Goal: Task Accomplishment & Management: Manage account settings

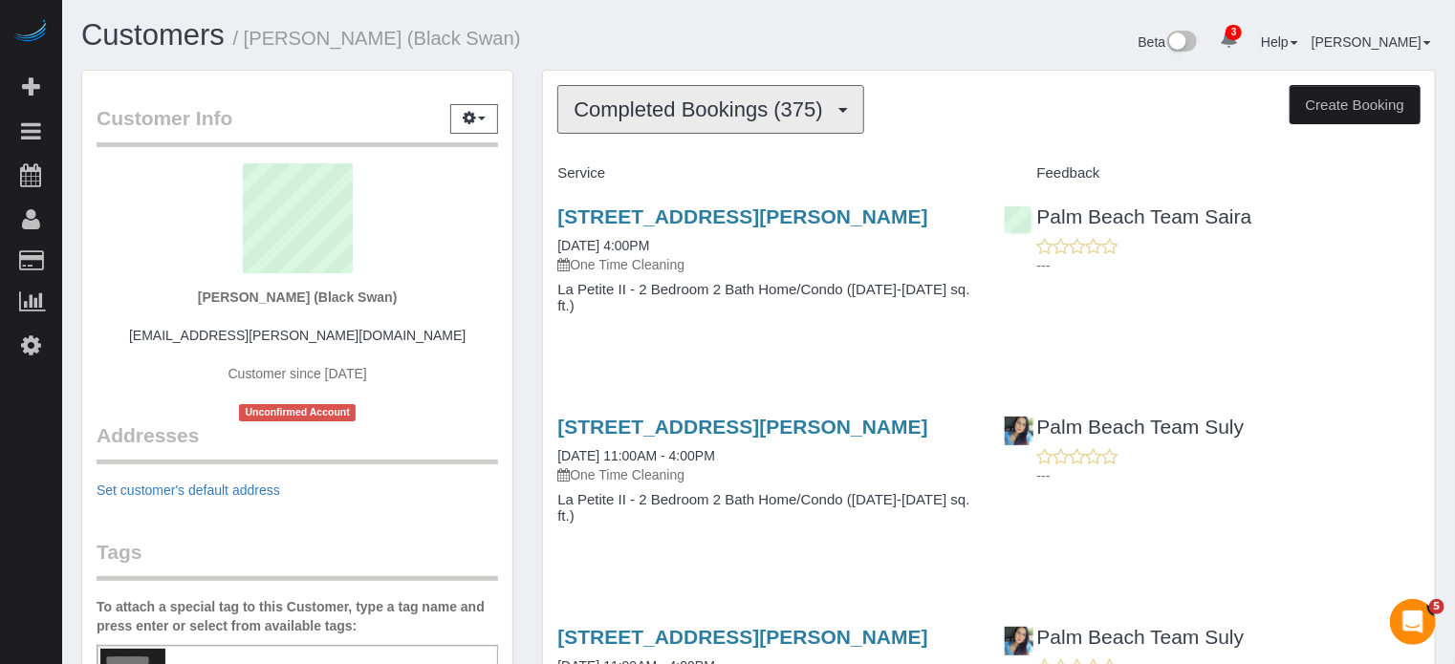
click at [604, 130] on button "Completed Bookings (375)" at bounding box center [710, 109] width 307 height 49
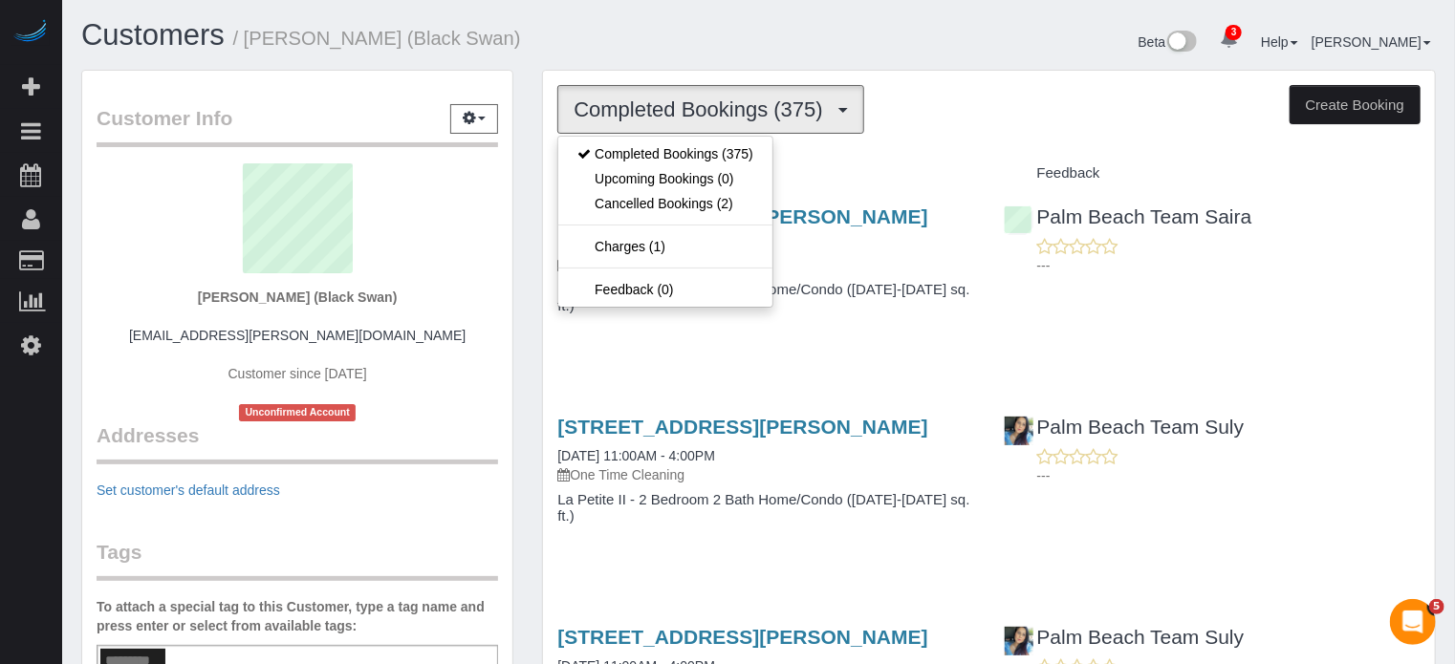
click at [558, 55] on div "Customers / Charity Thomspon (Black Swan)" at bounding box center [413, 39] width 692 height 41
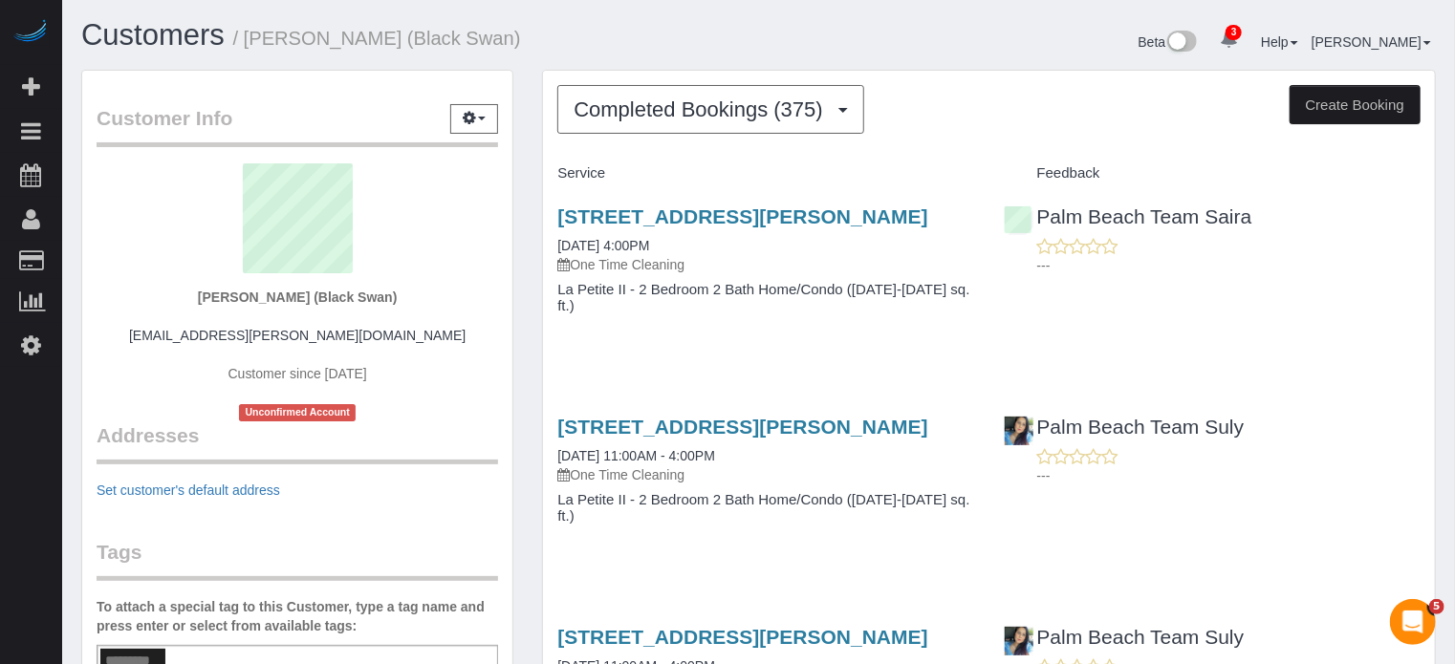
drag, startPoint x: 427, startPoint y: 337, endPoint x: 285, endPoint y: 337, distance: 142.4
click at [285, 337] on div "Charity Thomspon (Black Swan) charity.thompson@blackswantravel.com Customer sin…" at bounding box center [297, 292] width 401 height 258
copy link "@blackswantravel.com"
click at [210, 291] on strong "Charity Thomspon (Black Swan)" at bounding box center [297, 297] width 199 height 15
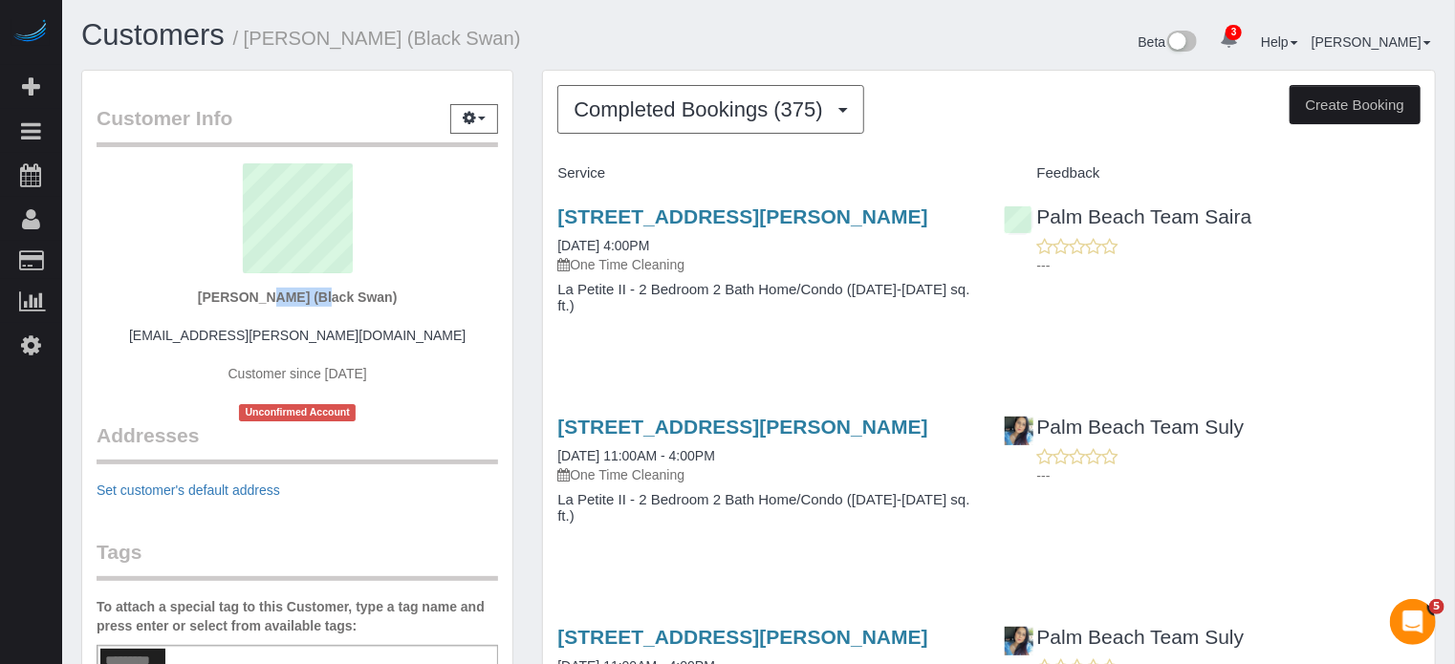
click at [210, 291] on strong "Charity Thomspon (Black Swan)" at bounding box center [297, 297] width 199 height 15
copy strong "Charity"
click at [1327, 286] on div "460 S. Rosemary Ave, Unit# E-308 (2br/2ba), West Palm Beach, FL 33401 05/20/202…" at bounding box center [989, 270] width 892 height 162
drag, startPoint x: 426, startPoint y: 335, endPoint x: 158, endPoint y: 335, distance: 268.6
click at [158, 335] on div "Charity Thomspon (Black Swan) charity.thompson@blackswantravel.com Customer sin…" at bounding box center [297, 292] width 401 height 258
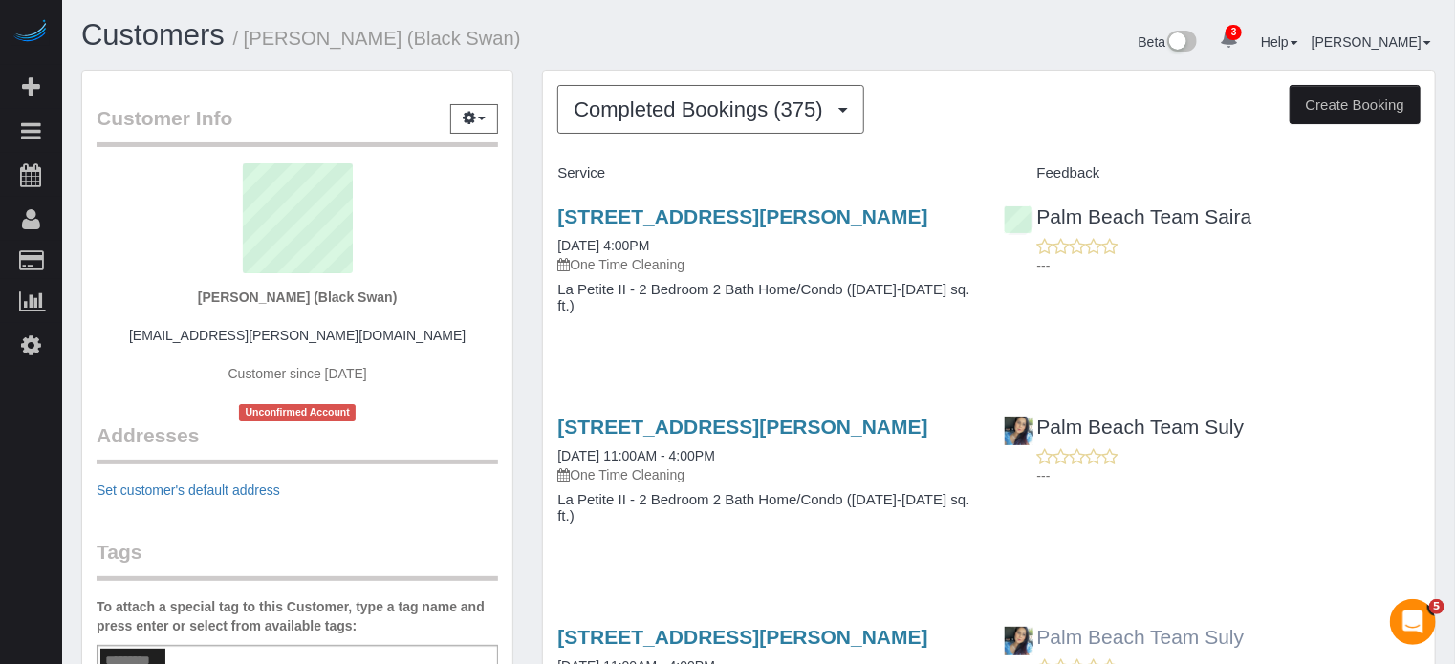
copy link "charity.thompson@blackswantravel.com"
click at [272, 381] on div "Charity Thomspon (Black Swan) charity.thompson@blackswantravel.com Customer sin…" at bounding box center [297, 292] width 401 height 258
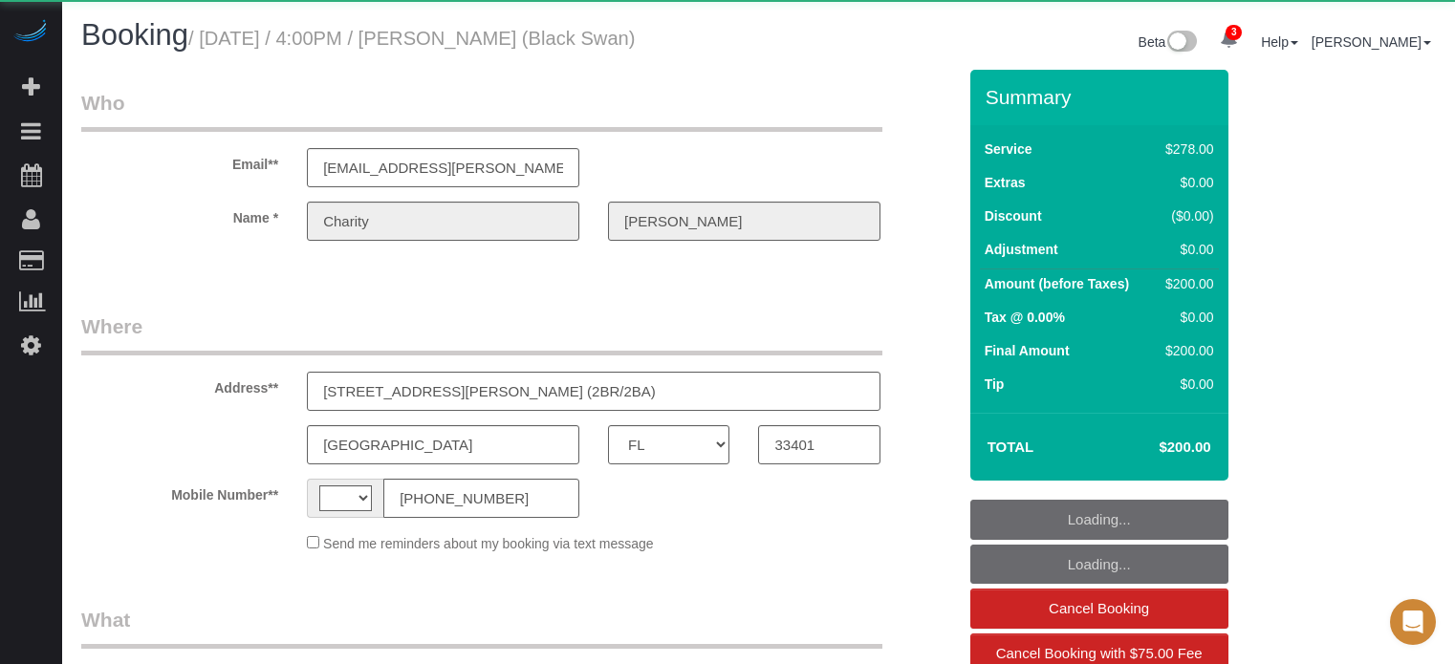
select select "FL"
select select "string:[GEOGRAPHIC_DATA]"
select select "object:1312"
select select "5"
select select "spot1"
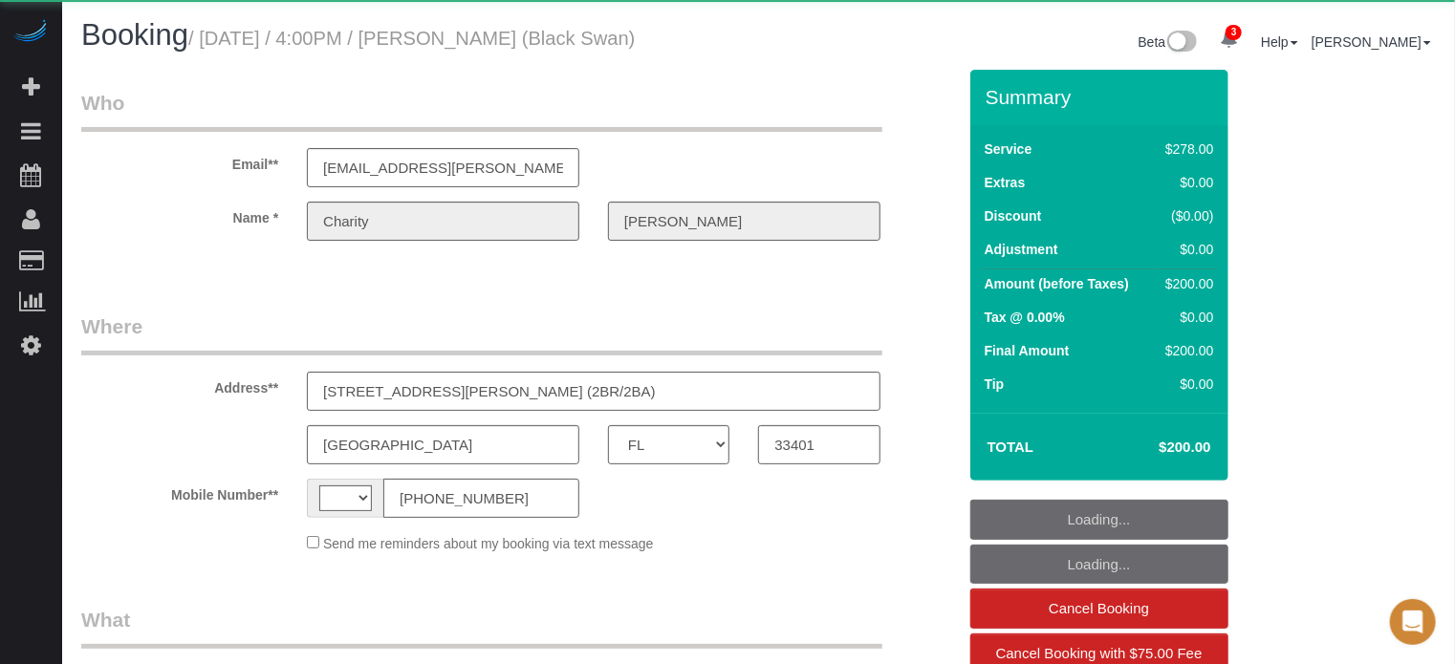
select select "number:9"
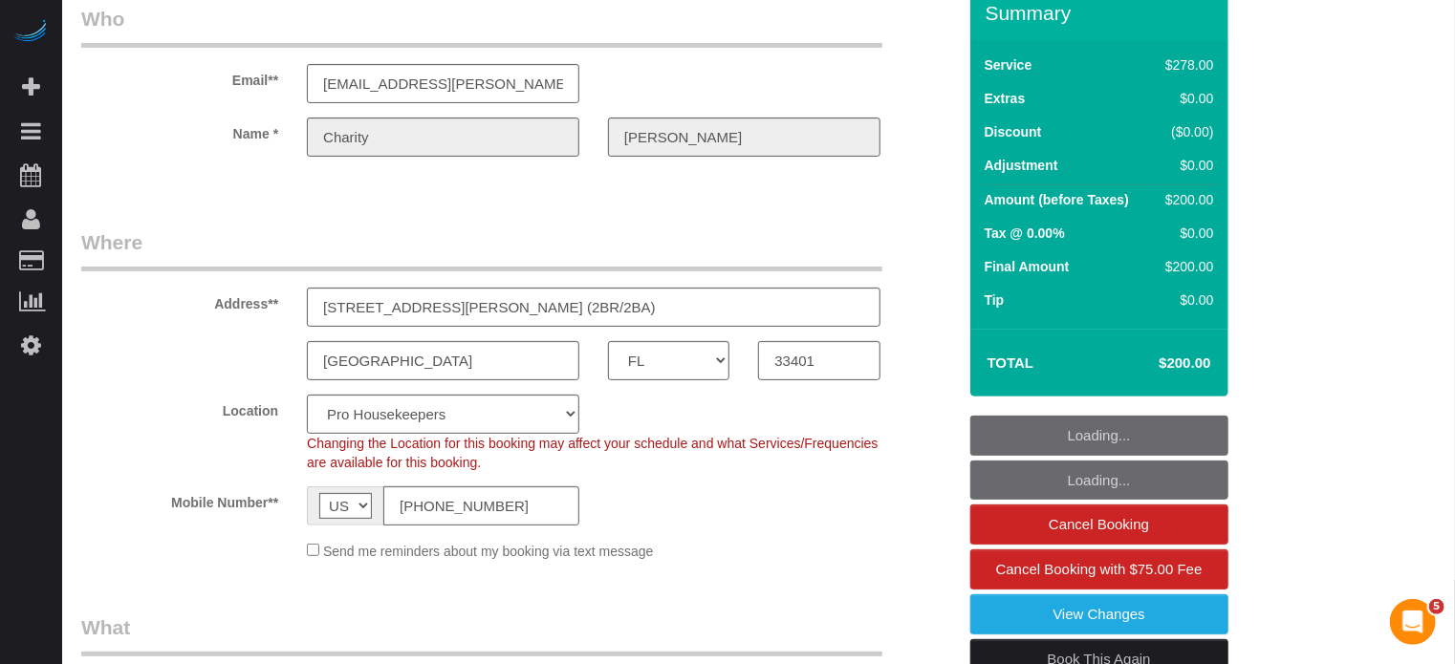
scroll to position [96, 0]
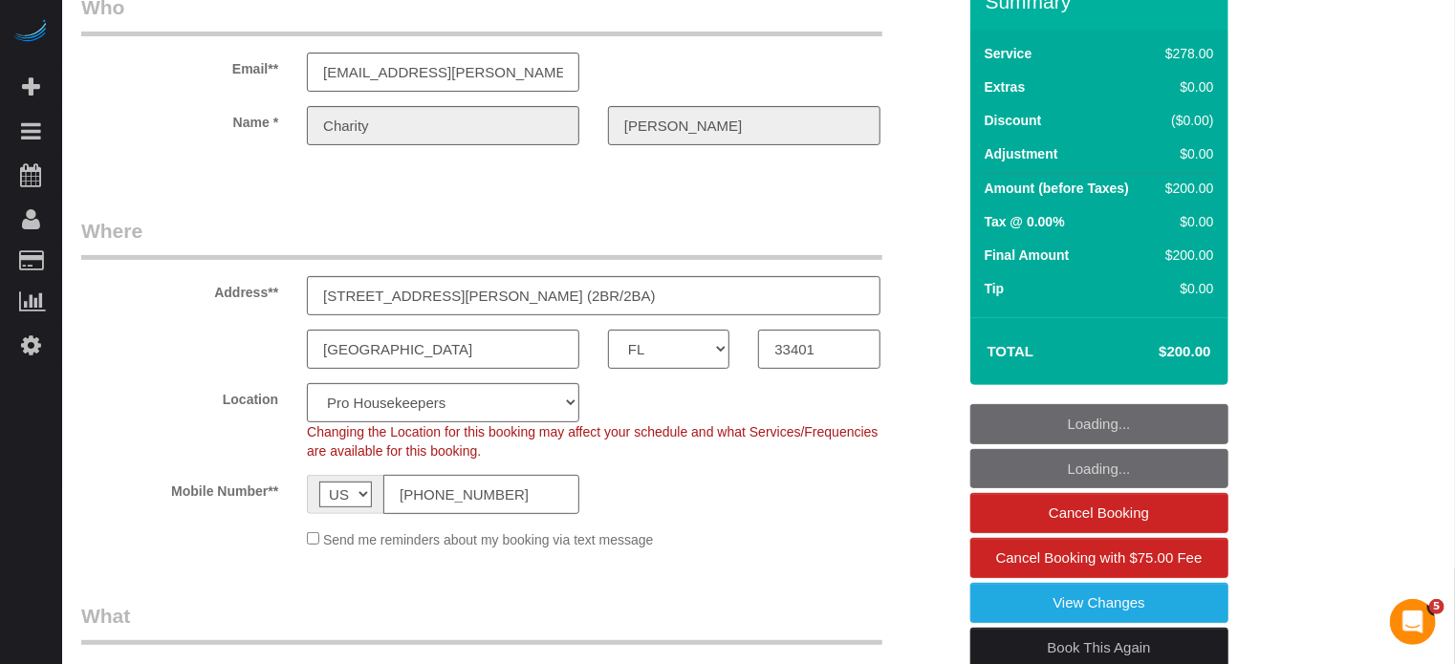
click at [475, 504] on input "[PHONE_NUMBER]" at bounding box center [481, 494] width 196 height 39
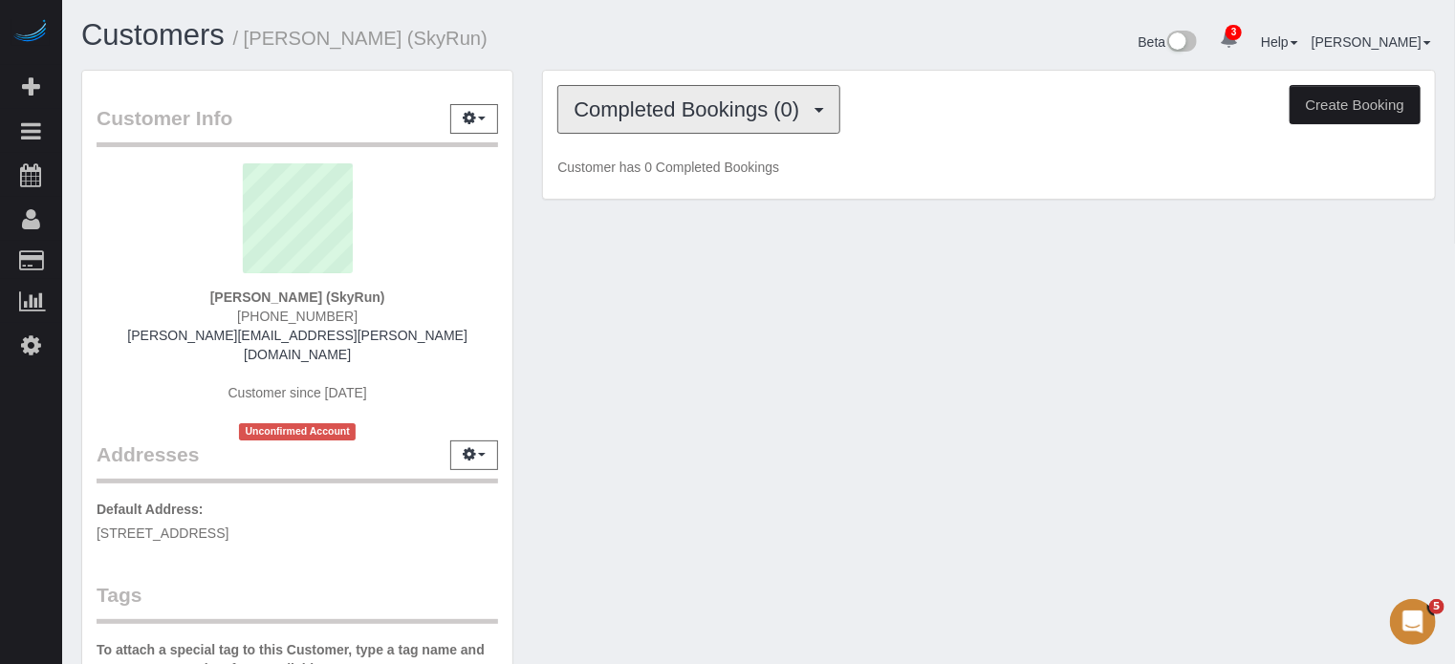
click at [658, 110] on span "Completed Bookings (0)" at bounding box center [690, 109] width 235 height 24
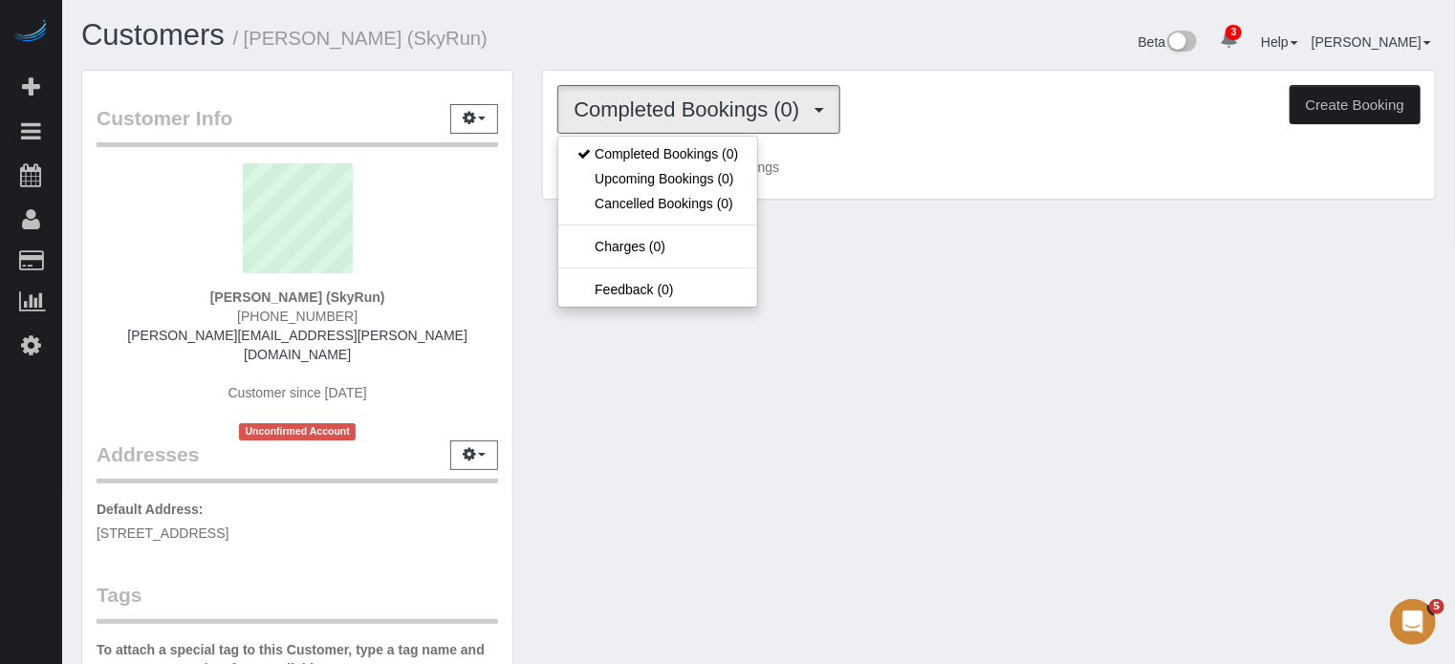
click at [626, 25] on h1 "Customers / Chris Inman (SkyRun)" at bounding box center [412, 35] width 663 height 32
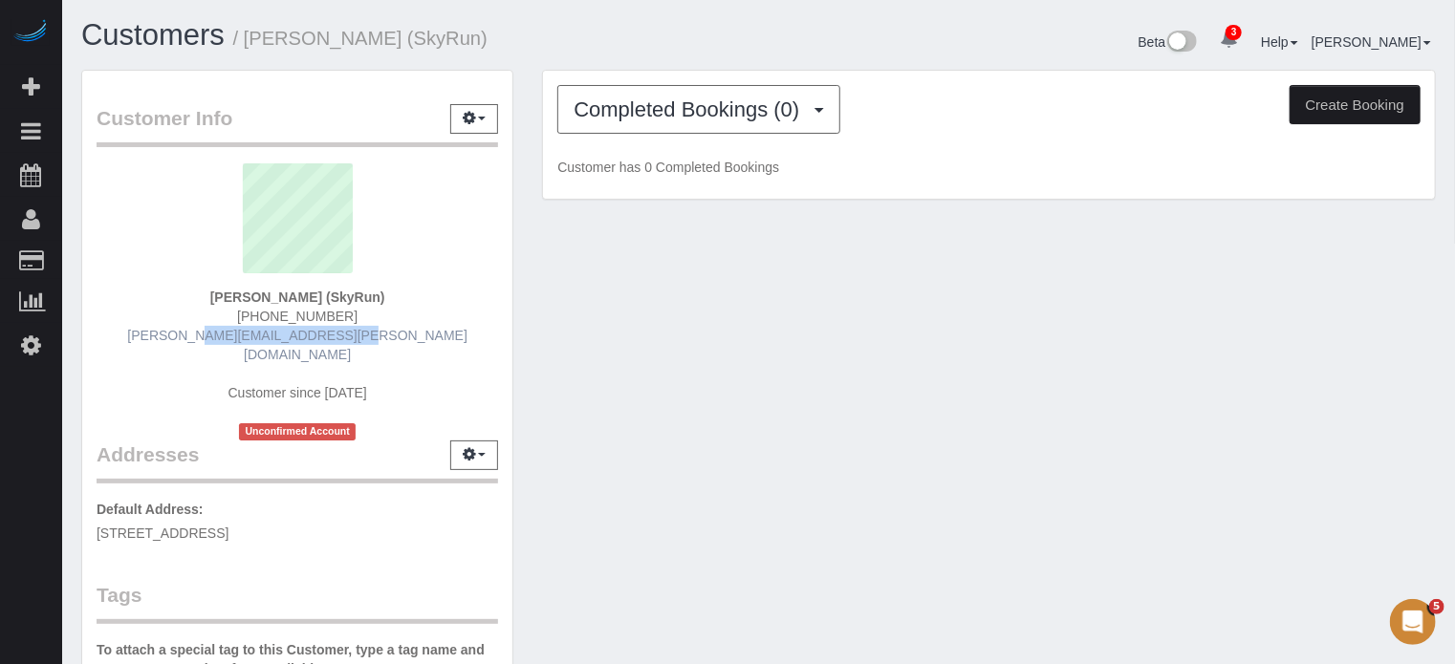
drag, startPoint x: 378, startPoint y: 336, endPoint x: 226, endPoint y: 335, distance: 152.9
click at [226, 335] on div "Chris Inman (SkyRun) (407) 488-9915 chris.inman@skyrun.com Customer since 2024 …" at bounding box center [297, 301] width 401 height 277
copy link "chris.inman@skyrun.com"
click at [737, 366] on div "Customer Info Edit Contact Info Send Message Email Preferences Special Sales Ta…" at bounding box center [758, 548] width 1383 height 957
click at [531, 273] on div "Customer Info Edit Contact Info Send Message Email Preferences Special Sales Ta…" at bounding box center [758, 548] width 1383 height 957
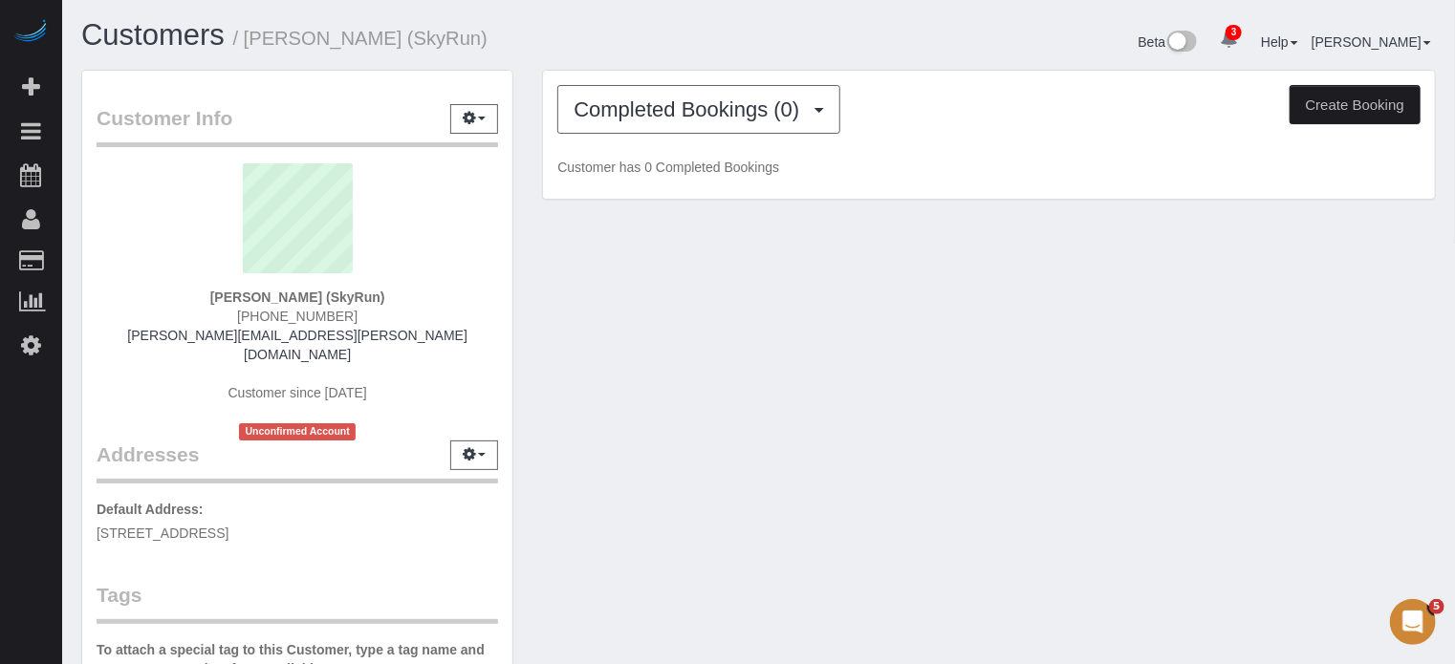
click at [1407, 291] on div "Customer Info Edit Contact Info Send Message Email Preferences Special Sales Ta…" at bounding box center [758, 548] width 1383 height 957
drag, startPoint x: 377, startPoint y: 335, endPoint x: 217, endPoint y: 332, distance: 159.7
click at [217, 332] on div "Chris Inman (SkyRun) (407) 488-9915 chris.inman@skyrun.com Customer since 2024 …" at bounding box center [297, 301] width 401 height 277
copy link "chris.inman@skyrun.com"
click at [330, 313] on span "(407) 488-9915" at bounding box center [297, 316] width 120 height 15
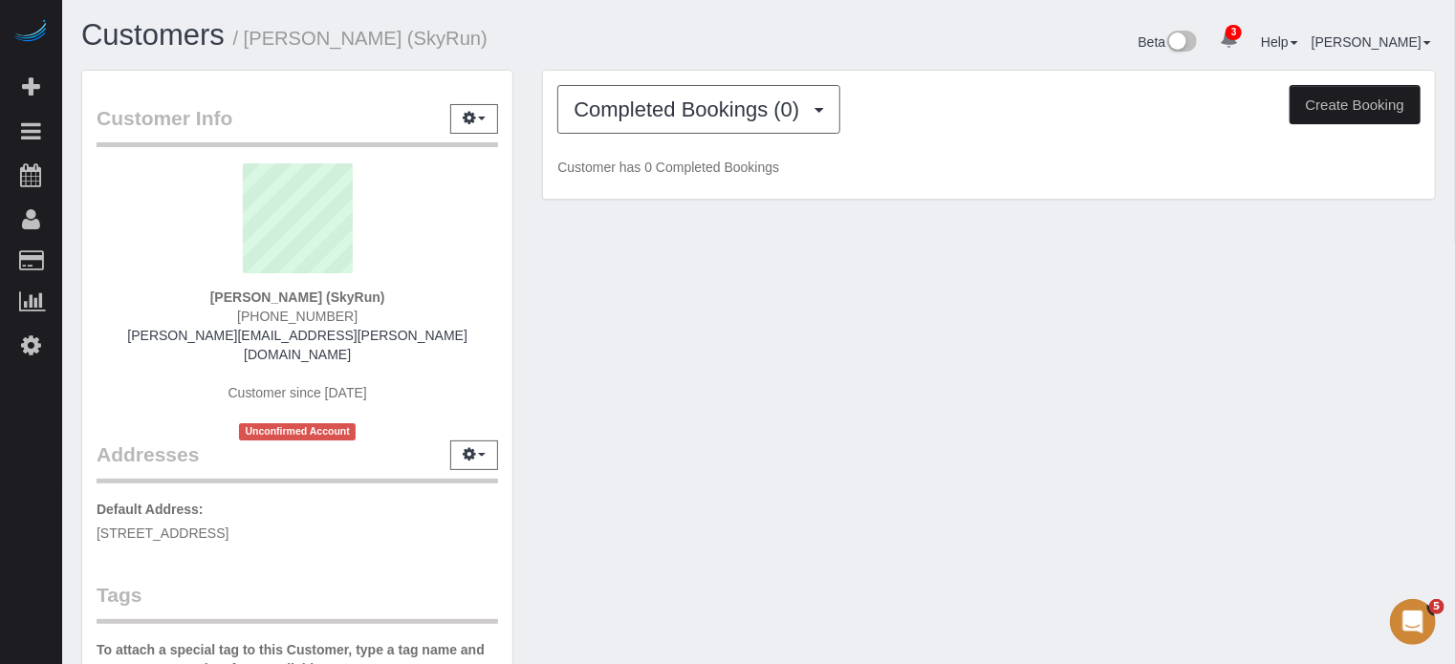
click at [330, 313] on span "(407) 488-9915" at bounding box center [297, 316] width 120 height 15
copy div "(407) 488-9915"
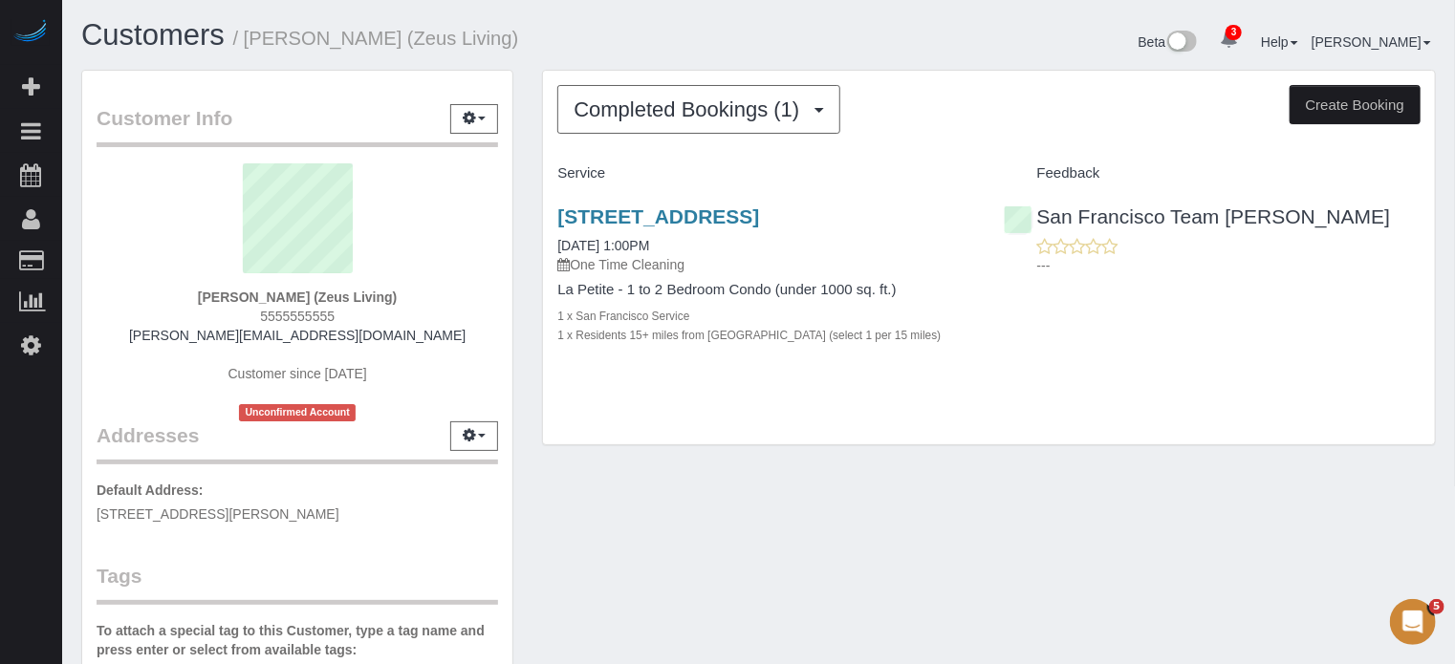
click at [771, 550] on div "Customer Info Edit Contact Info Send Message Email Preferences Special Sales Ta…" at bounding box center [758, 539] width 1383 height 938
click at [226, 300] on strong "Clara Kuper (Zeus Living)" at bounding box center [297, 297] width 199 height 15
click at [258, 295] on strong "Clara Kuper (Zeus Living)" at bounding box center [297, 297] width 199 height 15
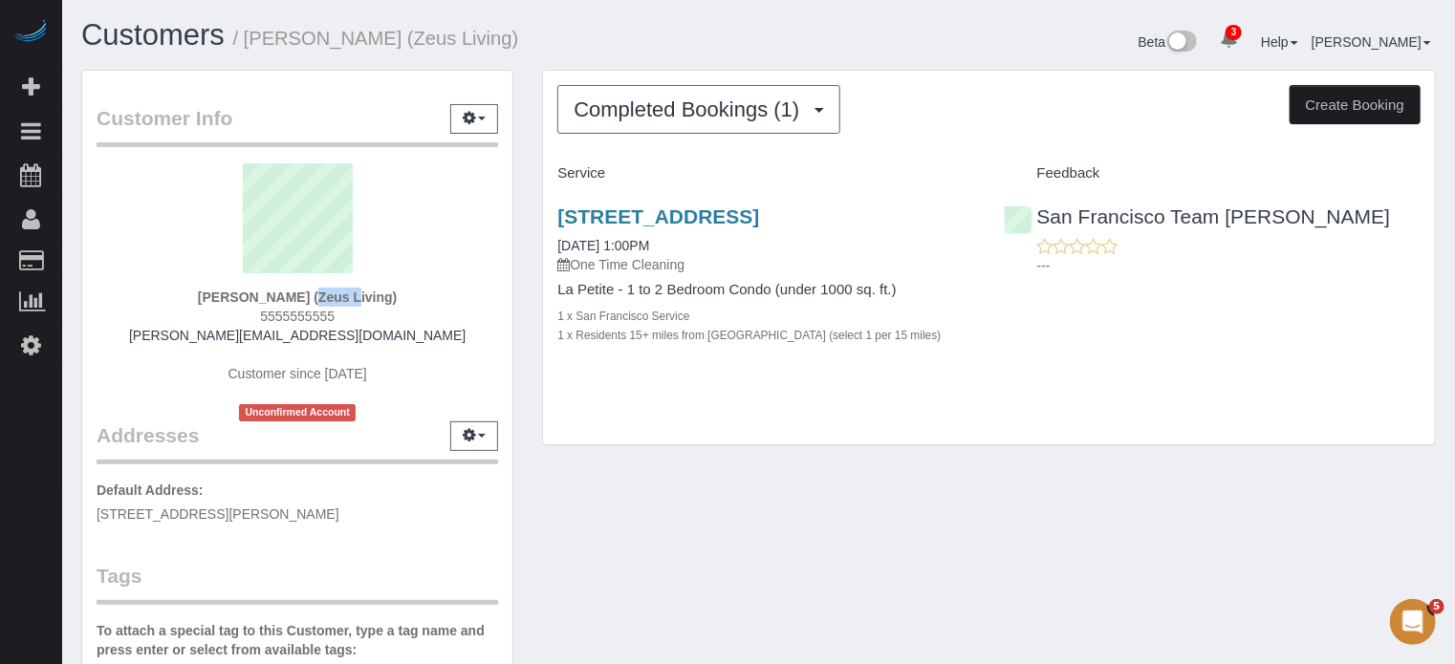
click at [258, 295] on strong "Clara Kuper (Zeus Living)" at bounding box center [297, 297] width 199 height 15
click at [290, 295] on strong "Clara Kuper (Zeus Living)" at bounding box center [297, 297] width 199 height 15
click at [290, 295] on strong "[PERSON_NAME] (Zeus Living)" at bounding box center [297, 297] width 199 height 15
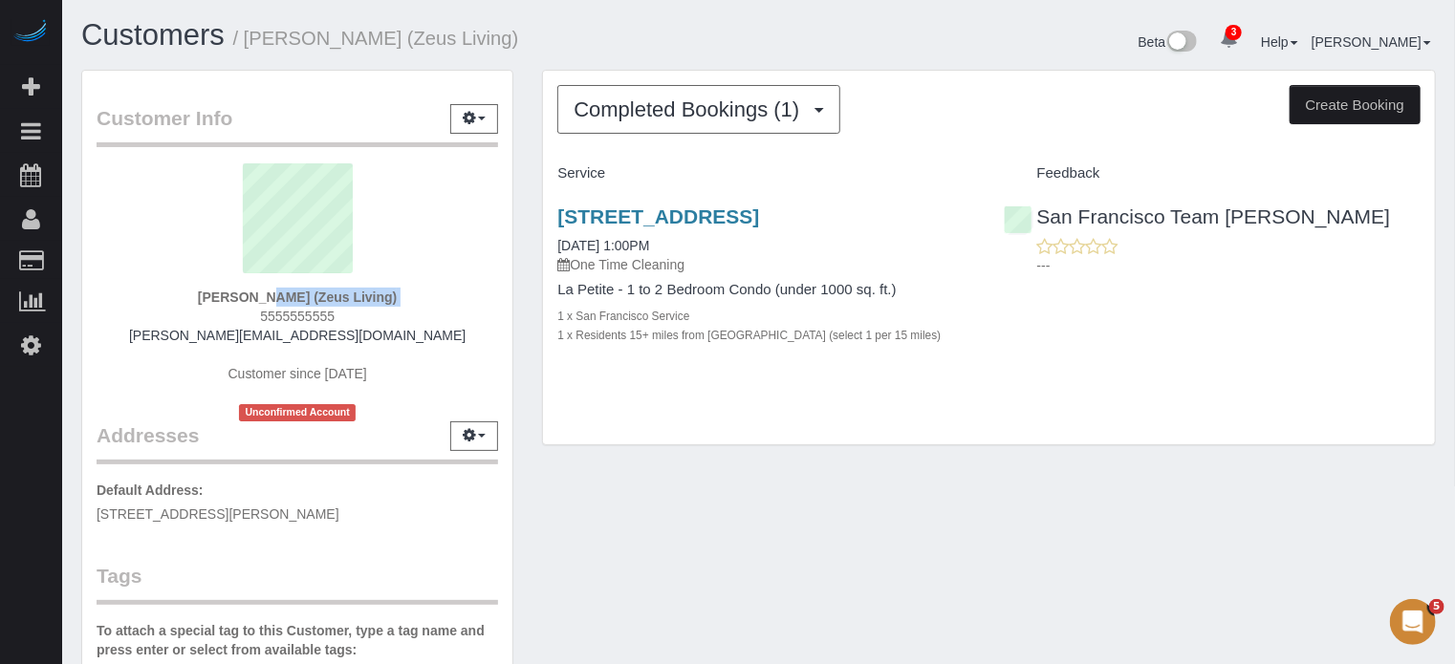
click at [307, 296] on strong "Clara Kuper (Zeus Living)" at bounding box center [297, 297] width 199 height 15
click at [275, 293] on strong "Clara Kuper (Zeus Living)" at bounding box center [297, 297] width 199 height 15
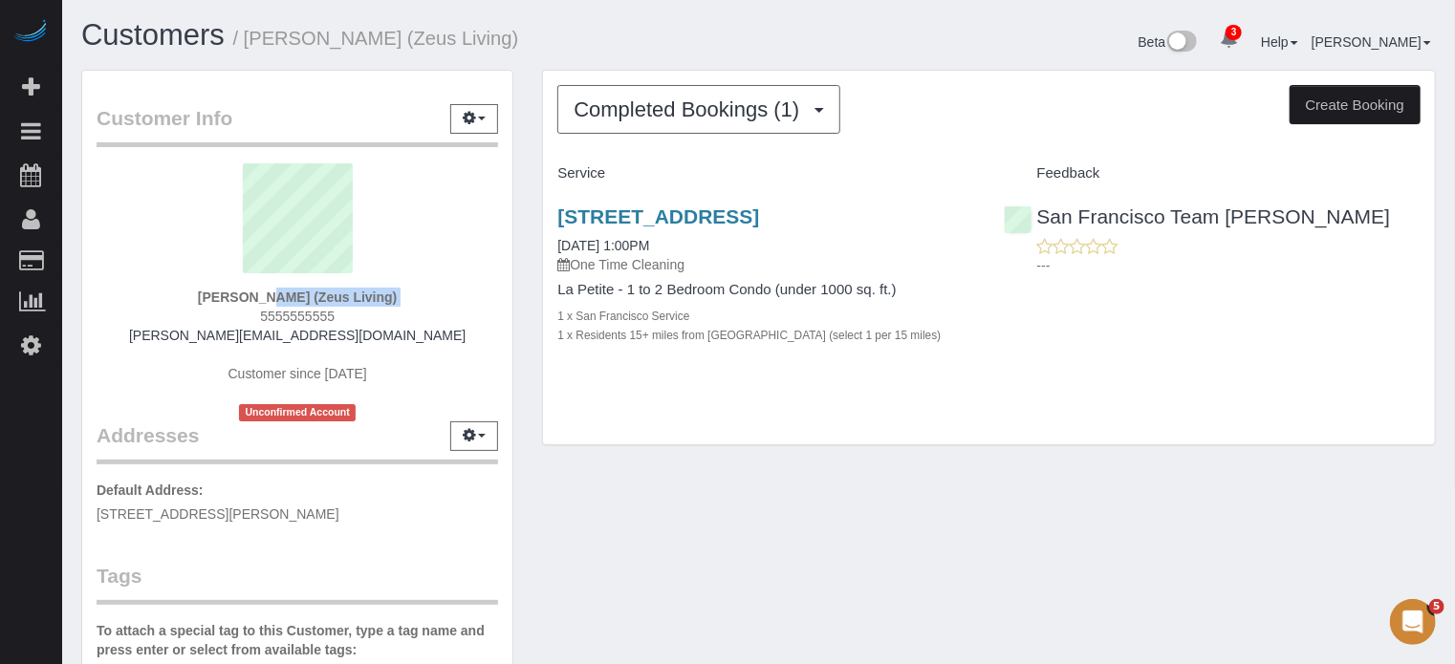
click at [275, 293] on strong "Clara Kuper (Zeus Living)" at bounding box center [297, 297] width 199 height 15
click at [298, 300] on strong "Clara Kuper (Zeus Living)" at bounding box center [297, 297] width 199 height 15
click at [275, 290] on strong "Clara Kuper (Zeus Living)" at bounding box center [297, 297] width 199 height 15
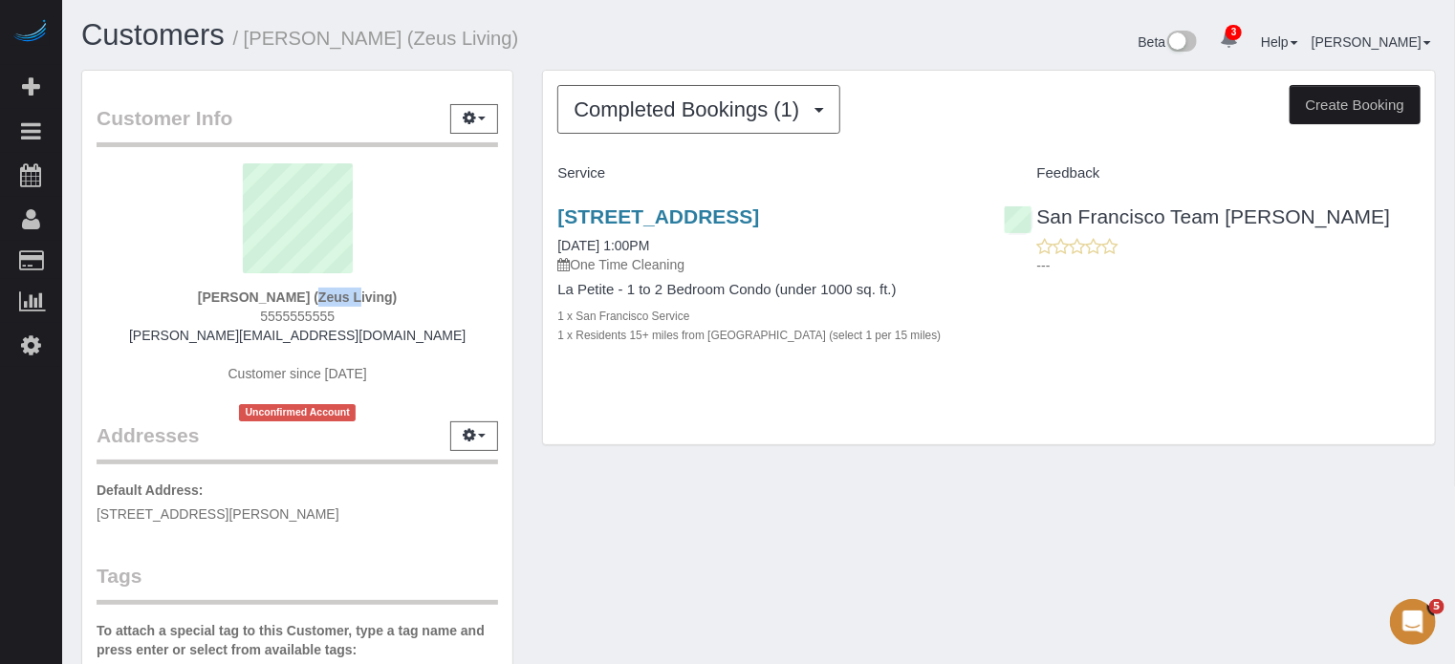
click at [275, 290] on strong "Clara Kuper (Zeus Living)" at bounding box center [297, 297] width 199 height 15
click at [304, 291] on strong "Clara Kuper (Zeus Living)" at bounding box center [297, 297] width 199 height 15
click at [303, 291] on strong "Clara Kuper (Zeus Living)" at bounding box center [297, 297] width 199 height 15
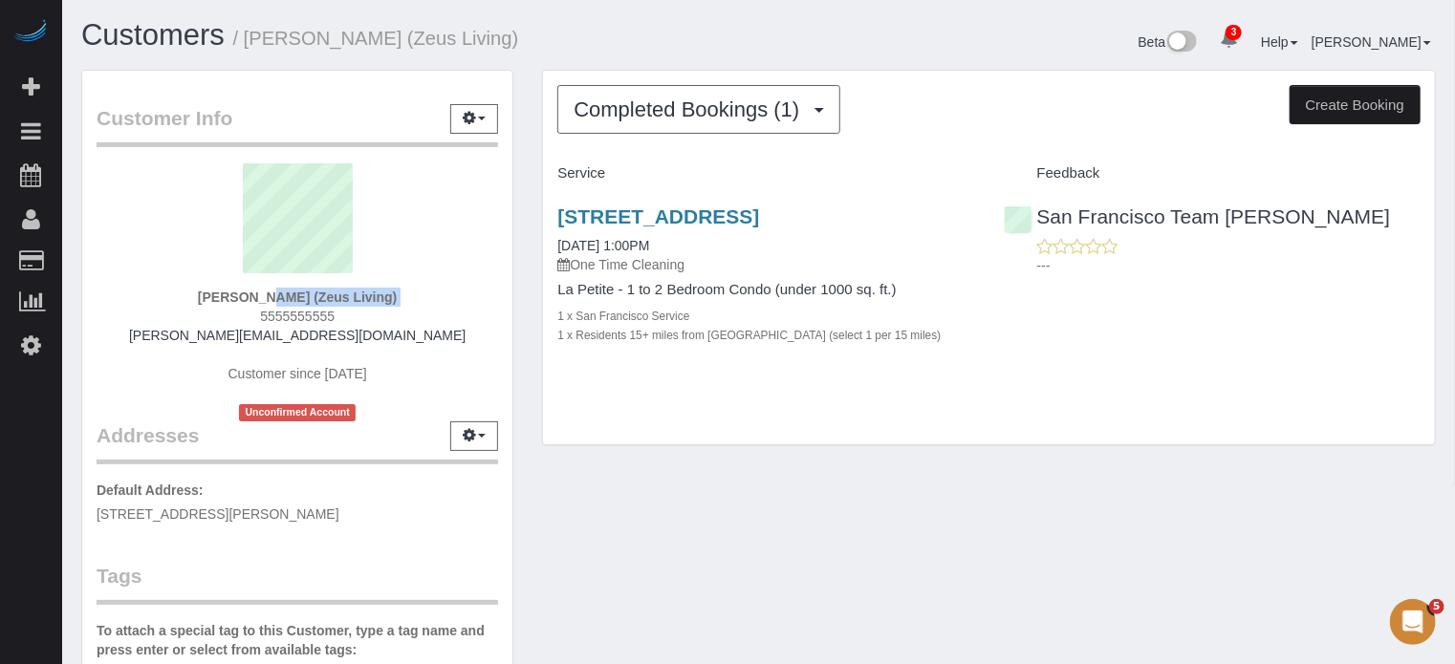
click at [278, 291] on strong "Clara Kuper (Zeus Living)" at bounding box center [297, 297] width 199 height 15
click at [302, 295] on strong "Clara Kuper (Zeus Living)" at bounding box center [297, 297] width 199 height 15
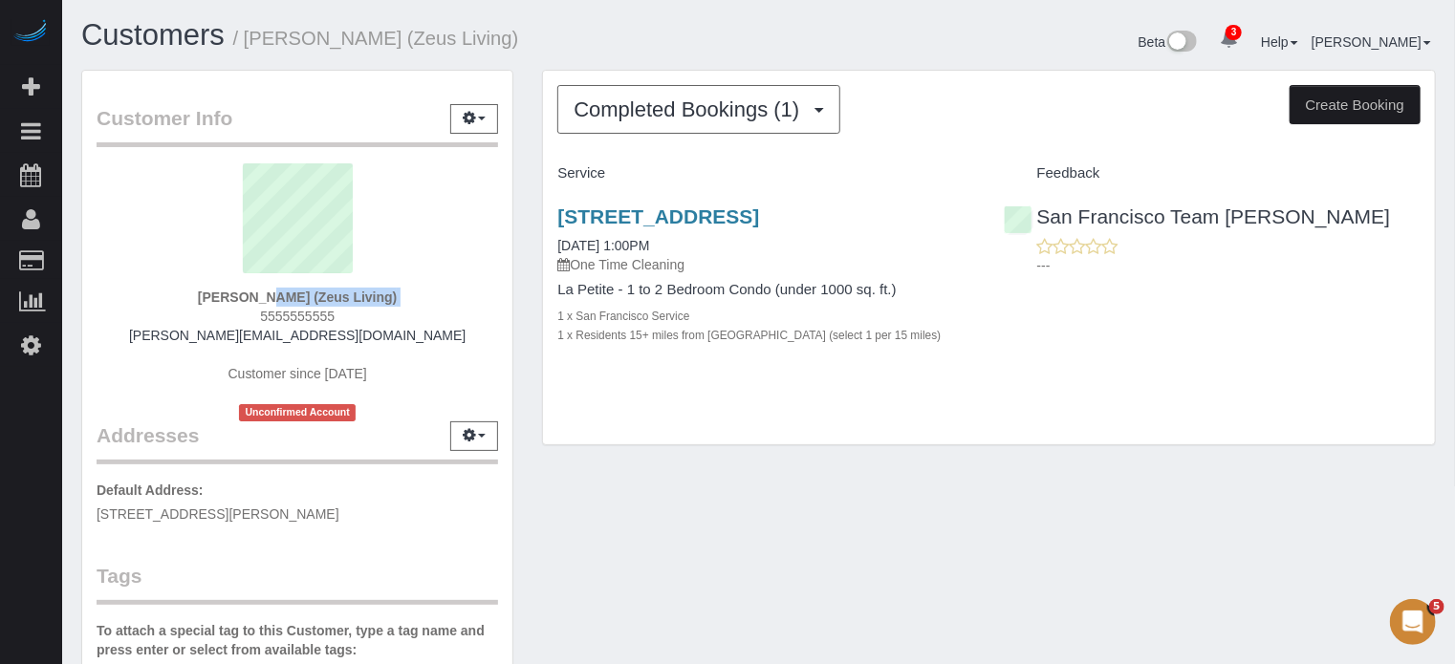
click at [302, 295] on strong "Clara Kuper (Zeus Living)" at bounding box center [297, 297] width 199 height 15
click at [282, 295] on strong "Clara Kuper (Zeus Living)" at bounding box center [297, 297] width 199 height 15
click at [304, 295] on strong "Clara Kuper (Zeus Living)" at bounding box center [297, 297] width 199 height 15
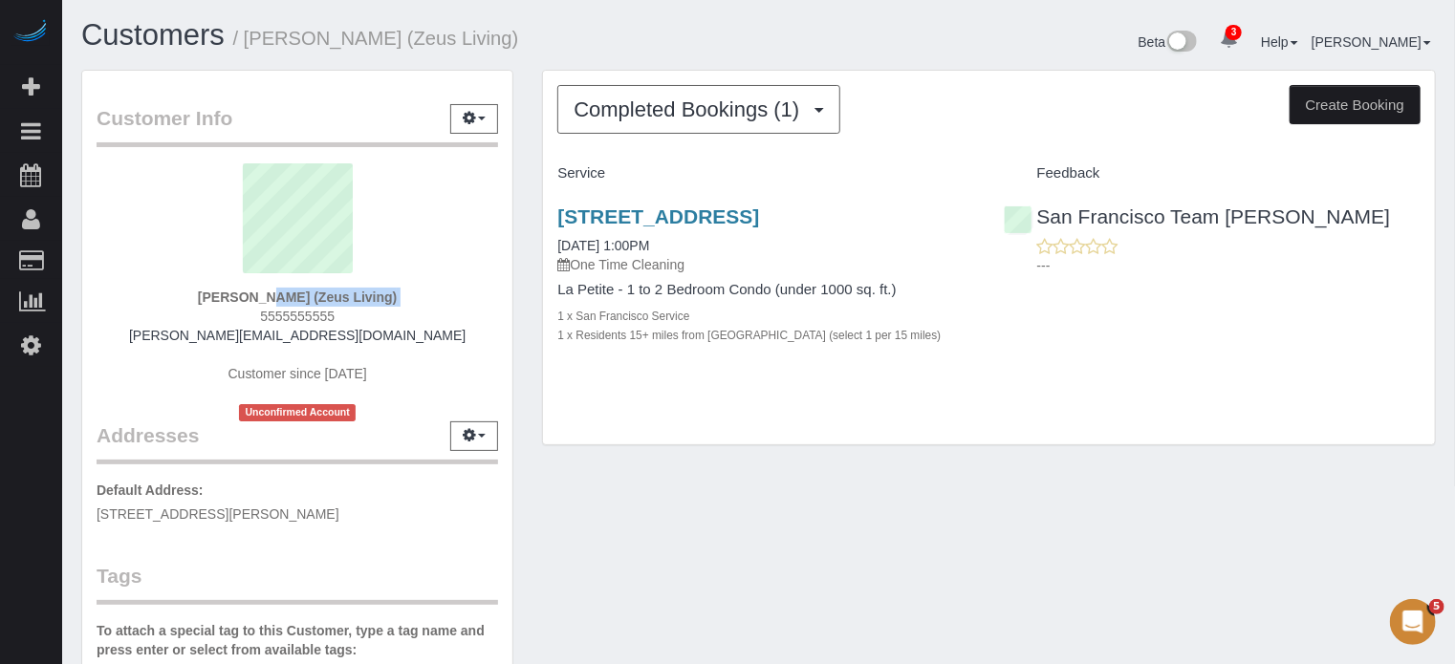
click at [304, 295] on strong "Clara Kuper (Zeus Living)" at bounding box center [297, 297] width 199 height 15
click at [289, 296] on strong "Clara Kuper (Zeus Living)" at bounding box center [297, 297] width 199 height 15
click at [306, 299] on strong "Clara Kuper (Zeus Living)" at bounding box center [297, 297] width 199 height 15
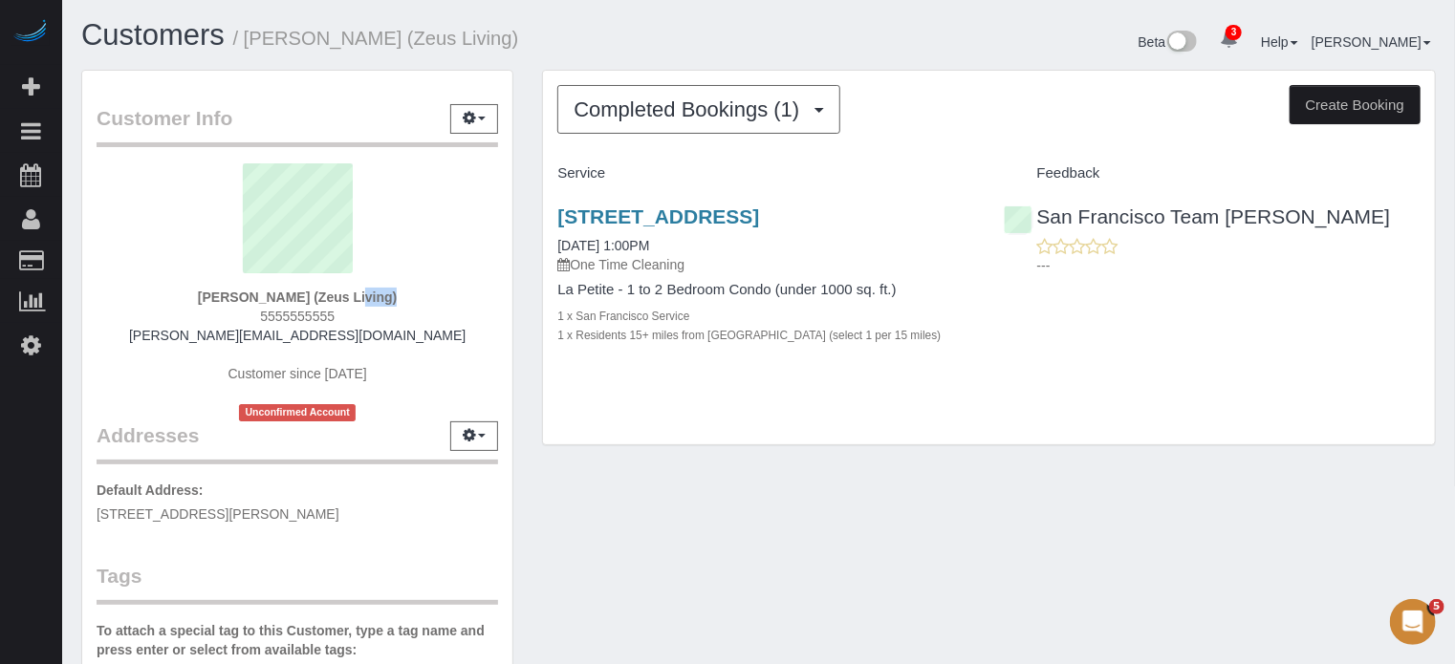
click at [306, 299] on strong "Clara Kuper (Zeus Living)" at bounding box center [297, 297] width 199 height 15
click at [275, 293] on strong "Clara Kuper (Zeus Living)" at bounding box center [297, 297] width 199 height 15
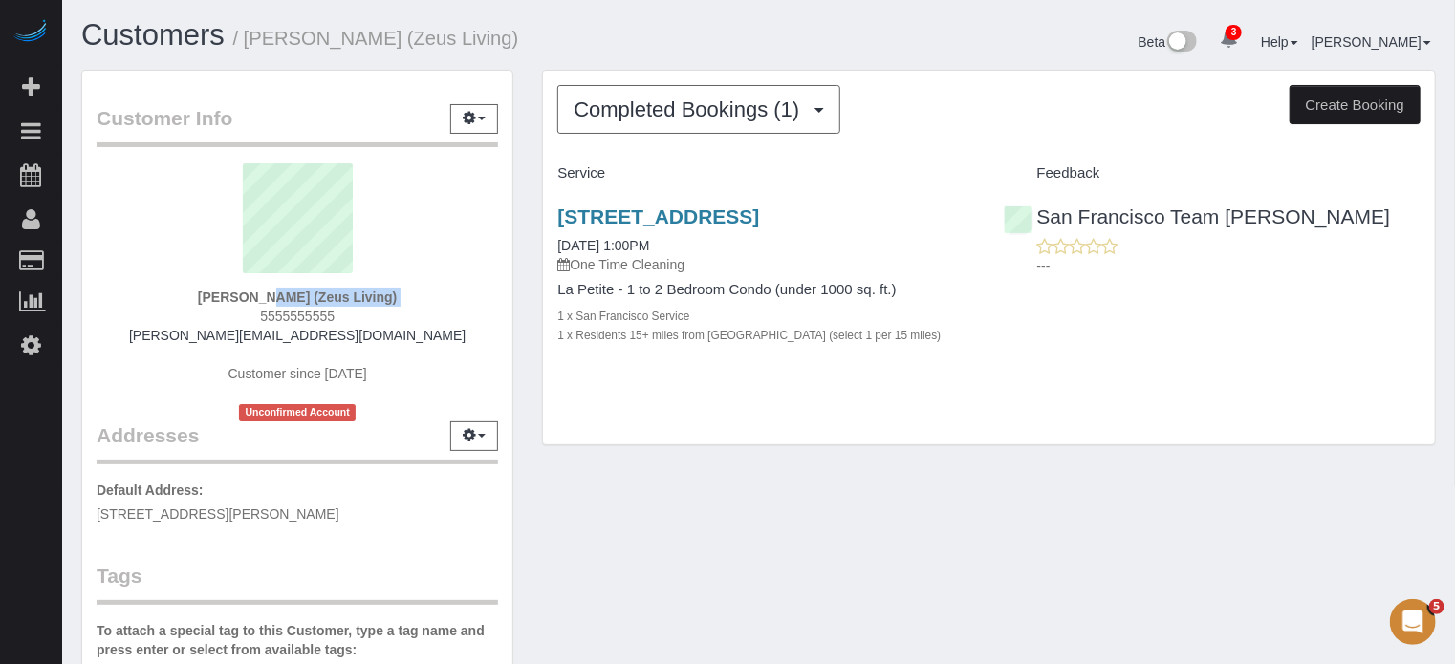
click at [297, 295] on strong "Clara Kuper (Zeus Living)" at bounding box center [297, 297] width 199 height 15
click at [280, 295] on strong "Clara Kuper (Zeus Living)" at bounding box center [297, 297] width 199 height 15
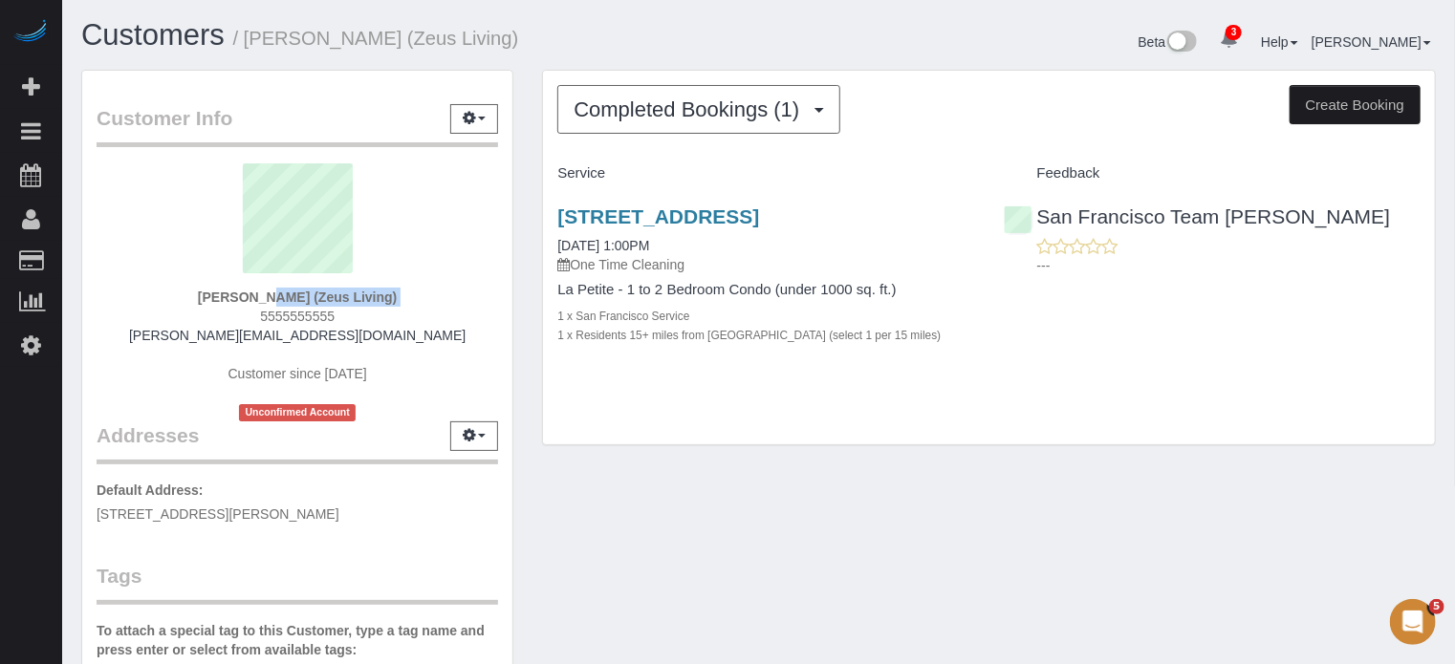
click at [280, 295] on strong "Clara Kuper (Zeus Living)" at bounding box center [297, 297] width 199 height 15
click at [308, 295] on strong "Clara Kuper (Zeus Living)" at bounding box center [297, 297] width 199 height 15
click at [275, 295] on strong "Clara Kuper (Zeus Living)" at bounding box center [297, 297] width 199 height 15
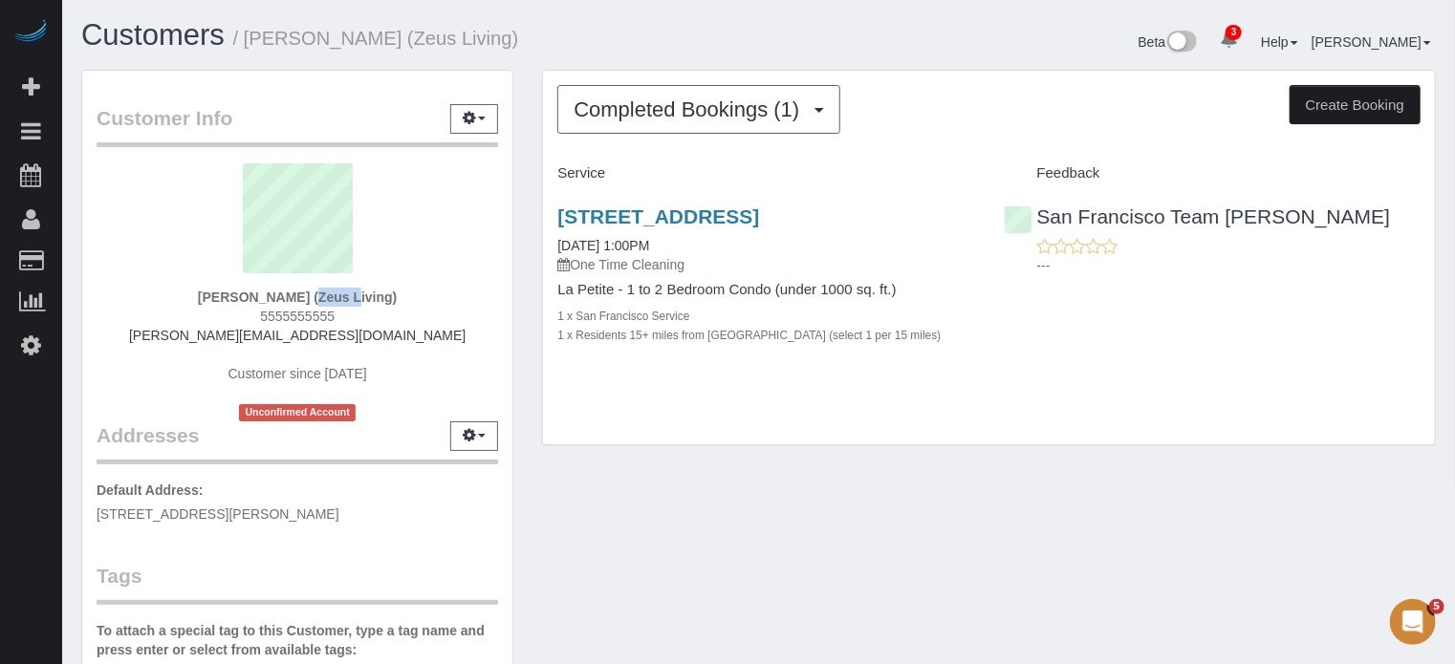
click at [275, 295] on strong "Clara Kuper (Zeus Living)" at bounding box center [297, 297] width 199 height 15
click at [298, 295] on strong "Clara Kuper (Zeus Living)" at bounding box center [297, 297] width 199 height 15
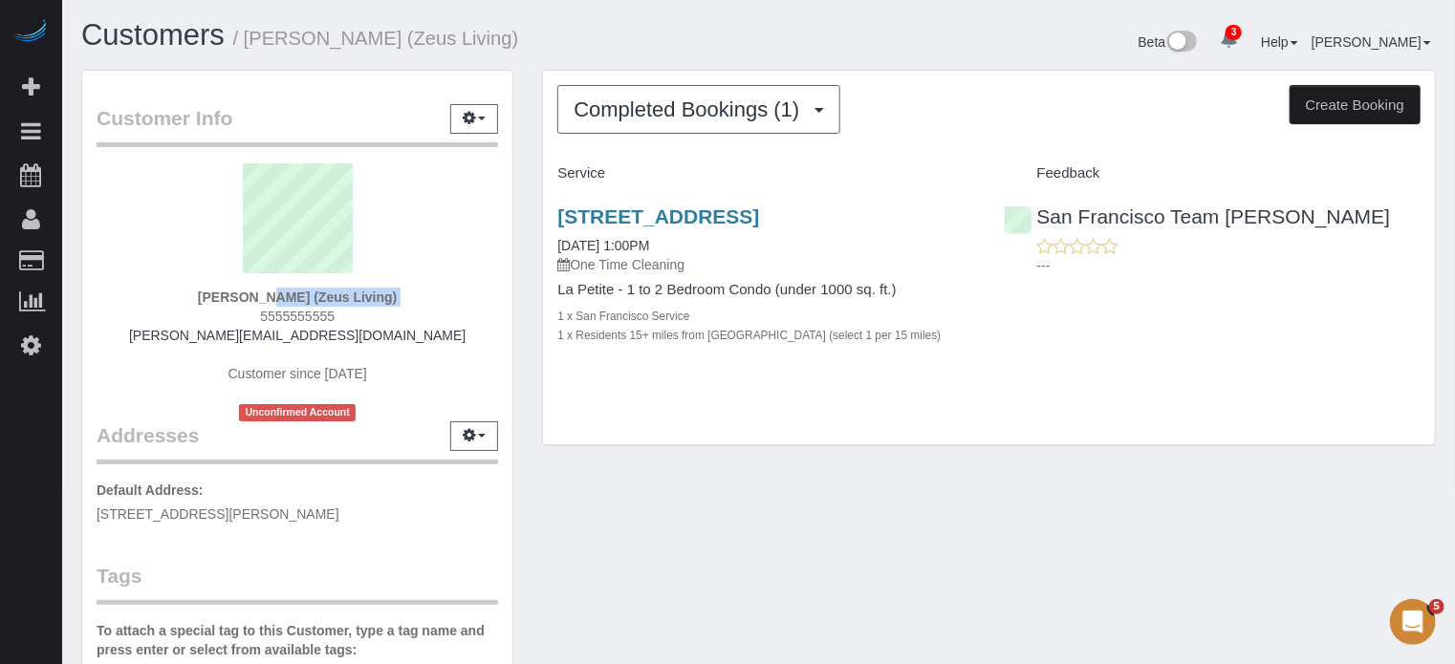
click at [281, 295] on strong "Clara Kuper (Zeus Living)" at bounding box center [297, 297] width 199 height 15
click at [309, 295] on strong "Clara Kuper (Zeus Living)" at bounding box center [297, 297] width 199 height 15
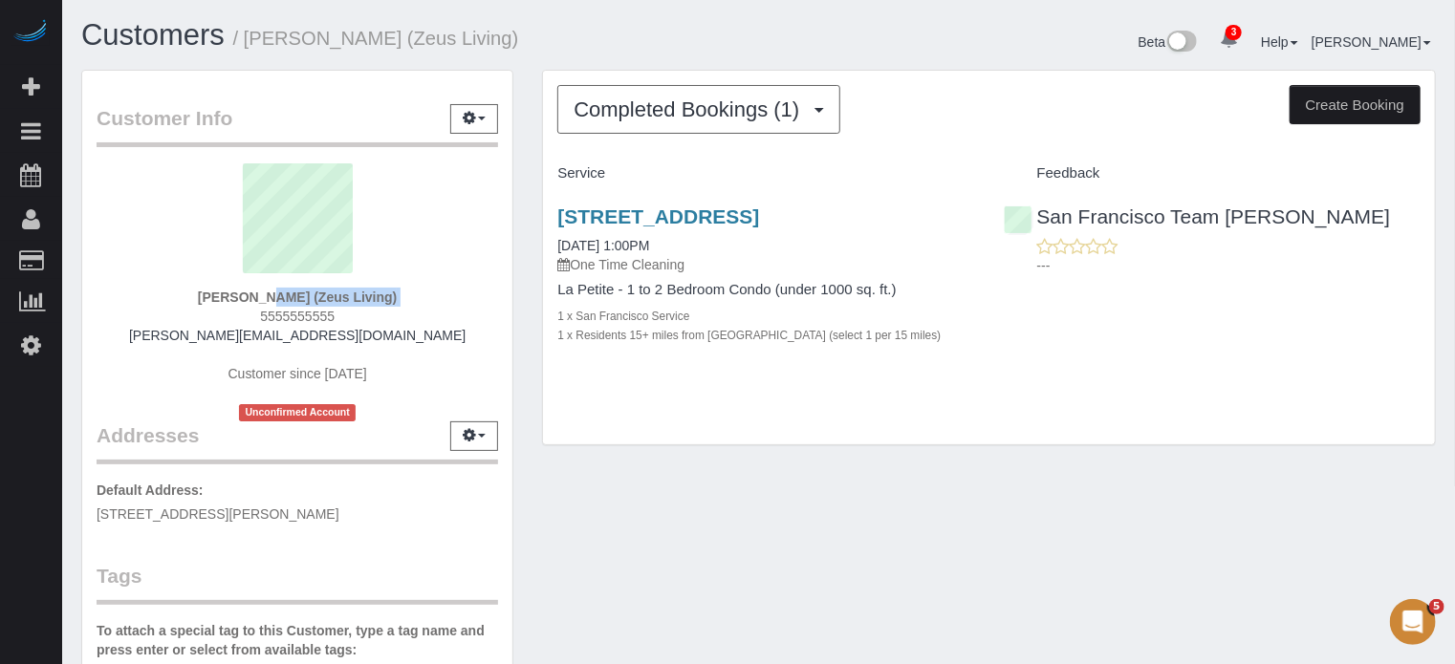
click at [309, 295] on strong "Clara Kuper (Zeus Living)" at bounding box center [297, 297] width 199 height 15
click at [286, 295] on strong "Clara Kuper (Zeus Living)" at bounding box center [297, 297] width 199 height 15
click at [433, 313] on div "Clara Kuper (Zeus Living) 5555555555 clara@zeusliving.com Customer since 2020 U…" at bounding box center [297, 292] width 401 height 258
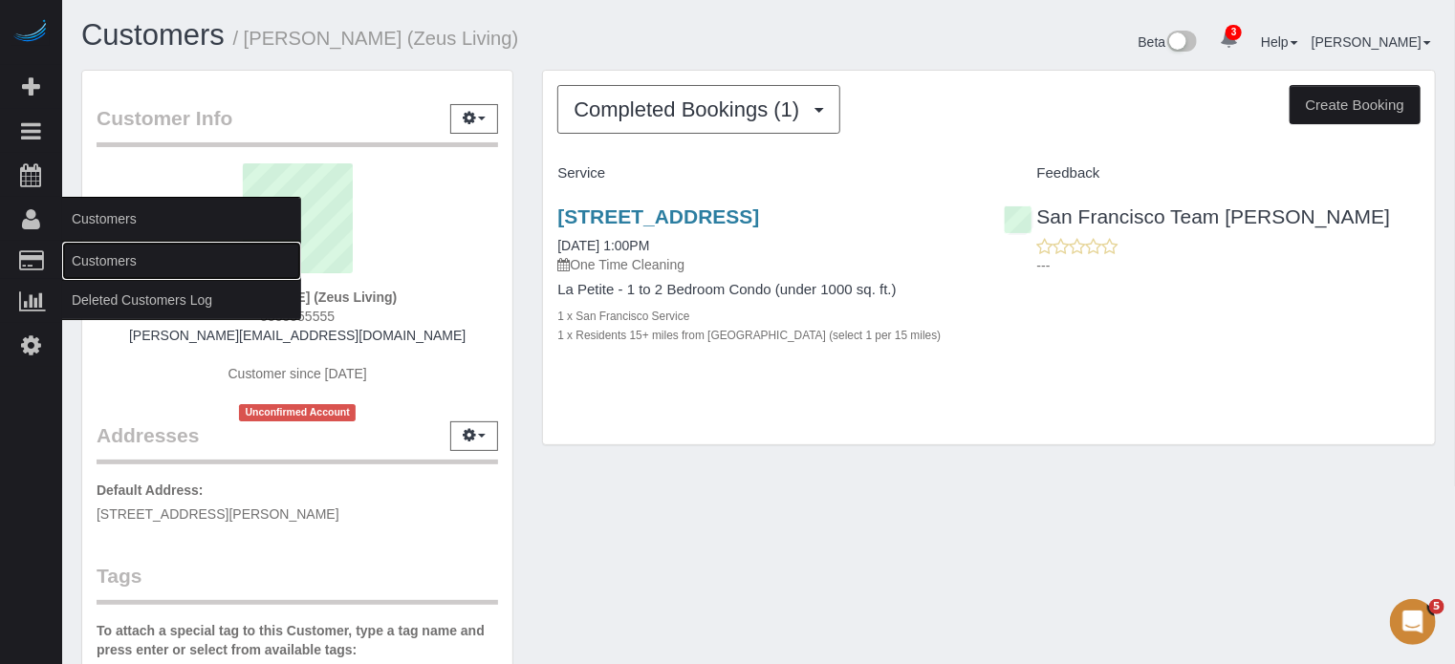
click at [121, 267] on link "Customers" at bounding box center [181, 261] width 239 height 38
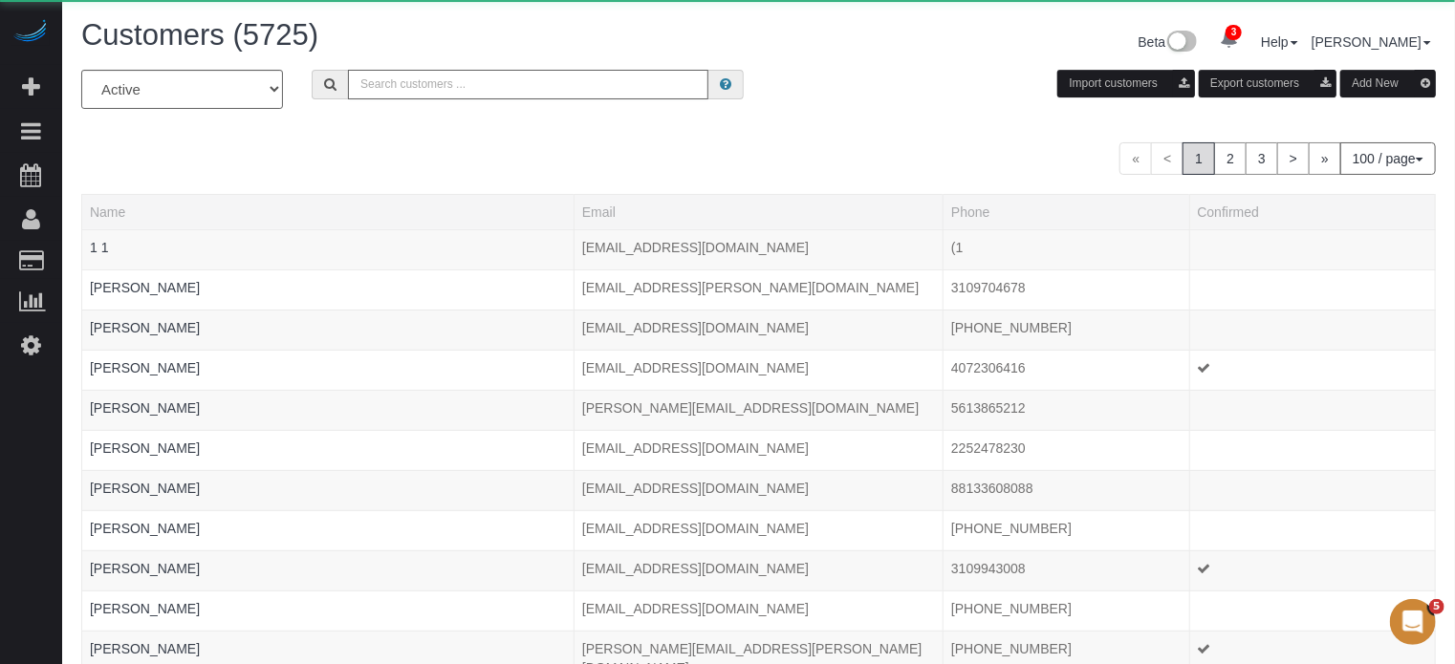
click at [396, 92] on input "text" at bounding box center [528, 85] width 360 height 30
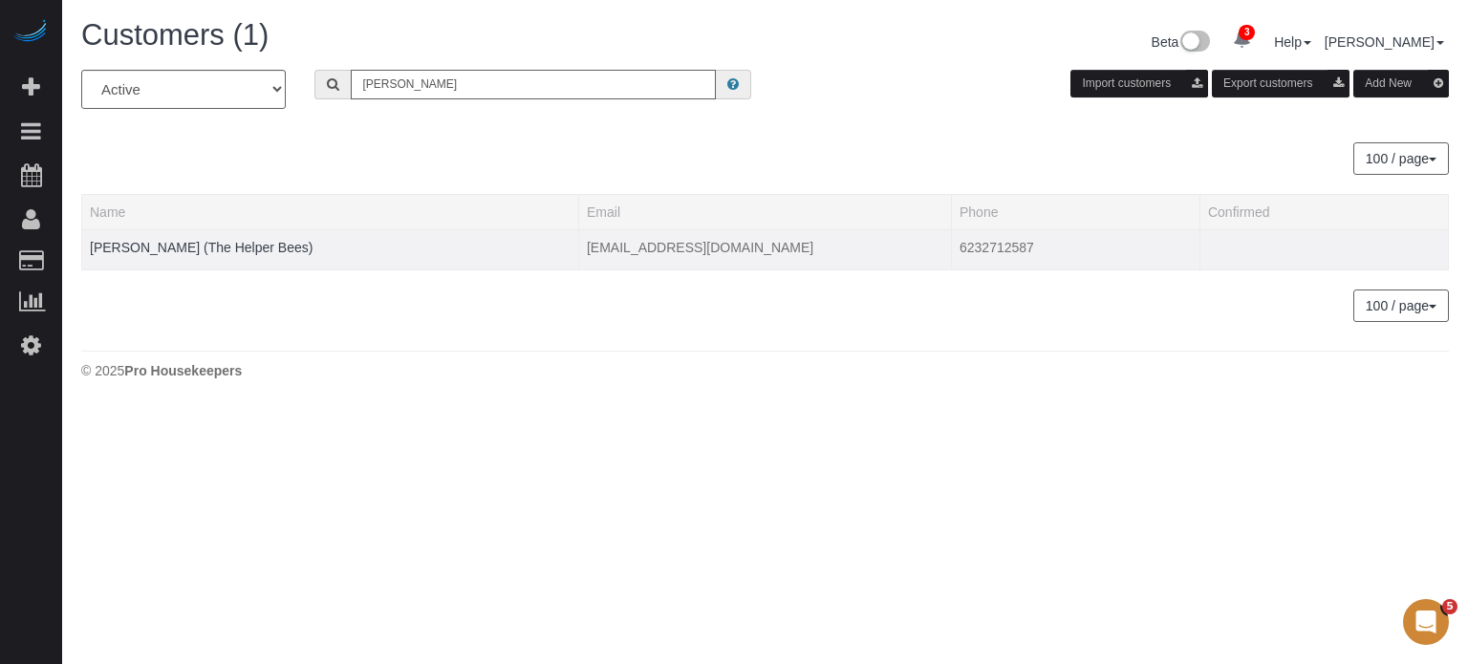
type input "randy ellis"
click at [247, 255] on td "Randy Ellis (The Helper Bees)" at bounding box center [330, 249] width 497 height 40
click at [241, 247] on link "Randy Ellis (The Helper Bees)" at bounding box center [201, 247] width 223 height 15
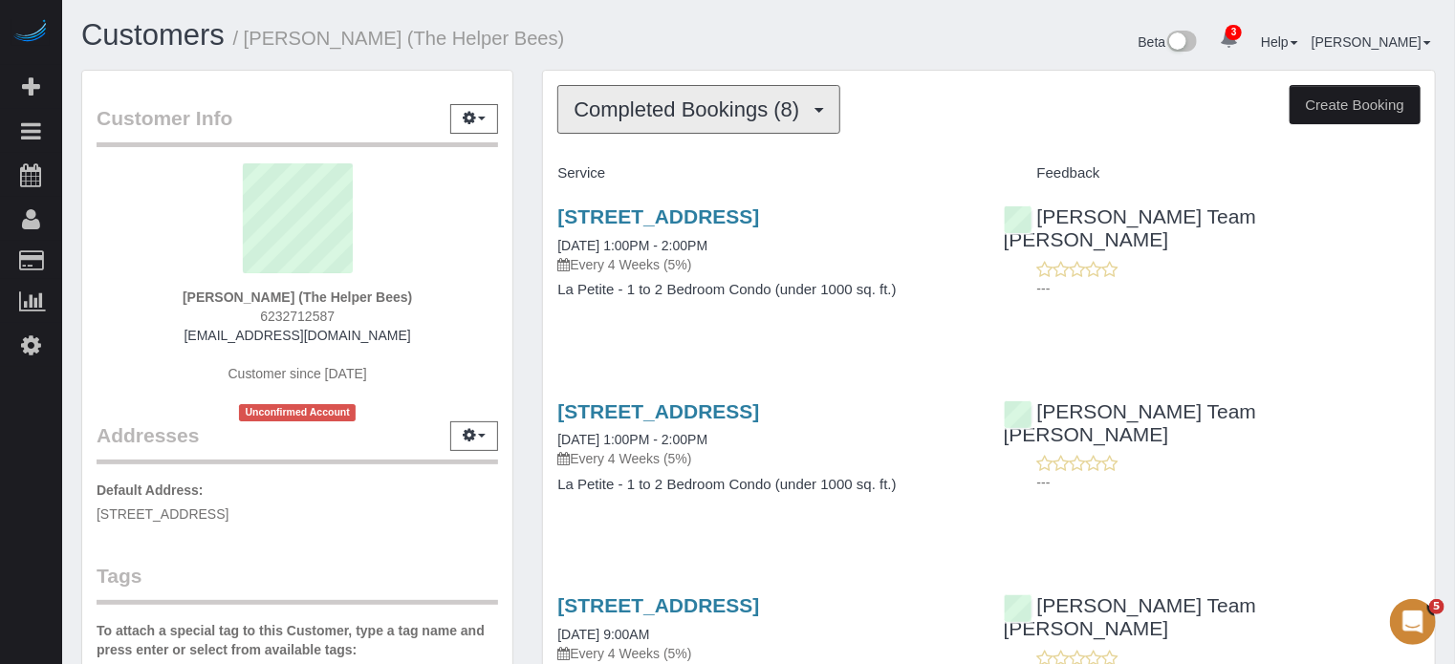
click at [600, 102] on span "Completed Bookings (8)" at bounding box center [690, 109] width 235 height 24
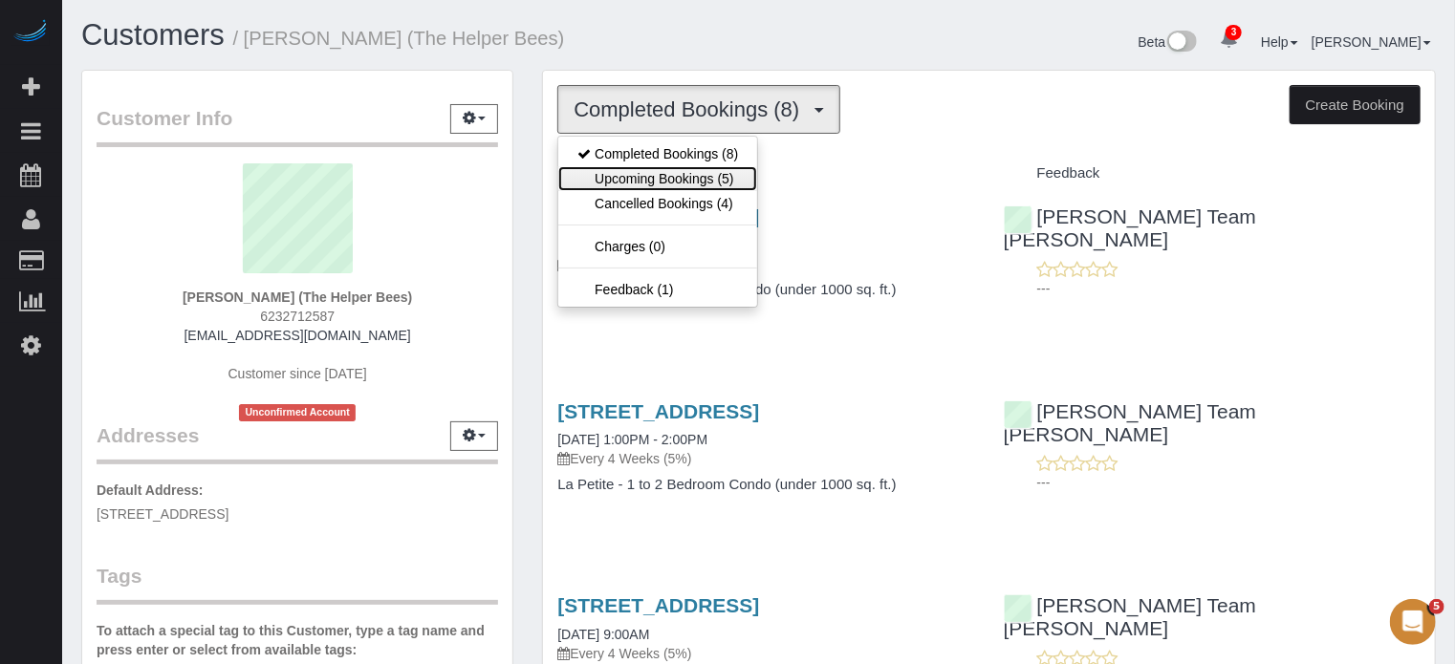
click at [628, 179] on link "Upcoming Bookings (5)" at bounding box center [657, 178] width 199 height 25
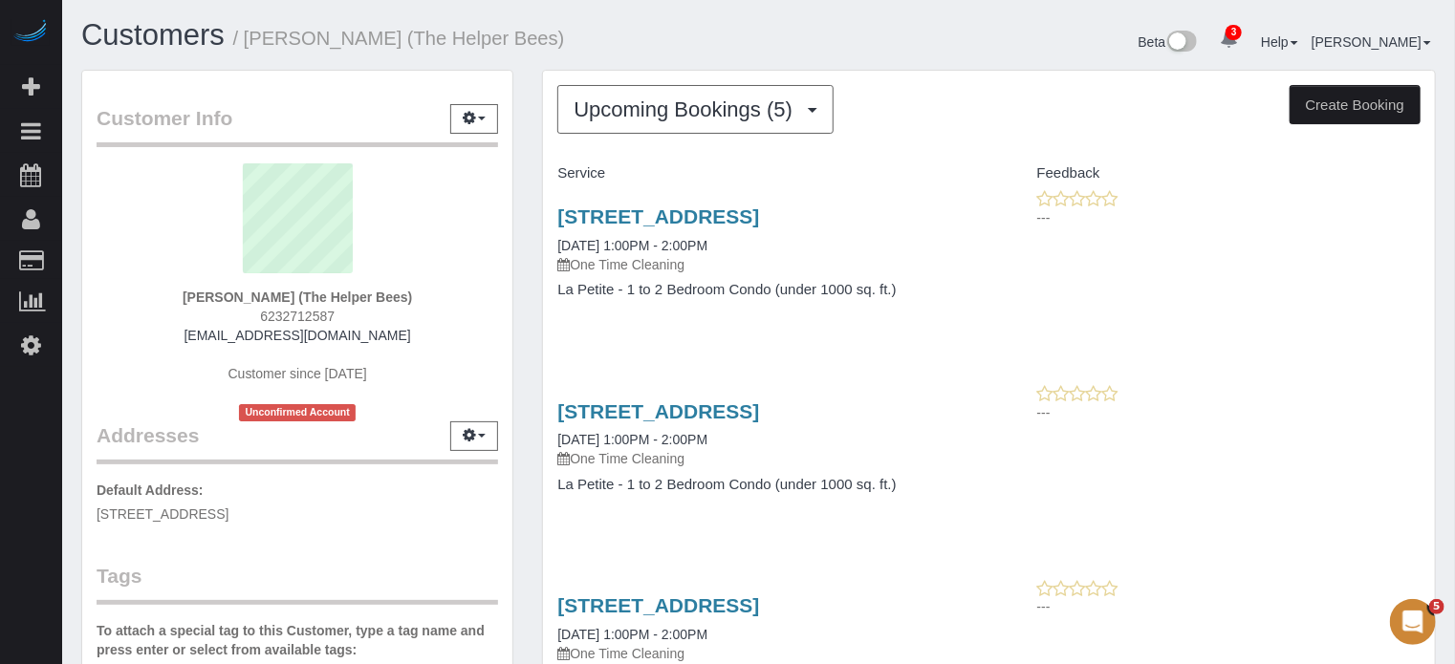
click at [646, 38] on h1 "Customers / Randy Ellis (The Helper Bees)" at bounding box center [412, 35] width 663 height 32
click at [593, 118] on span "Upcoming Bookings (5)" at bounding box center [687, 109] width 228 height 24
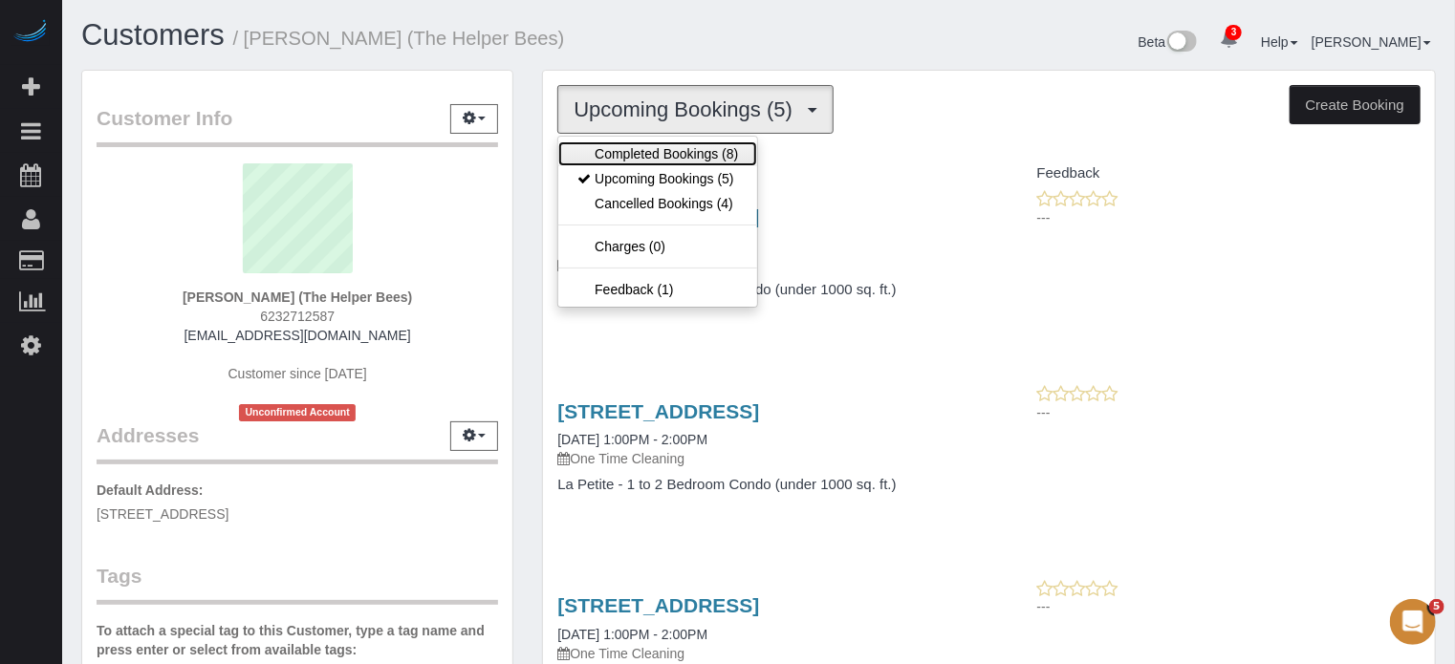
click at [619, 153] on link "Completed Bookings (8)" at bounding box center [657, 153] width 199 height 25
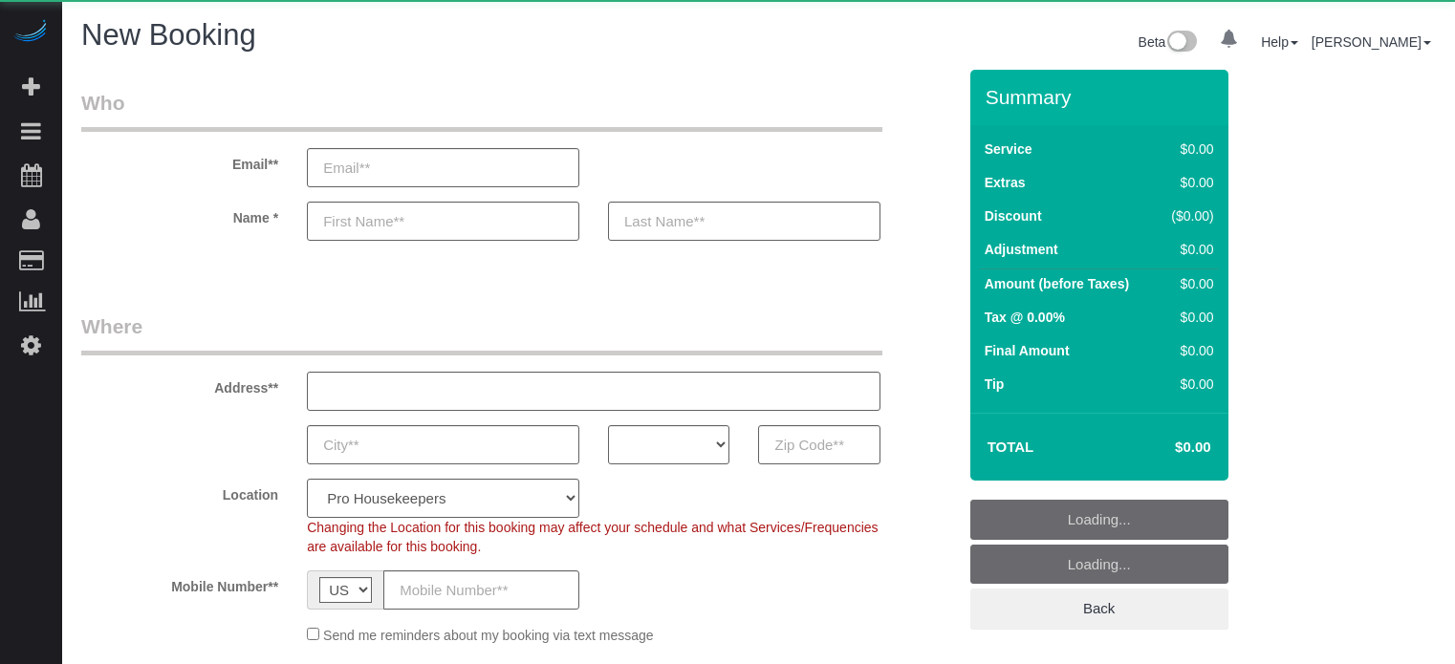
select select "number:9"
select select "object:1114"
select select "4"
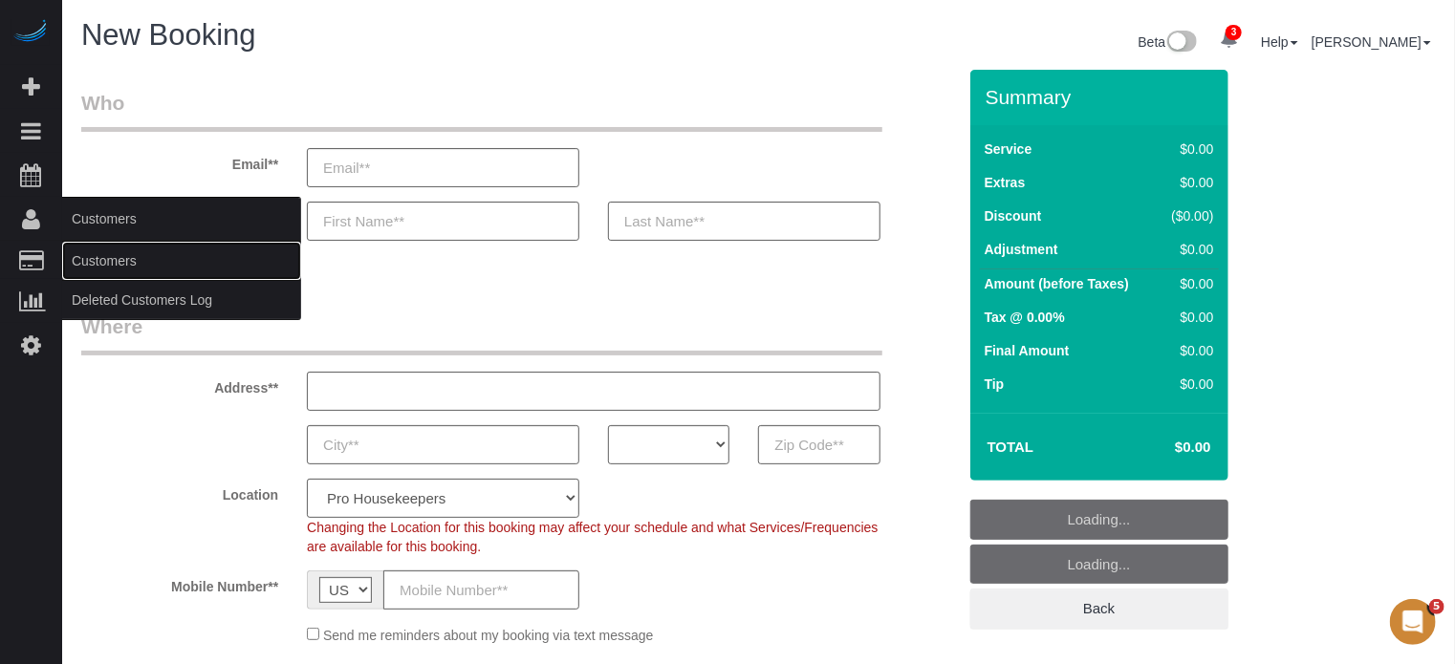
click at [109, 250] on link "Customers" at bounding box center [181, 261] width 239 height 38
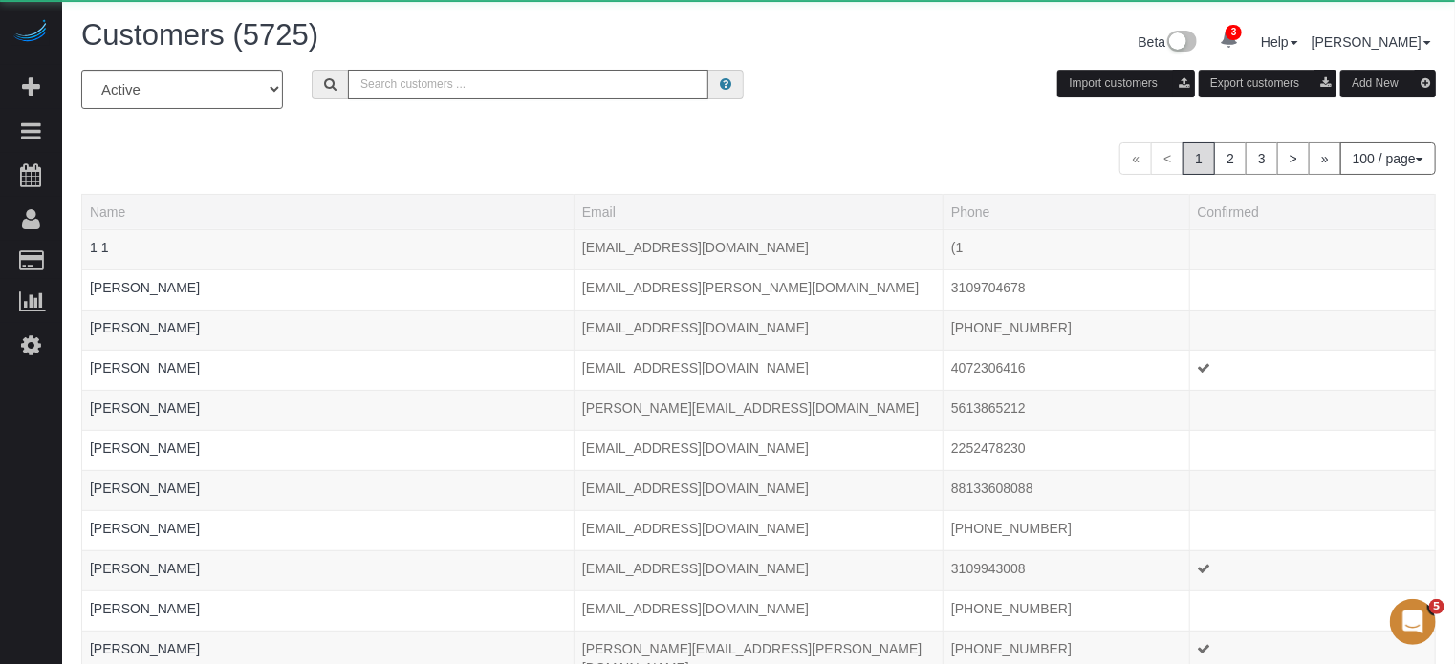
click at [457, 91] on input "text" at bounding box center [528, 85] width 360 height 30
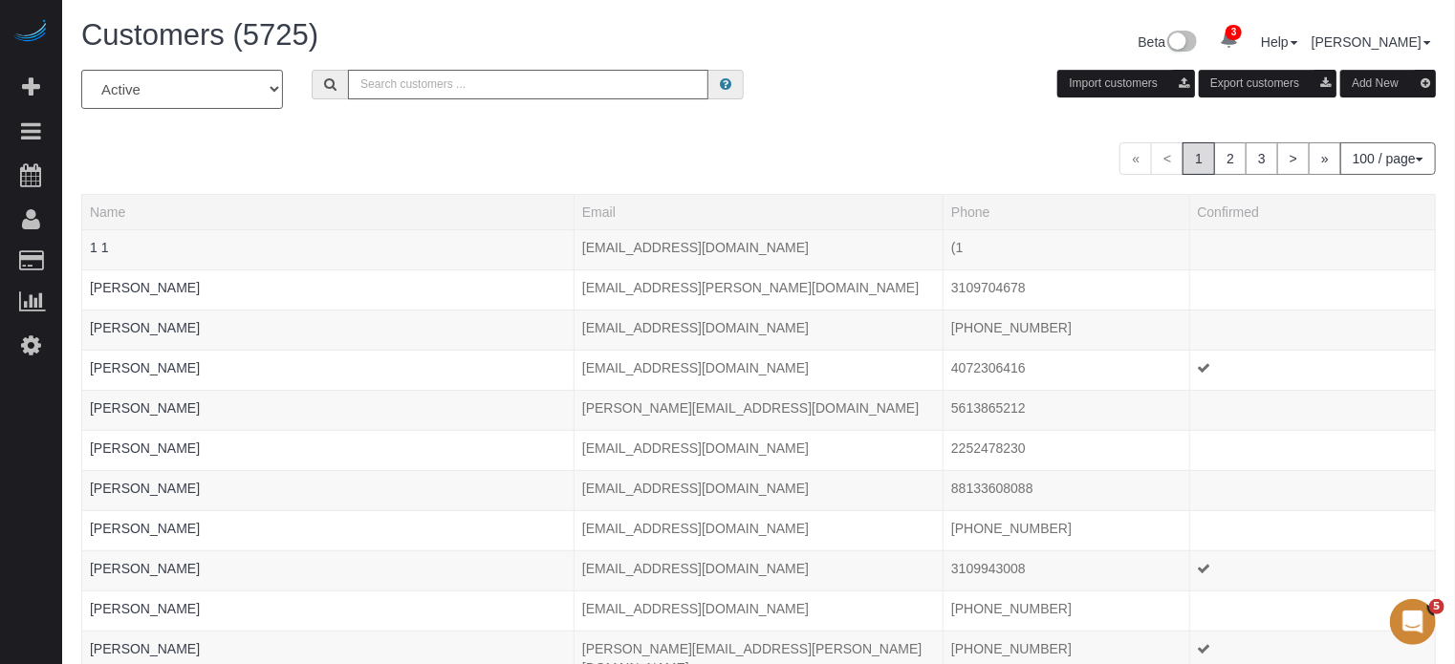
paste input "Dagmar Schmidt"
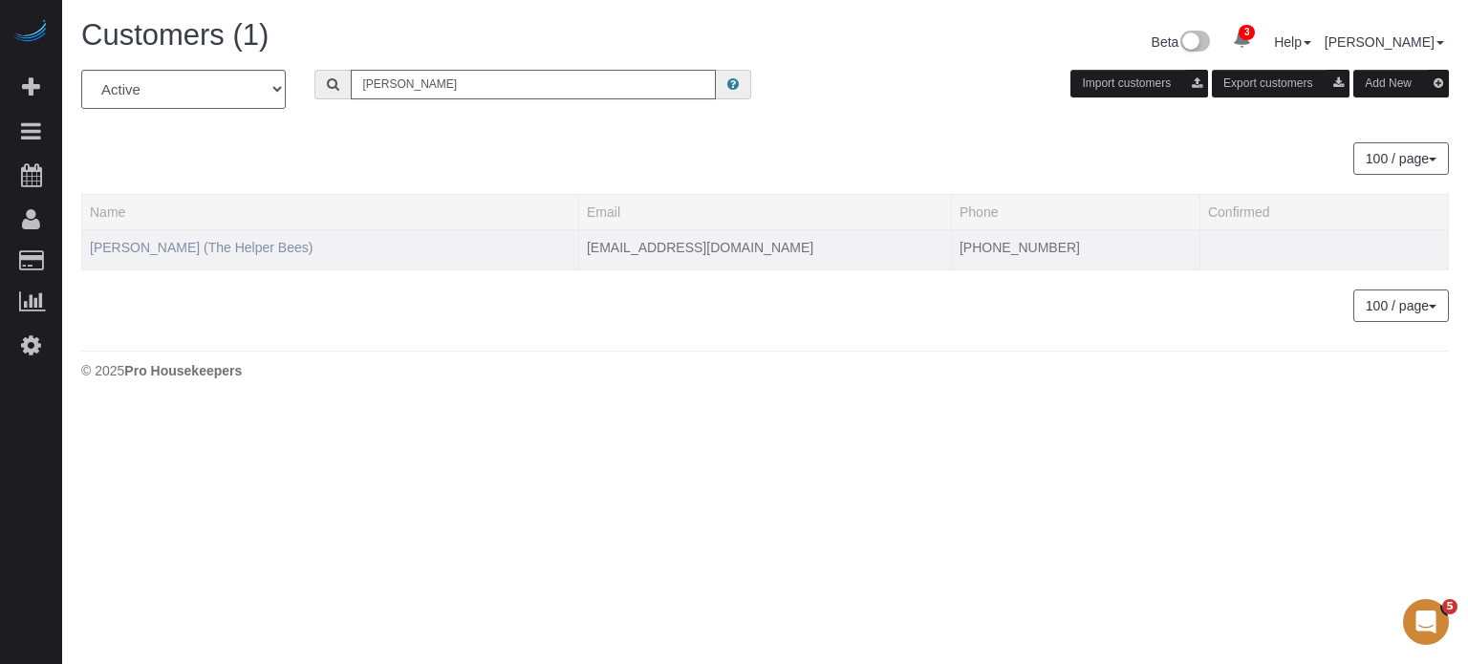
type input "Dagmar Schmidt"
click at [223, 248] on link "Dagmar Schmidt (The Helper Bees)" at bounding box center [201, 247] width 223 height 15
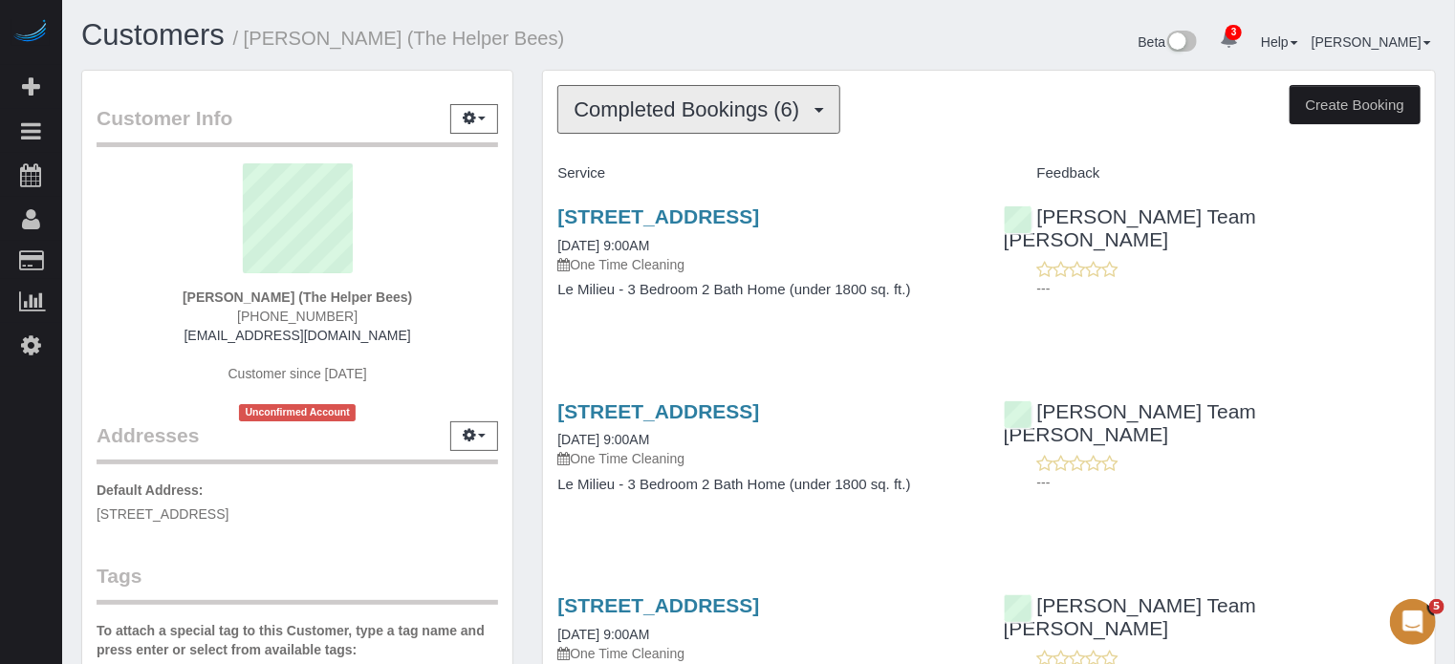
click at [675, 124] on button "Completed Bookings (6)" at bounding box center [698, 109] width 283 height 49
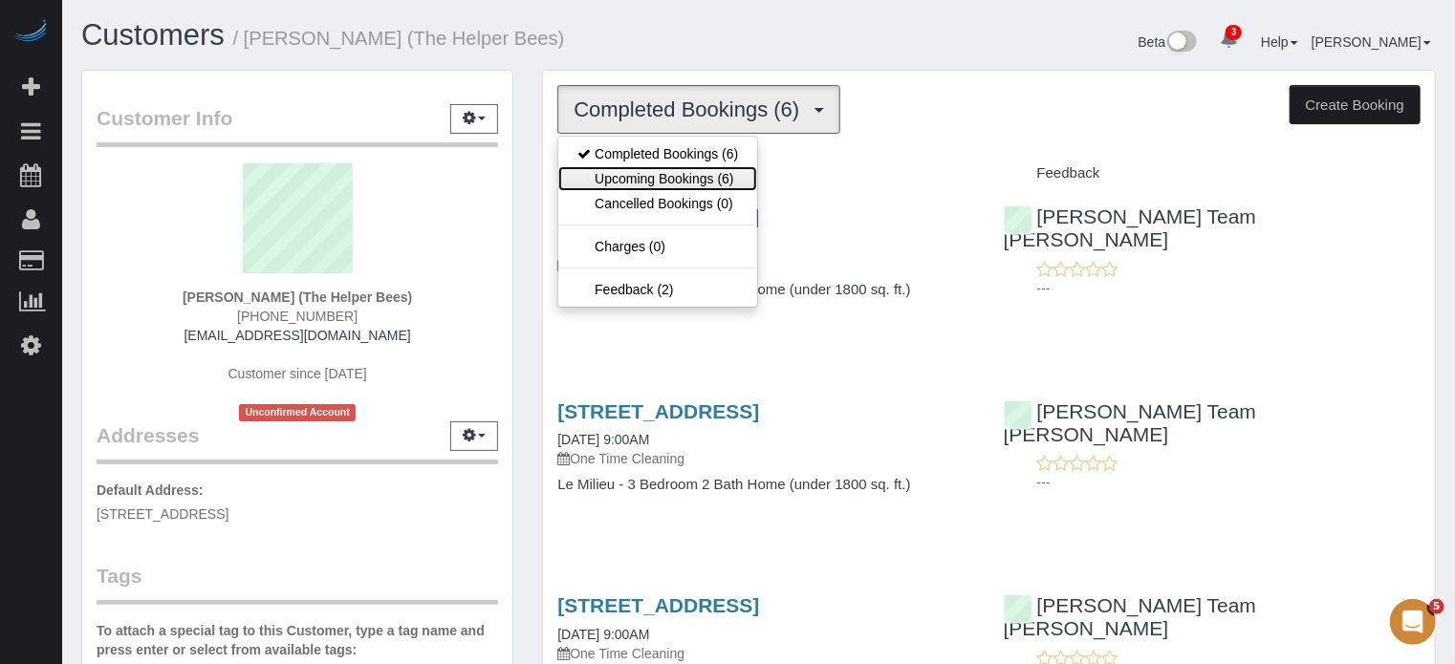
click at [702, 173] on link "Upcoming Bookings (6)" at bounding box center [657, 178] width 199 height 25
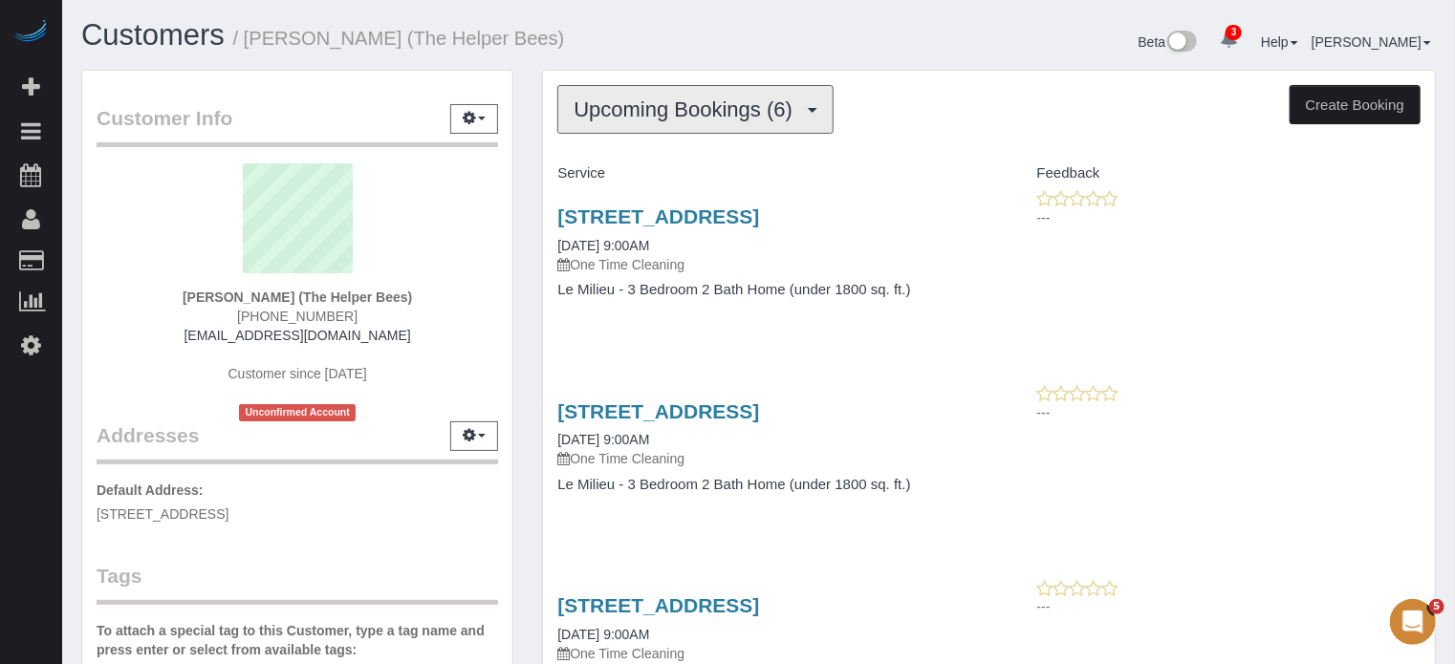
click at [694, 91] on button "Upcoming Bookings (6)" at bounding box center [695, 109] width 276 height 49
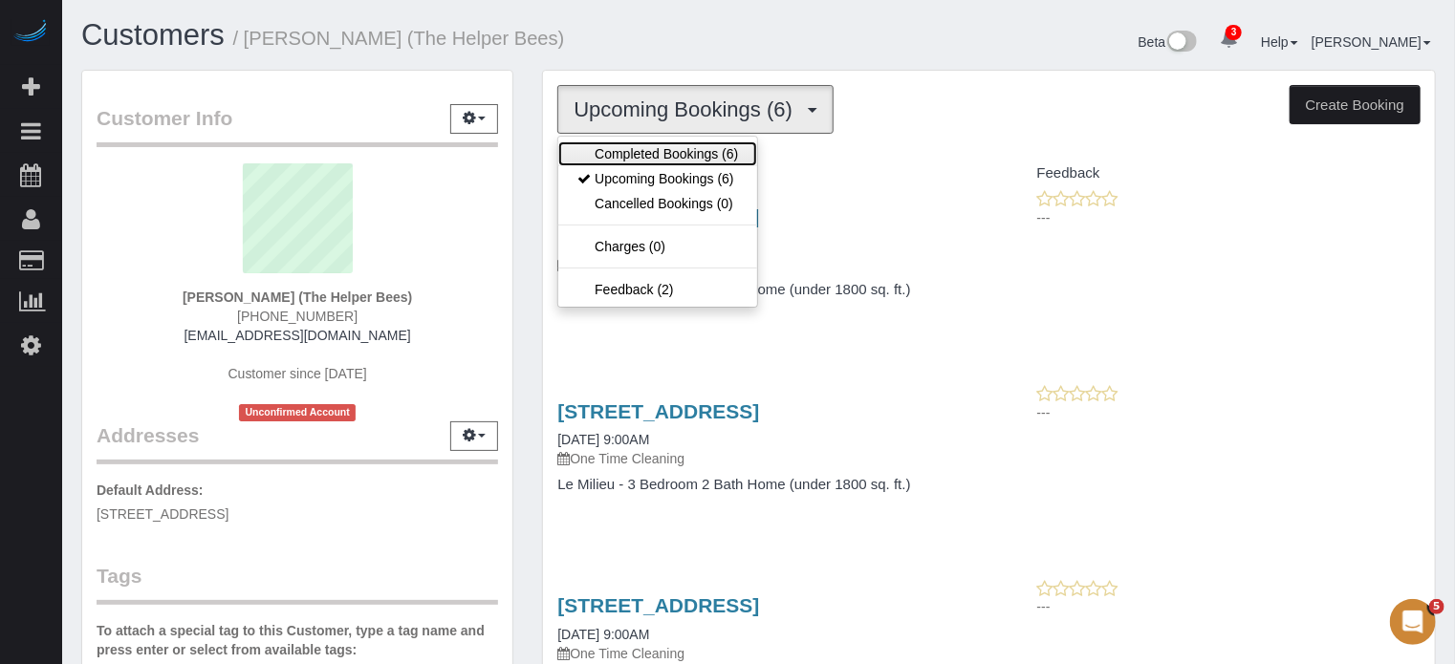
click at [697, 148] on link "Completed Bookings (6)" at bounding box center [657, 153] width 199 height 25
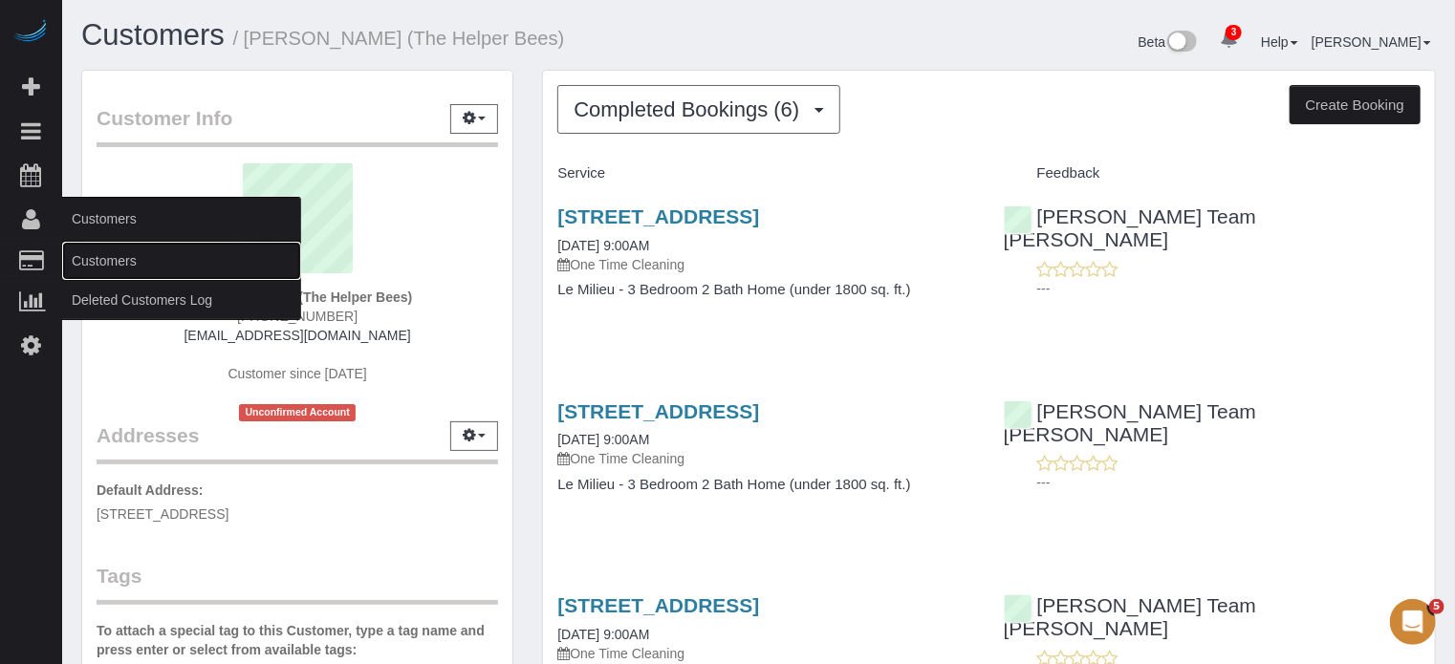
click at [113, 264] on link "Customers" at bounding box center [181, 261] width 239 height 38
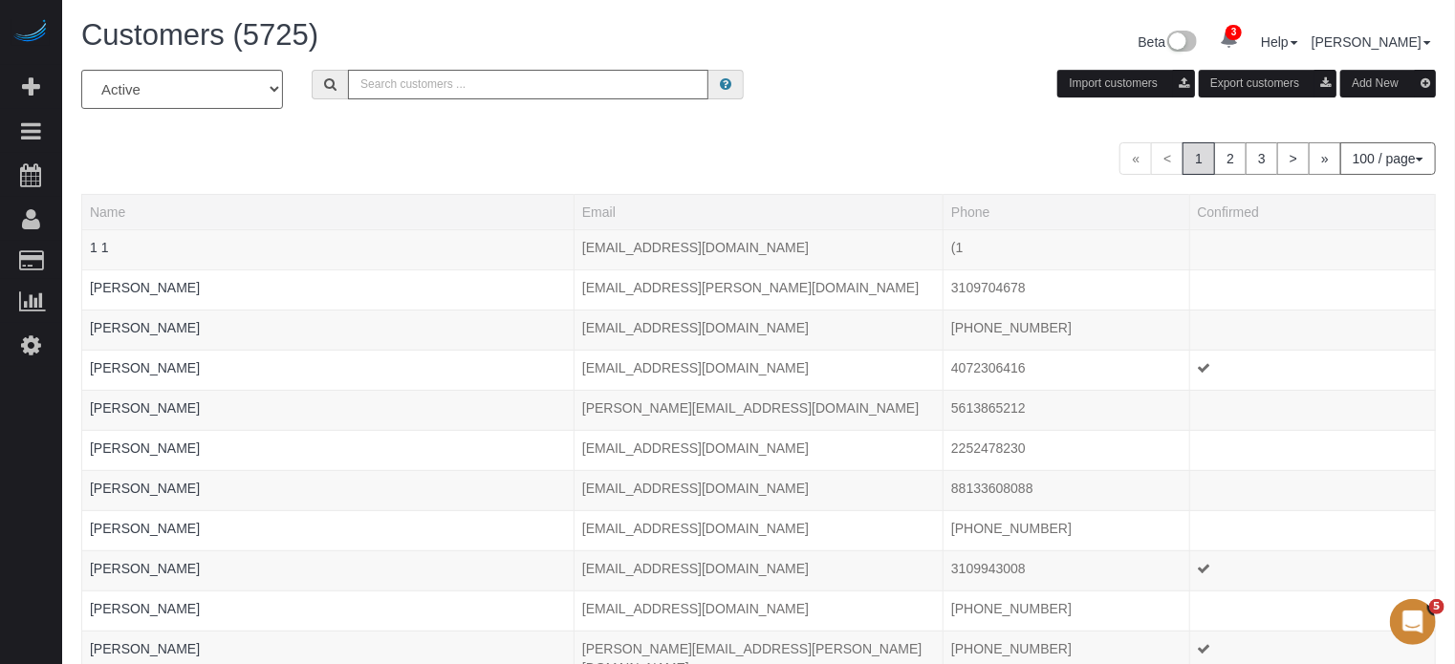
click at [543, 95] on input "text" at bounding box center [528, 85] width 360 height 30
type input "Catalina Munoz"
click at [507, 83] on input "Catalina Munoz" at bounding box center [528, 85] width 360 height 30
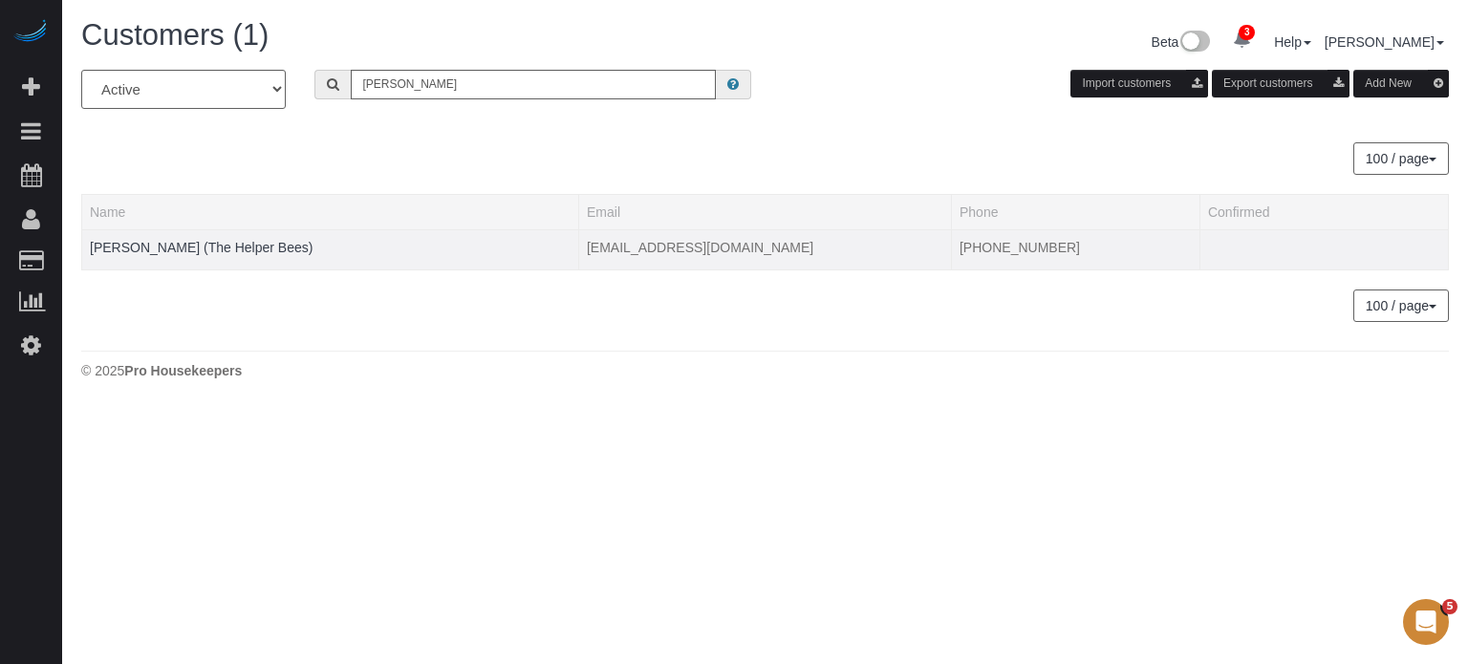
click at [270, 234] on td "Catalina Munoz (The Helper Bees)" at bounding box center [330, 249] width 497 height 40
click at [271, 240] on link "Catalina Munoz (The Helper Bees)" at bounding box center [201, 247] width 223 height 15
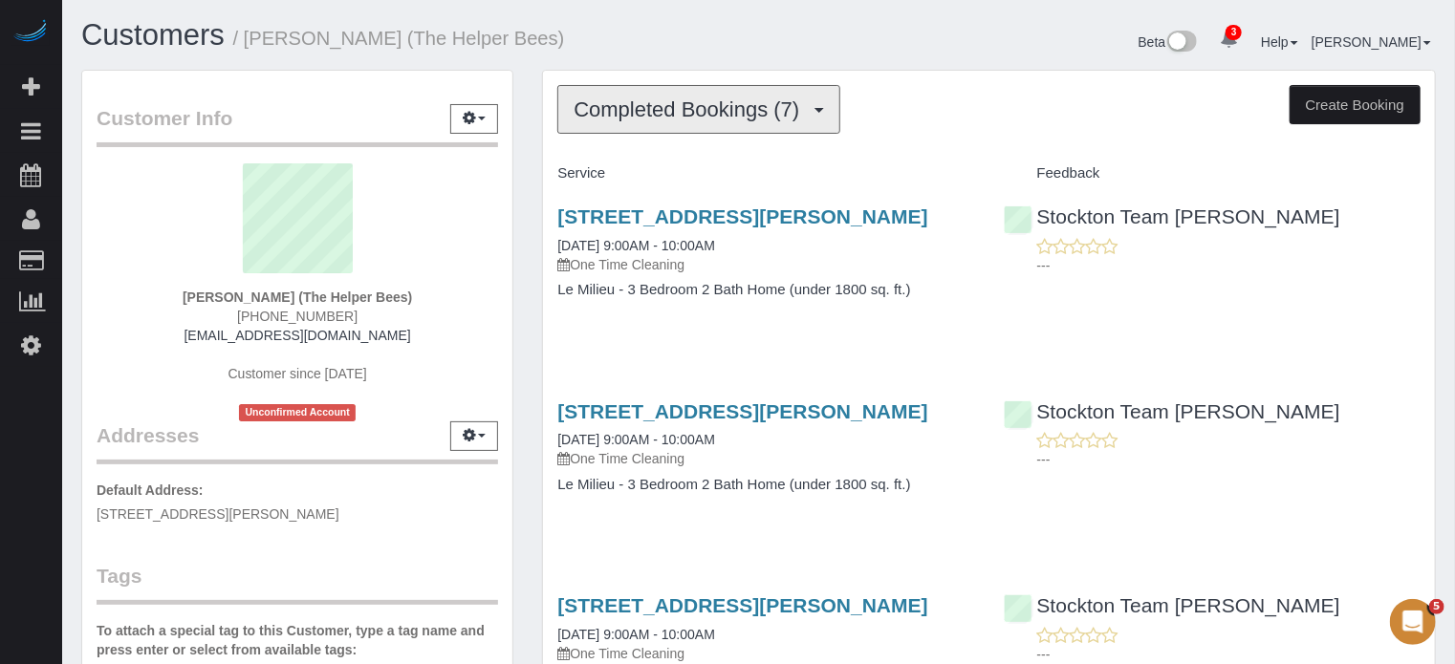
click at [723, 118] on span "Completed Bookings (7)" at bounding box center [690, 109] width 235 height 24
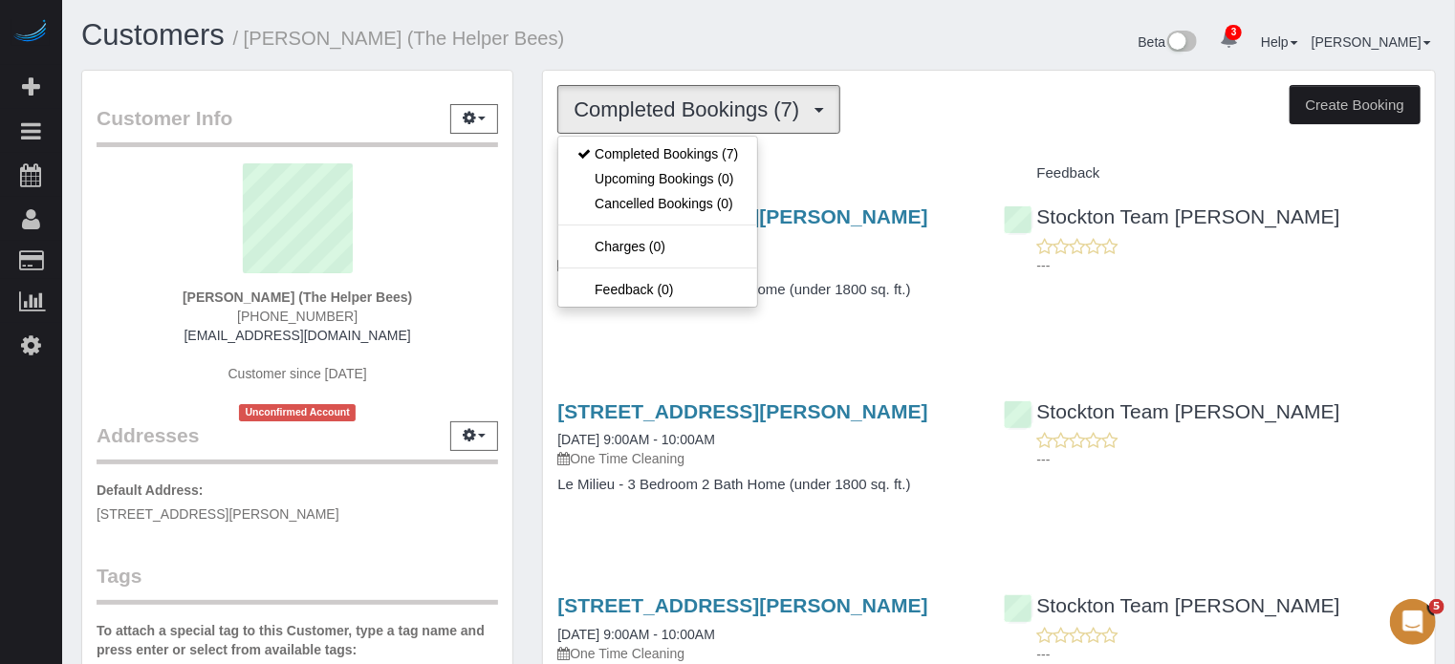
click at [718, 51] on h1 "Customers / Catalina Munoz (The Helper Bees)" at bounding box center [412, 35] width 663 height 32
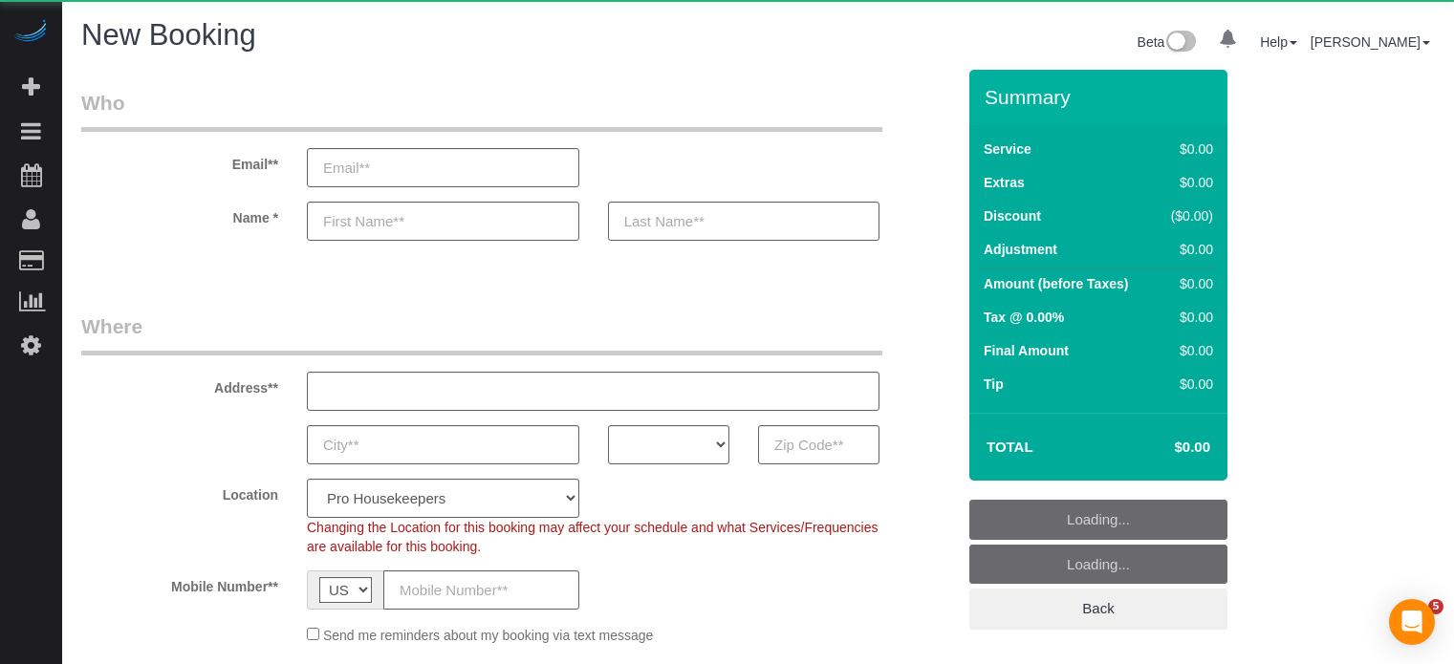
select select "4"
select select "number:9"
select select "object:1252"
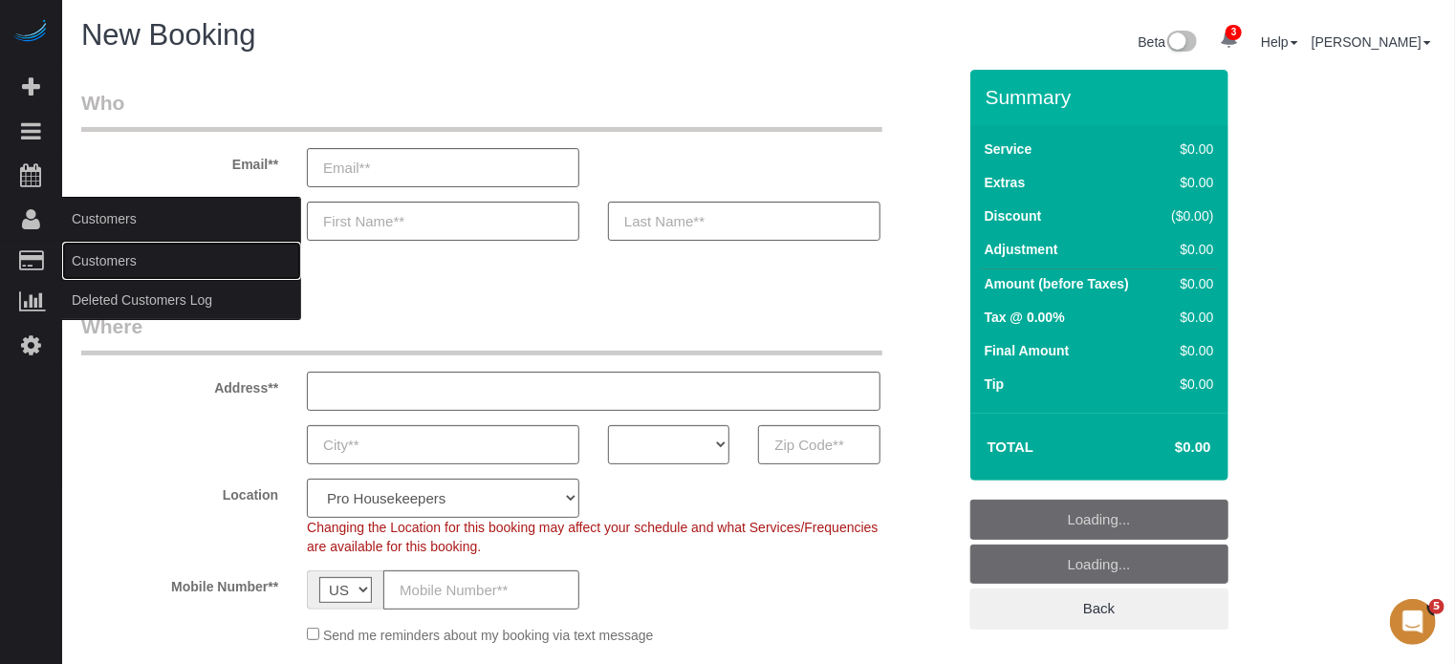
click at [112, 264] on link "Customers" at bounding box center [181, 261] width 239 height 38
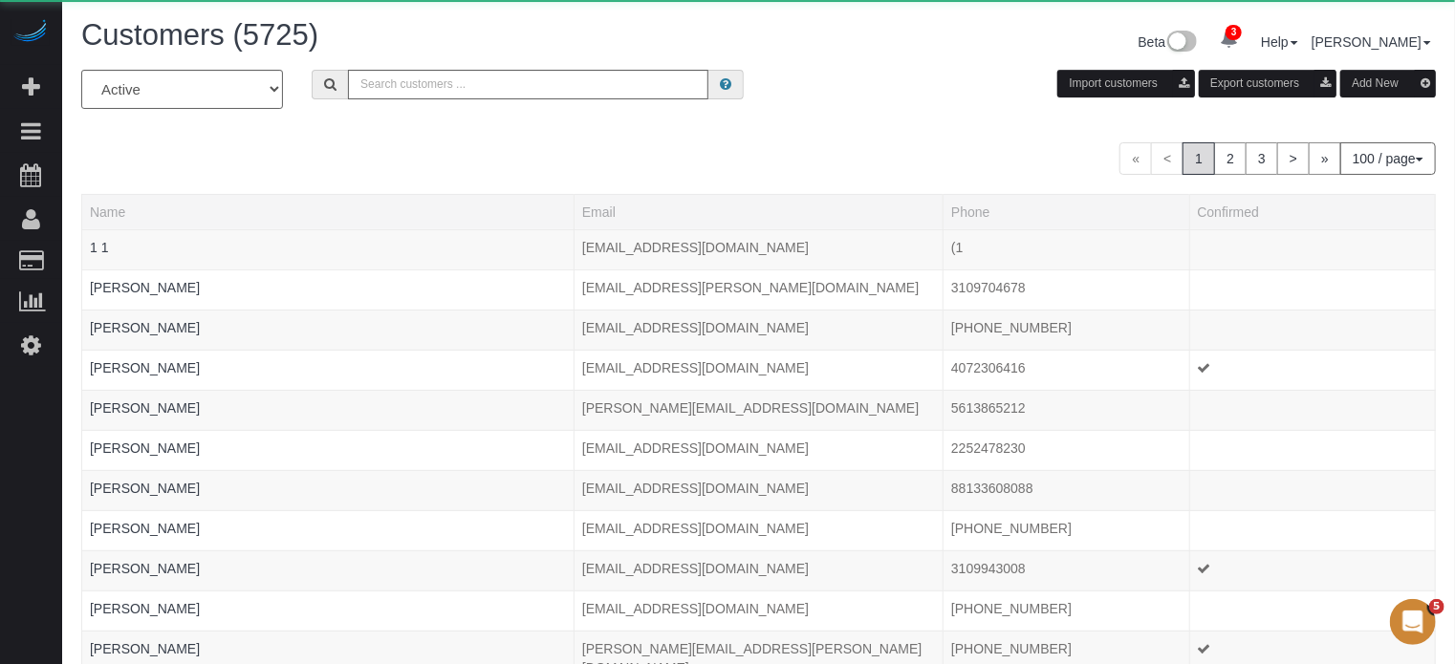
click at [489, 101] on div "All Active Archived Import customers Export customers Add New" at bounding box center [758, 97] width 1383 height 54
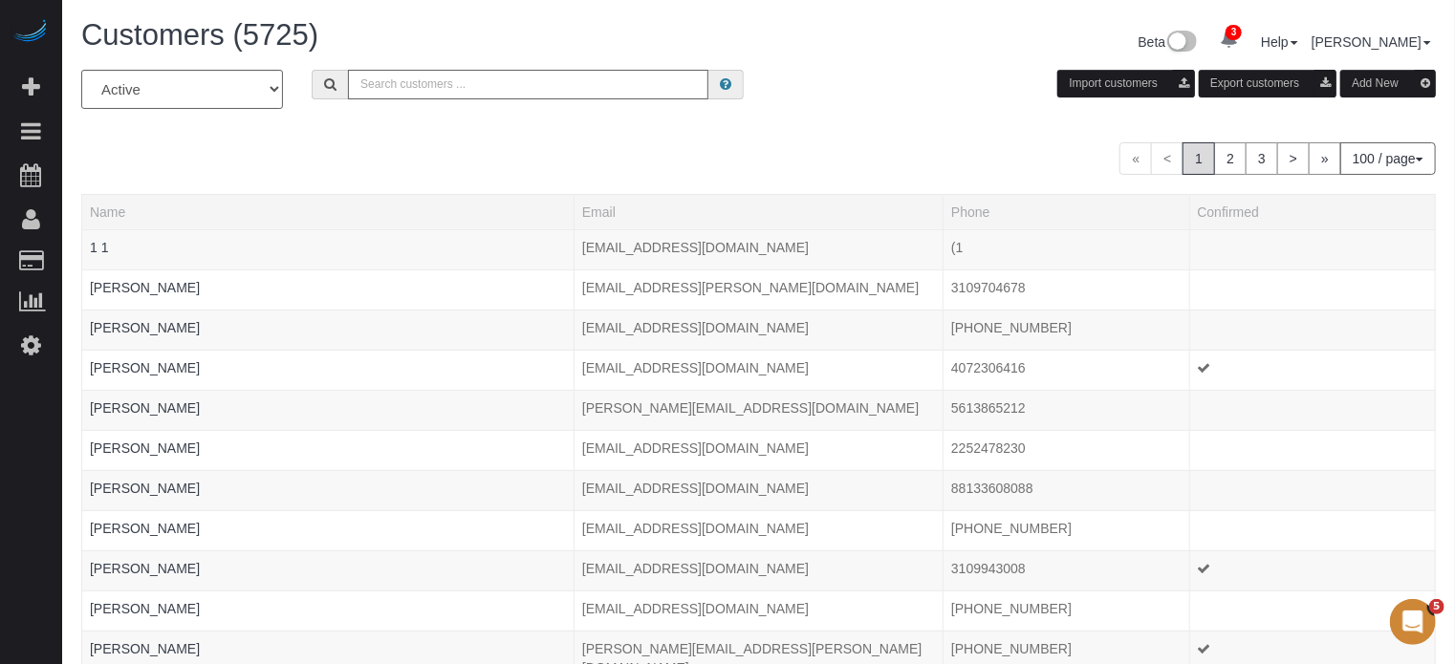
click at [478, 88] on input "text" at bounding box center [528, 85] width 360 height 30
paste input "Angelina Espinoza"
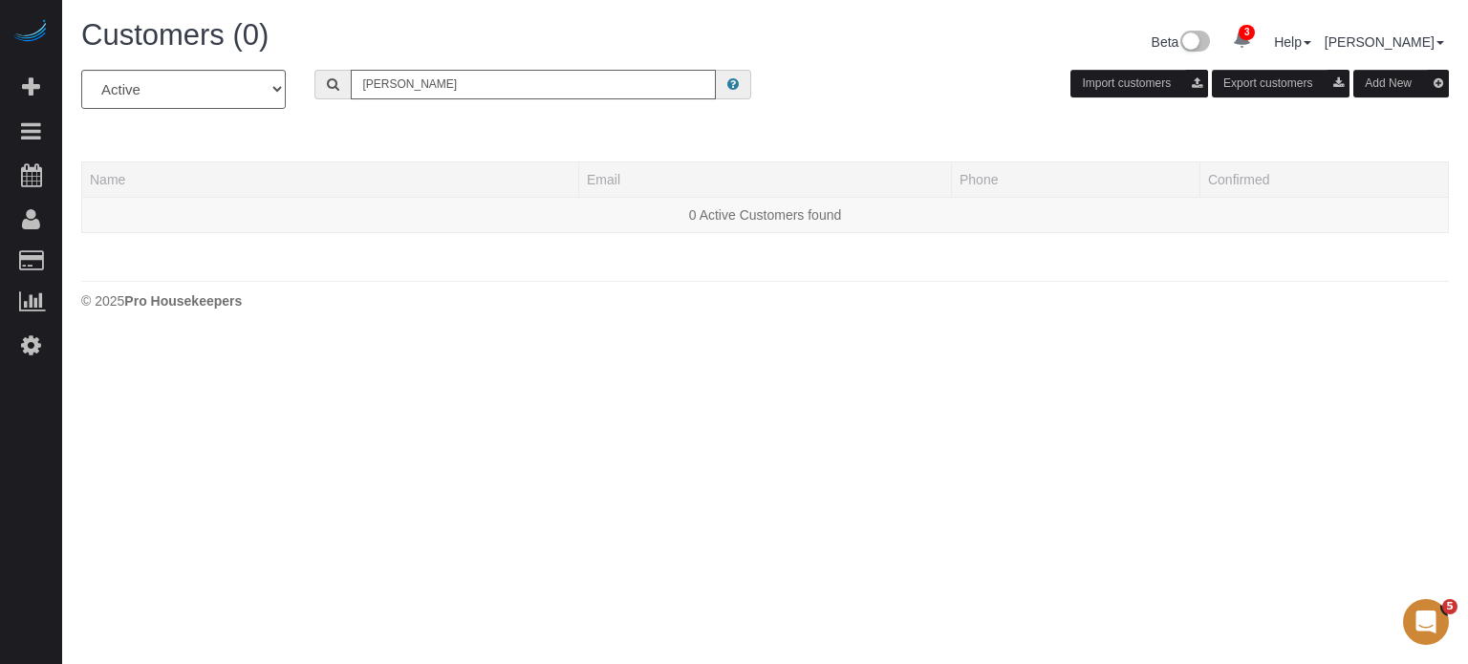
type input "Angelina Espinoza"
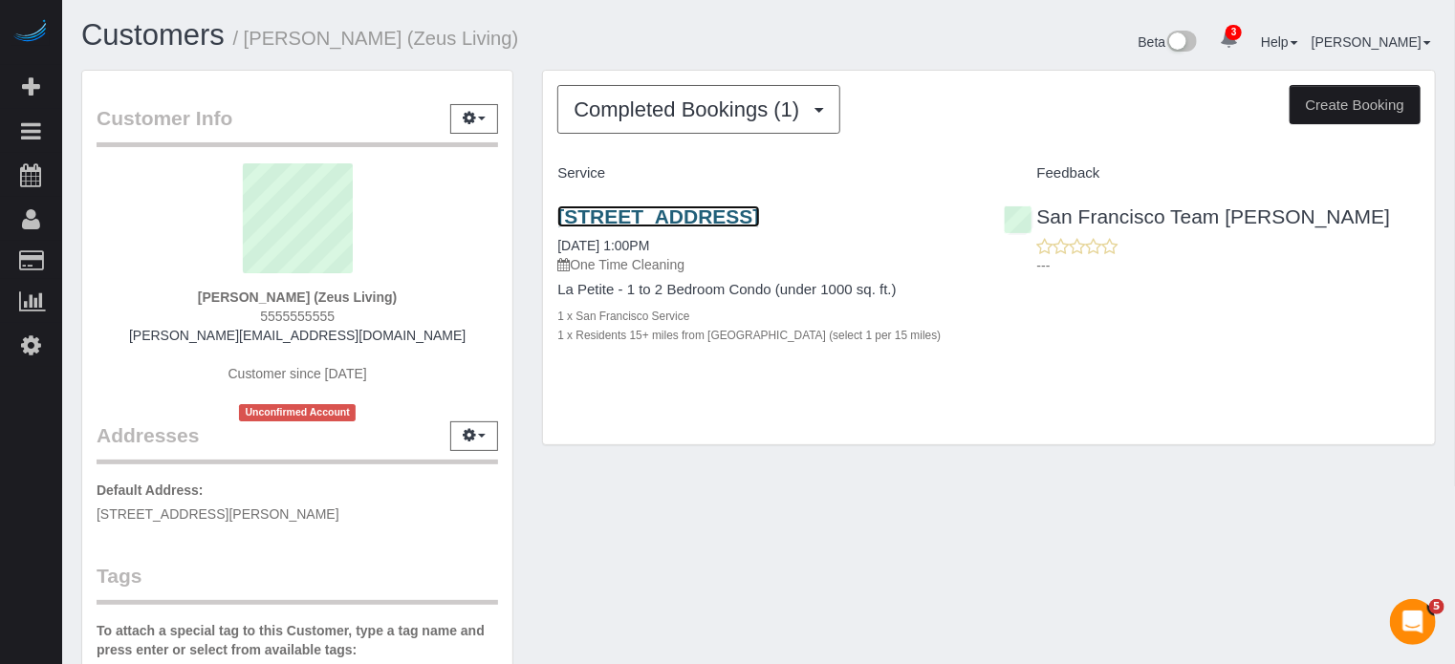
click at [627, 227] on link "450 N Mathilda Ave, Apt M305, Sunnyvale, CA 94086" at bounding box center [658, 216] width 202 height 22
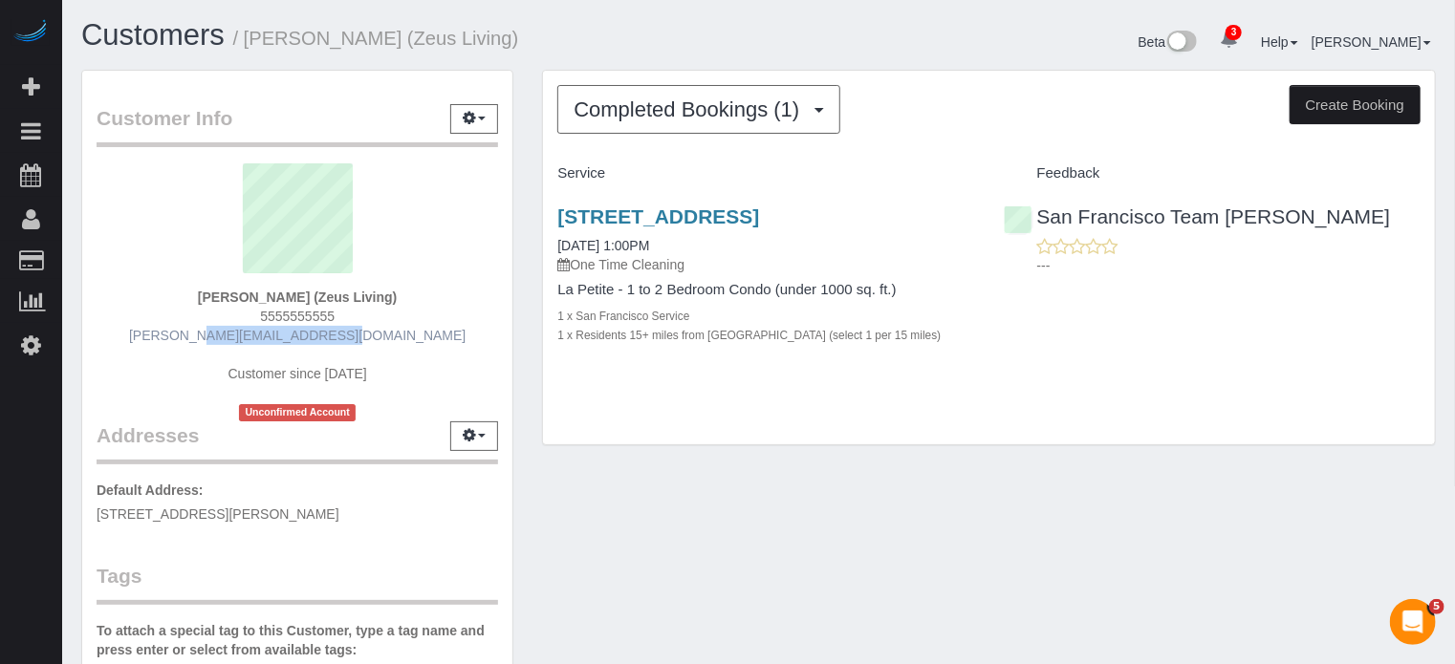
drag, startPoint x: 377, startPoint y: 334, endPoint x: 232, endPoint y: 328, distance: 144.4
click at [232, 328] on div "Clara Kuper (Zeus Living) 5555555555 clara@zeusliving.com Customer since 2020 U…" at bounding box center [297, 292] width 401 height 258
copy link "clara@zeusliving.com"
click at [344, 332] on link "clara@zeusliving.com" at bounding box center [297, 335] width 336 height 15
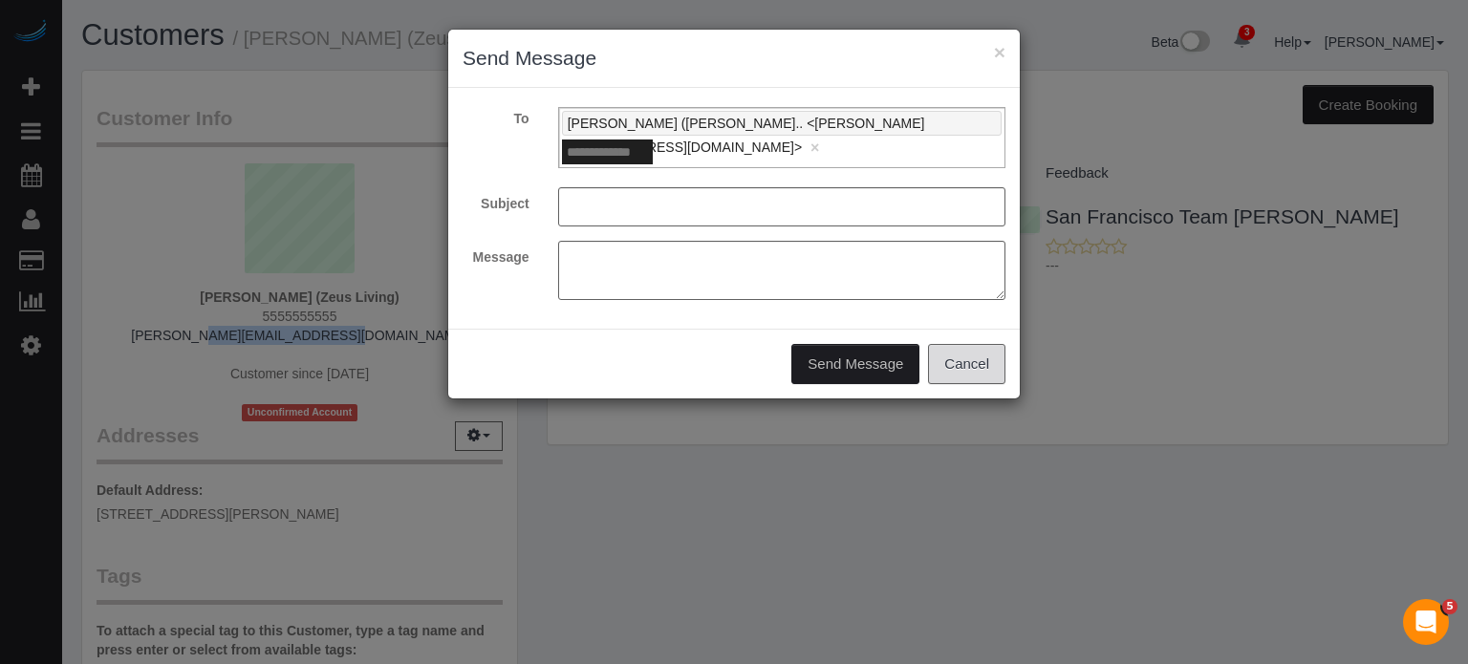
click at [960, 344] on button "Cancel" at bounding box center [966, 364] width 77 height 40
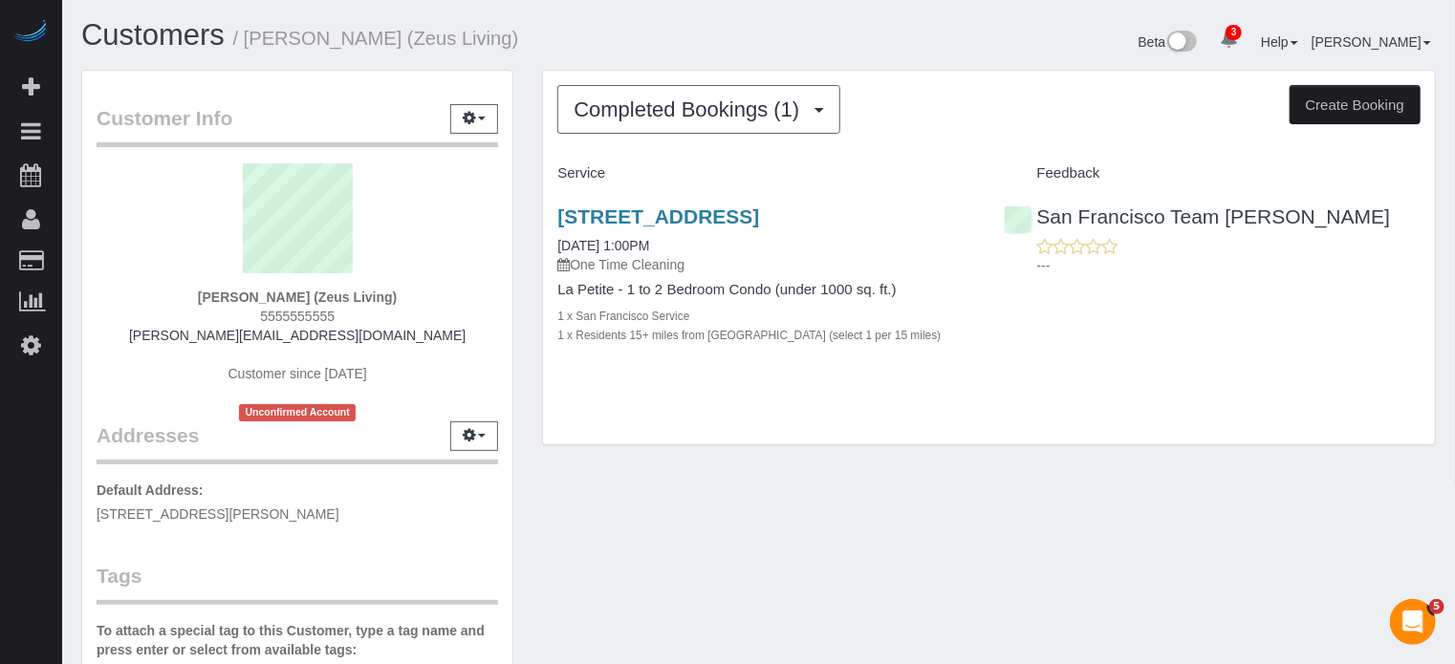
click at [346, 307] on div "Clara Kuper (Zeus Living) 5555555555 clara@zeusliving.com Customer since 2020 U…" at bounding box center [297, 292] width 401 height 258
drag, startPoint x: 297, startPoint y: 293, endPoint x: 376, endPoint y: 306, distance: 79.3
click at [376, 306] on div "Clara Kuper (Zeus Living) 5555555555 clara@zeusliving.com Customer since 2020 U…" at bounding box center [297, 292] width 401 height 258
click at [373, 304] on div "Clara Kuper (Zeus Living) 5555555555 clara@zeusliving.com Customer since 2020 U…" at bounding box center [297, 292] width 401 height 258
drag, startPoint x: 373, startPoint y: 299, endPoint x: 301, endPoint y: 291, distance: 72.2
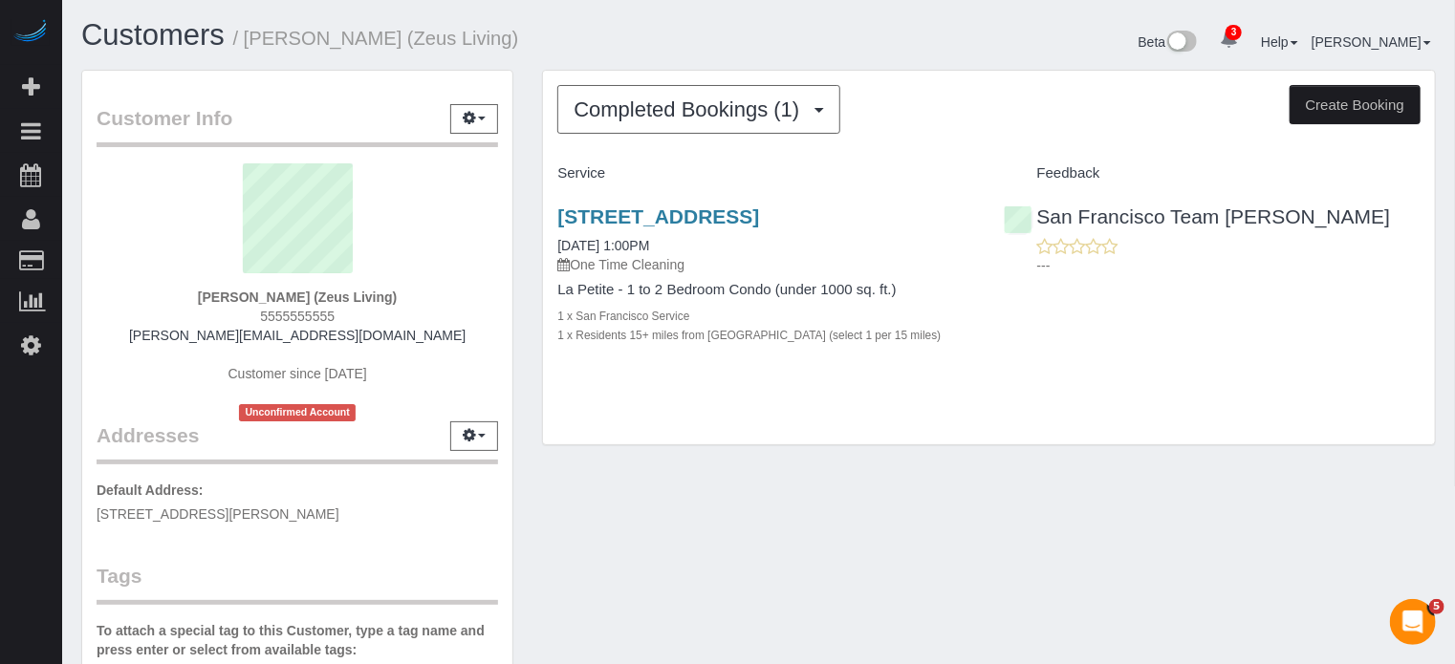
click at [301, 291] on strong "Clara Kuper (Zeus Living)" at bounding box center [297, 297] width 199 height 15
copy strong "Zeus Living"
click at [1327, 438] on div "Completed Bookings (1) Completed Bookings (1) Upcoming Bookings (0) Cancelled B…" at bounding box center [989, 258] width 892 height 375
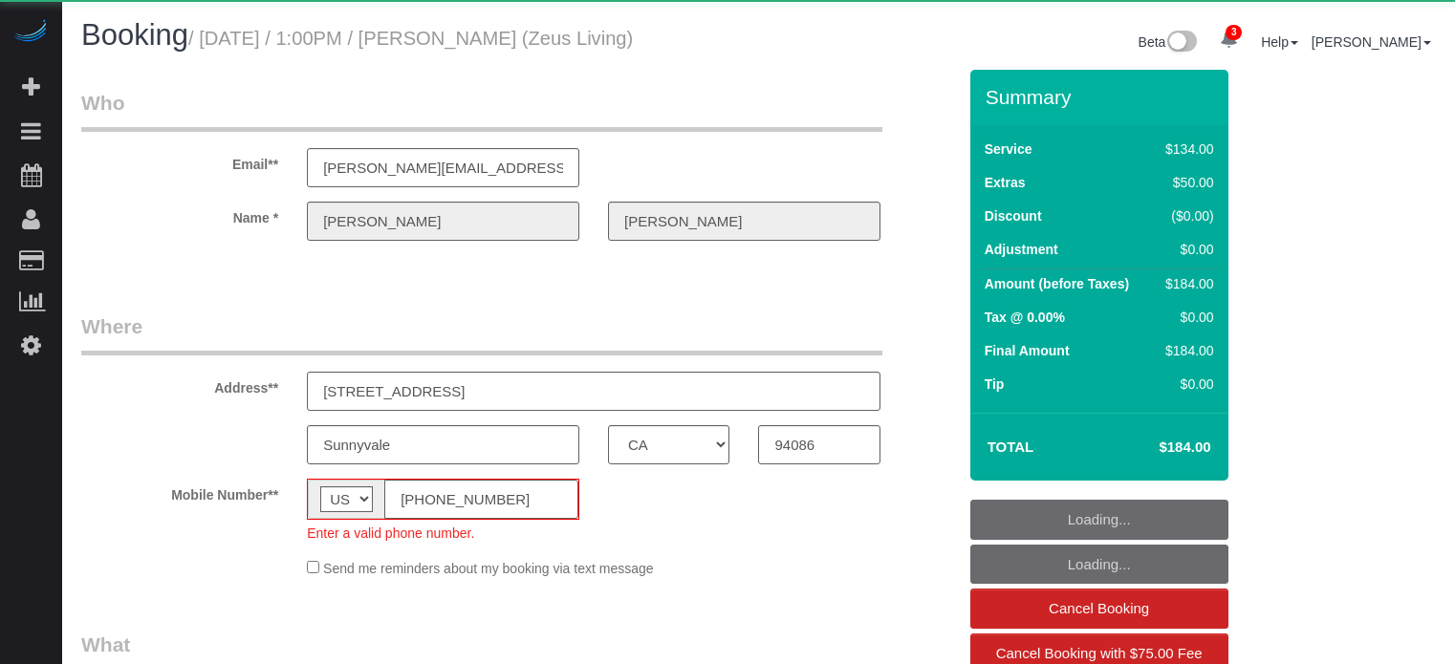
select select "CA"
select select "number:9"
select select "object:1294"
select select "8"
select select "spot1"
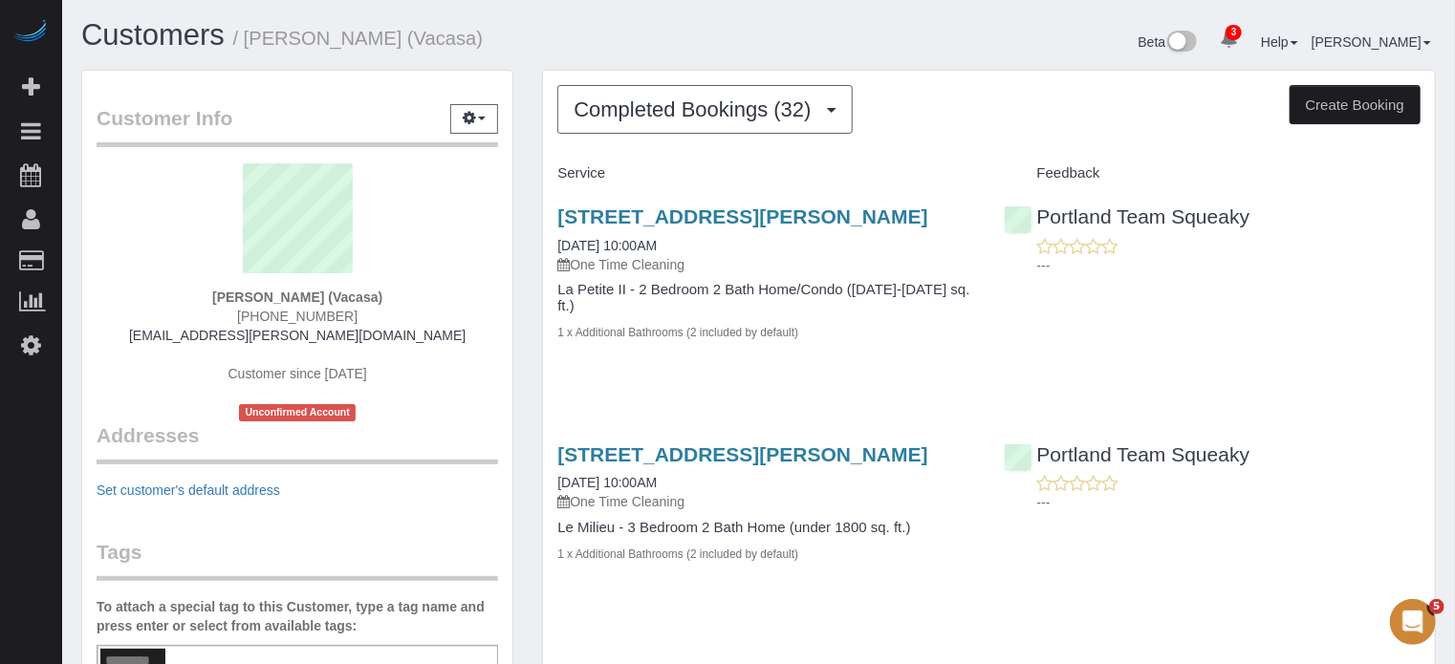
click at [351, 296] on strong "[PERSON_NAME] (Vacasa)" at bounding box center [297, 297] width 170 height 15
copy strong "Vacasa"
click at [310, 321] on span "[PHONE_NUMBER]" at bounding box center [297, 316] width 120 height 15
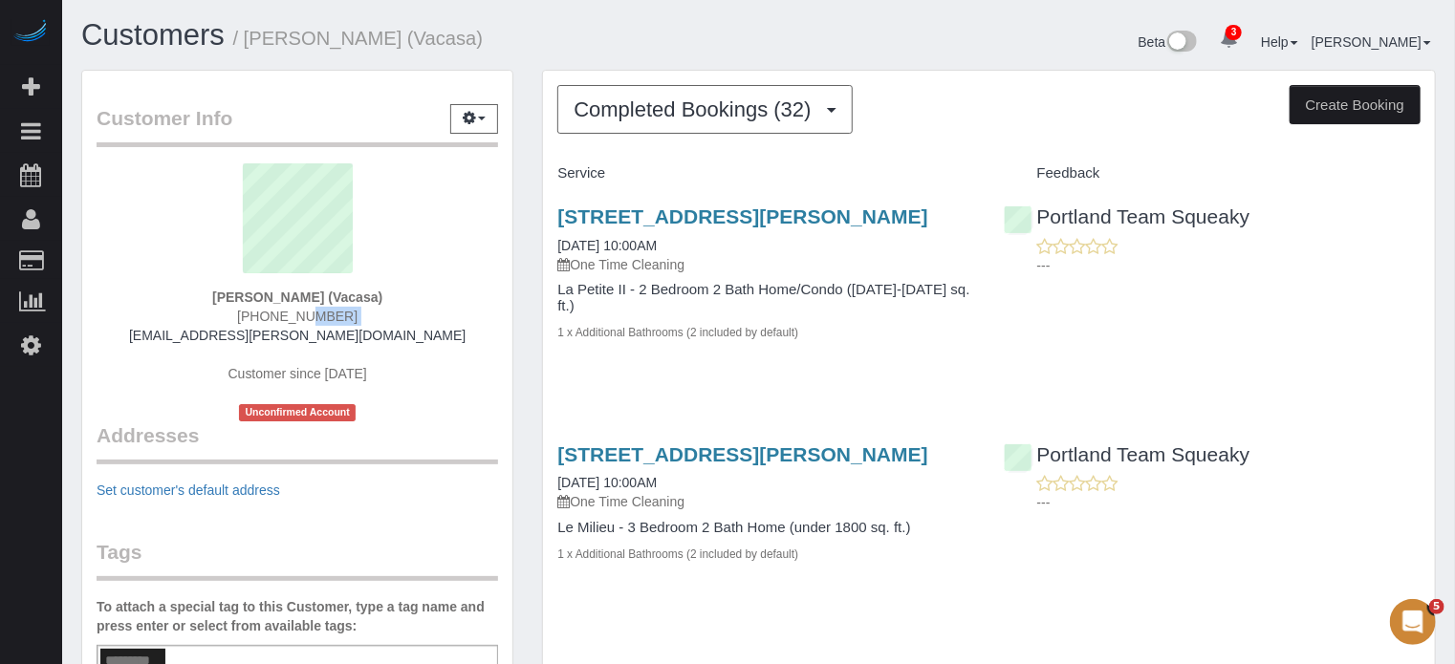
click at [310, 321] on span "[PHONE_NUMBER]" at bounding box center [297, 316] width 120 height 15
copy div "[PHONE_NUMBER]"
drag, startPoint x: 398, startPoint y: 337, endPoint x: 203, endPoint y: 339, distance: 195.0
click at [203, 339] on div "[PERSON_NAME] (Vacasa) [PHONE_NUMBER] [EMAIL_ADDRESS][PERSON_NAME][DOMAIN_NAME]…" at bounding box center [297, 292] width 401 height 258
copy link "[EMAIL_ADDRESS][PERSON_NAME][DOMAIN_NAME]"
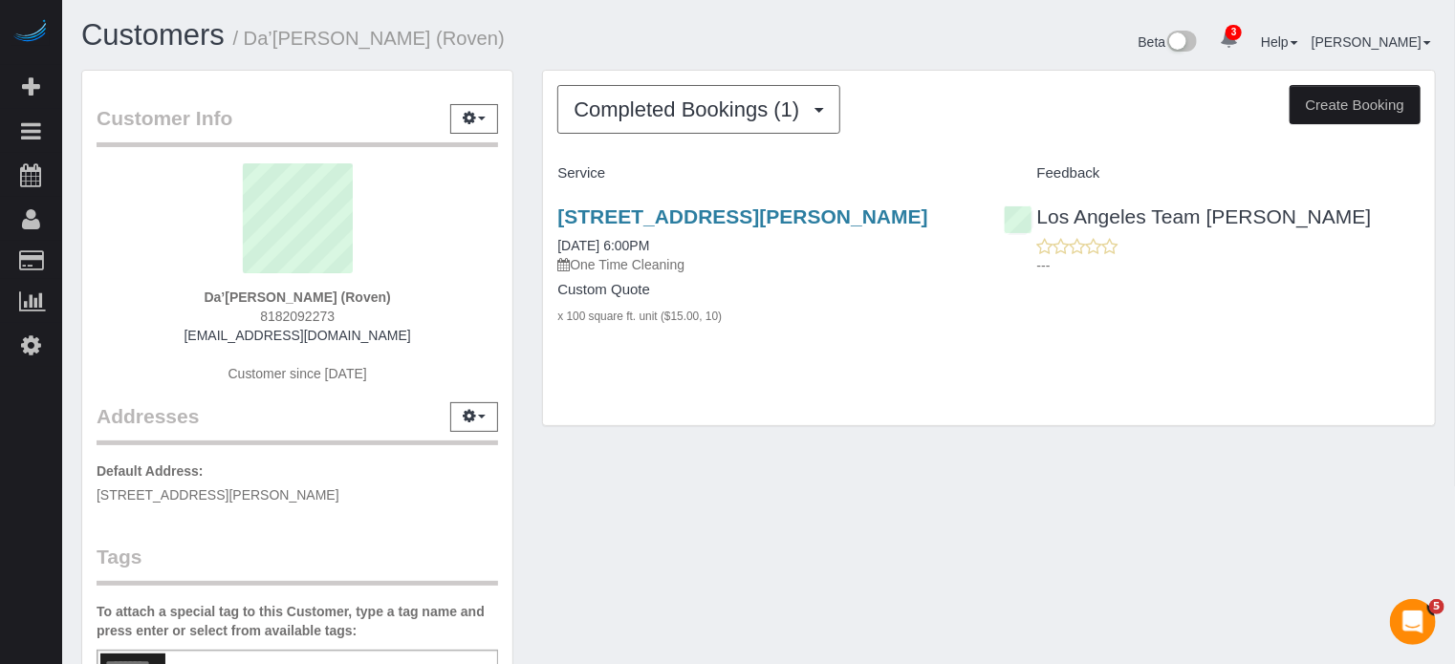
click at [335, 303] on strong "Da’[PERSON_NAME] (Roven)" at bounding box center [298, 297] width 186 height 15
copy strong "Roven"
click at [270, 296] on strong "Da’[PERSON_NAME] (Roven)" at bounding box center [298, 297] width 186 height 15
drag, startPoint x: 357, startPoint y: 335, endPoint x: 245, endPoint y: 337, distance: 112.8
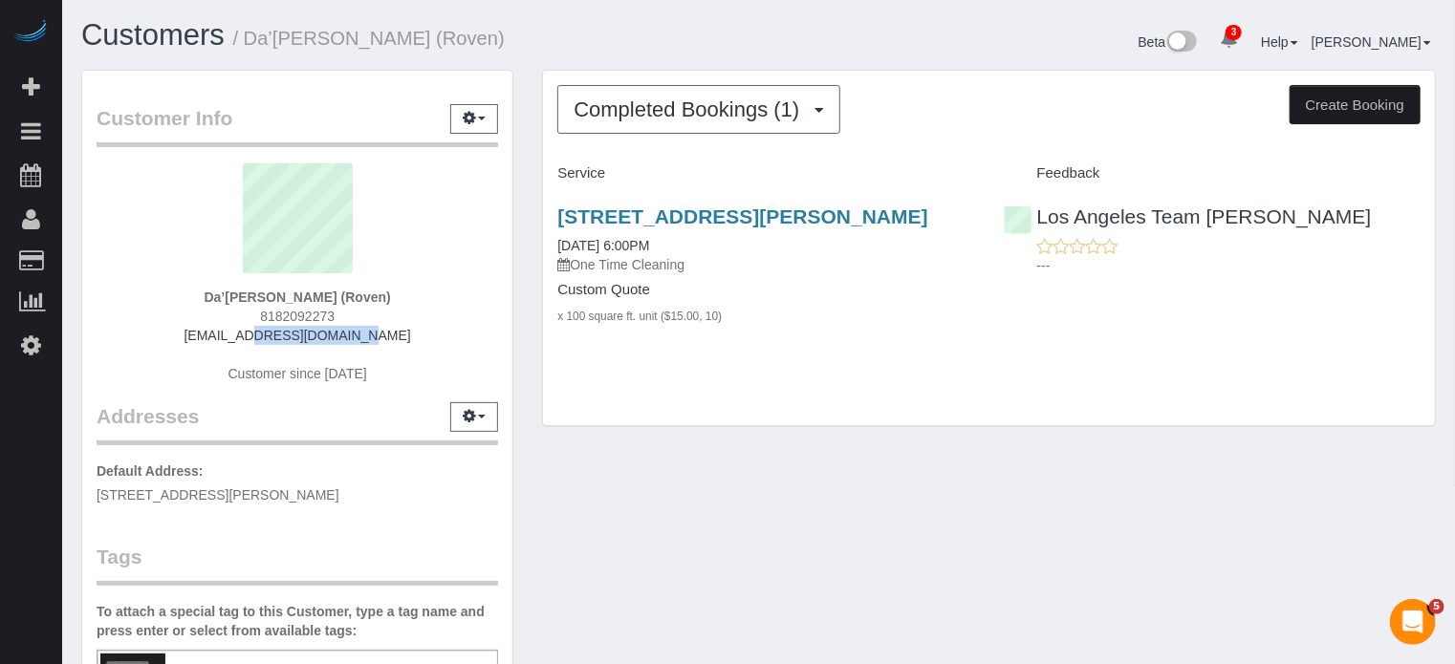
click at [245, 337] on div "Da’Marea Scott (Roven) 8182092273 dscott@grove.co Customer since 2019" at bounding box center [297, 282] width 401 height 239
copy link "dscott@grove.co"
drag, startPoint x: 210, startPoint y: 289, endPoint x: 320, endPoint y: 292, distance: 110.0
click at [320, 292] on div "Da’Marea Scott (Roven) 8182092273 dscott@grove.co Customer since 2019" at bounding box center [297, 282] width 401 height 239
copy strong "Da’Marea Scott"
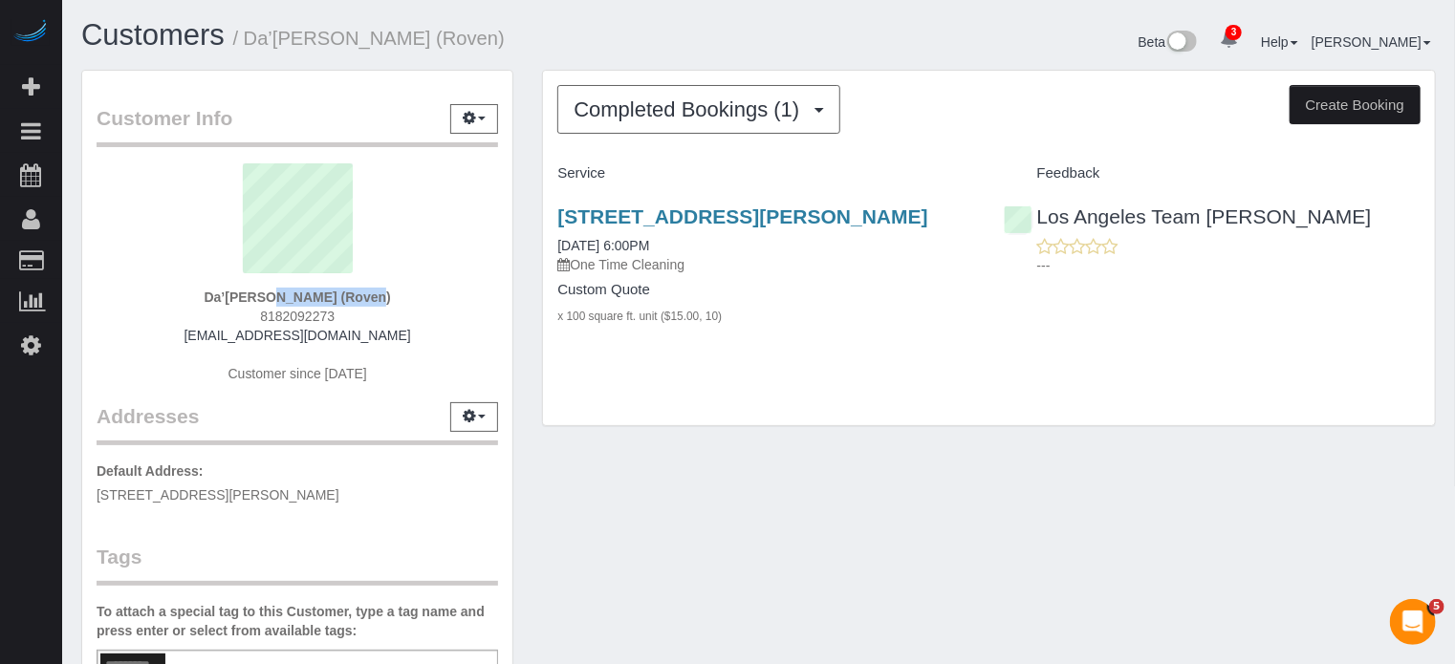
click at [282, 312] on span "8182092273" at bounding box center [297, 316] width 75 height 15
copy span "8182092273"
click at [528, 207] on div "Completed Bookings (1) Completed Bookings (1) Upcoming Bookings (0) Cancelled B…" at bounding box center [989, 258] width 922 height 377
click at [530, 297] on div "Completed Bookings (1) Completed Bookings (1) Upcoming Bookings (0) Cancelled B…" at bounding box center [989, 258] width 922 height 377
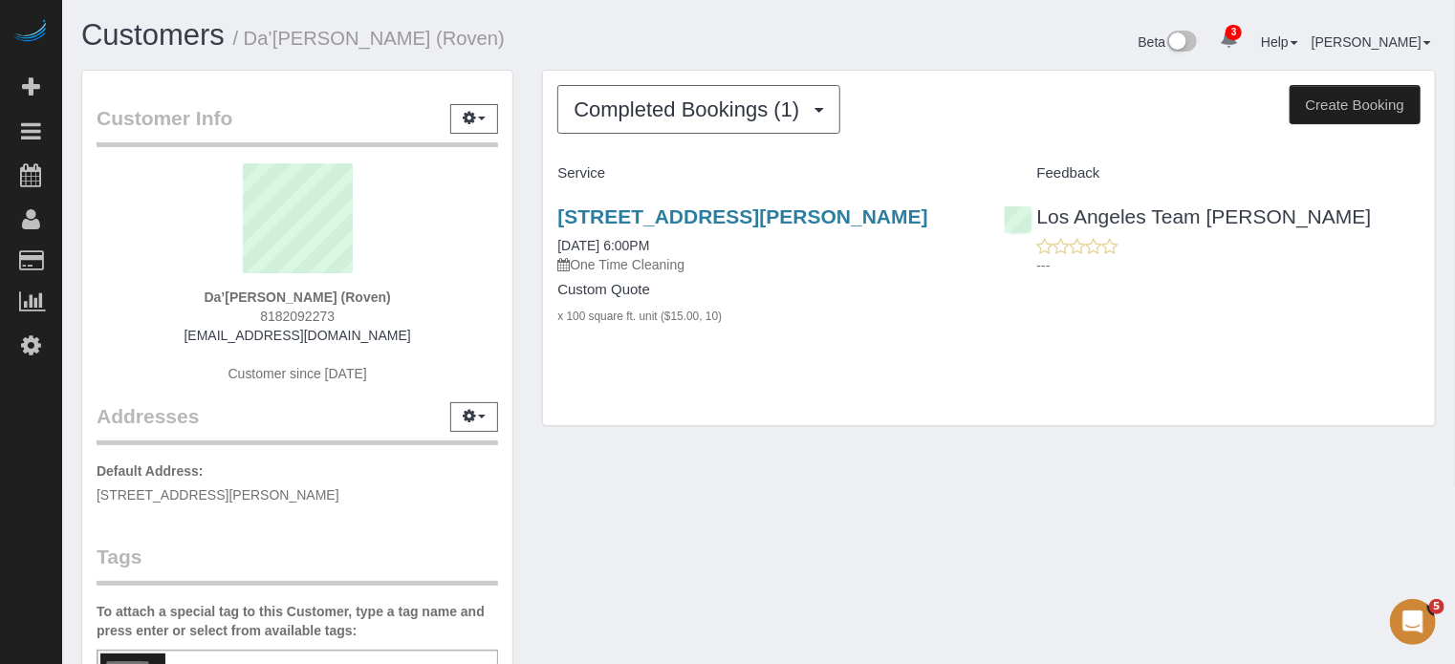
drag, startPoint x: 353, startPoint y: 495, endPoint x: 97, endPoint y: 496, distance: 255.2
click at [97, 496] on p "Default Address: 1132 Abbot Kenny blvd, Venice, CA 90291" at bounding box center [297, 483] width 401 height 43
copy span "[STREET_ADDRESS][PERSON_NAME]"
drag, startPoint x: 320, startPoint y: 300, endPoint x: 221, endPoint y: 300, distance: 99.4
click at [221, 300] on div "Da’Marea Scott (Roven) 8182092273 dscott@grove.co Customer since 2019" at bounding box center [297, 282] width 401 height 239
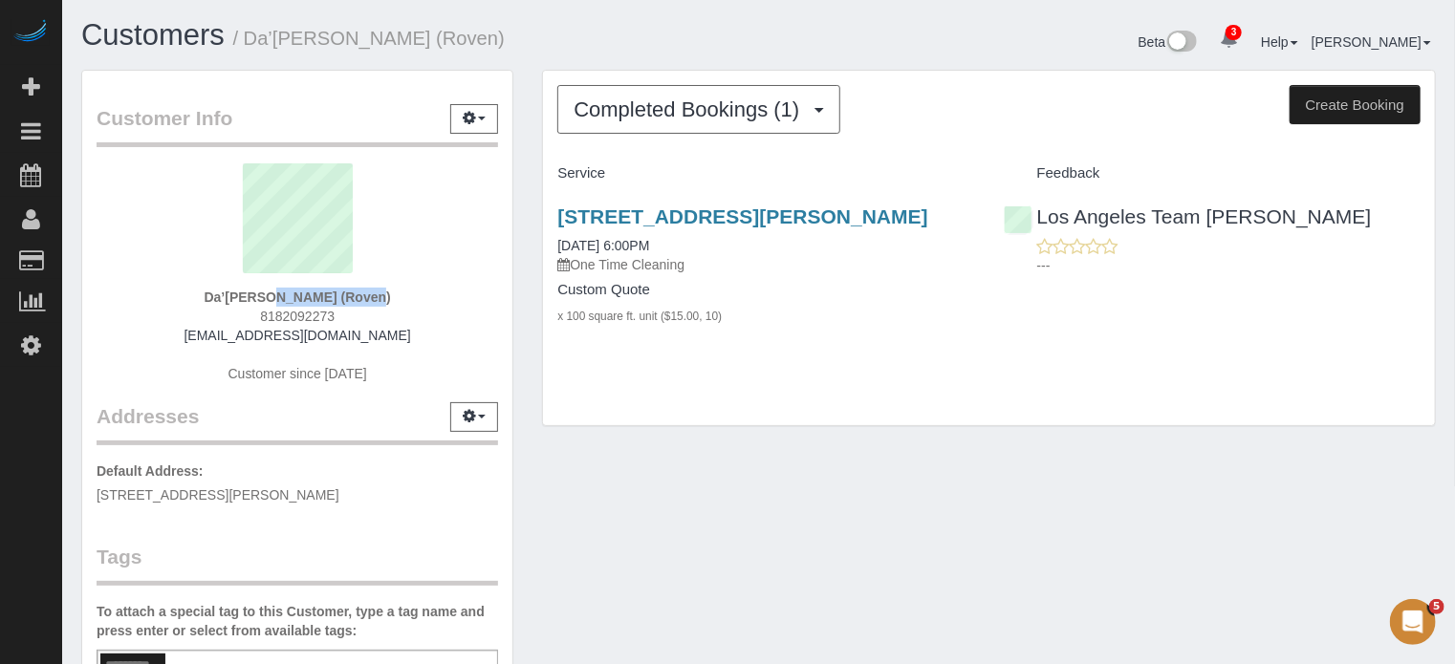
copy strong "Da’Marea Scott"
click at [1269, 355] on div "1132 Abbot Kenny Blvd, Venice, CA 90291 11/19/2019 6:00PM One Time Cleaning Cus…" at bounding box center [989, 276] width 892 height 174
drag, startPoint x: 367, startPoint y: 336, endPoint x: 211, endPoint y: 335, distance: 155.8
click at [211, 335] on div "Da’Marea Scott (Roven) 8182092273 dscott@grove.co Customer since 2019" at bounding box center [297, 282] width 401 height 239
copy link "[EMAIL_ADDRESS][DOMAIN_NAME]"
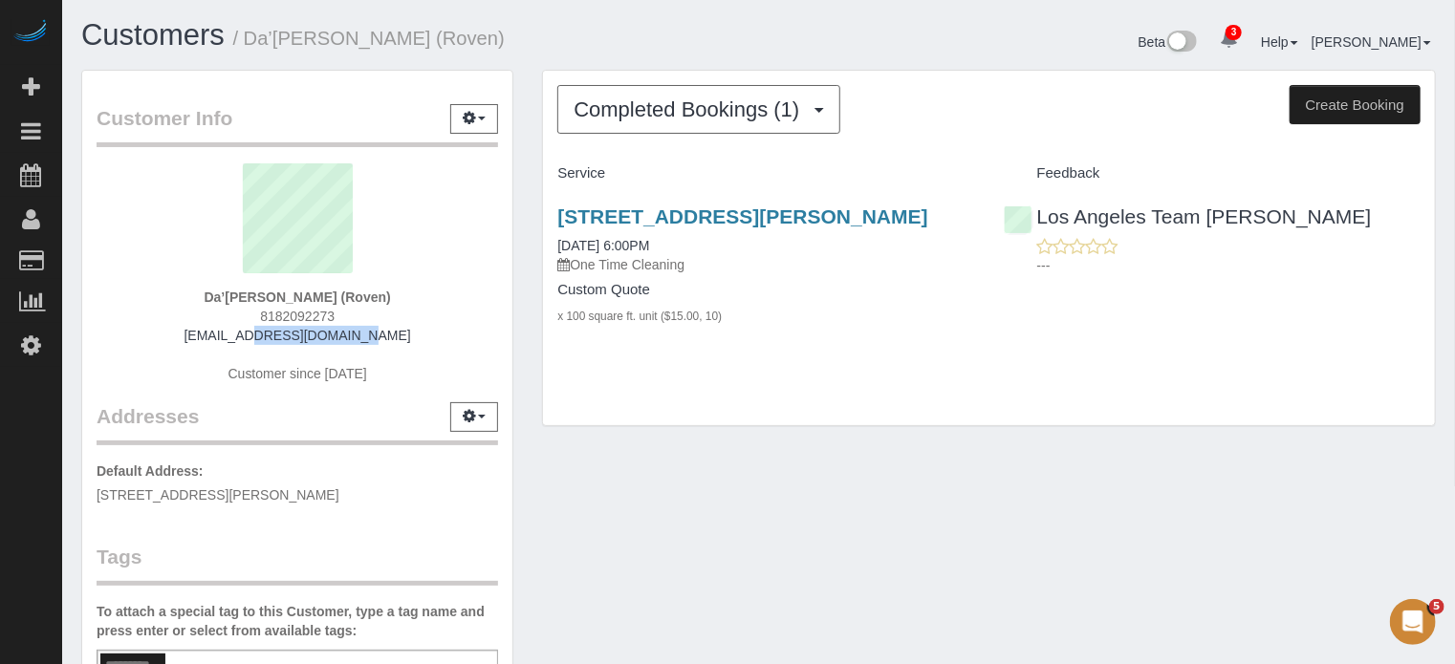
click at [289, 319] on span "8182092273" at bounding box center [297, 316] width 75 height 15
copy span "8182092273"
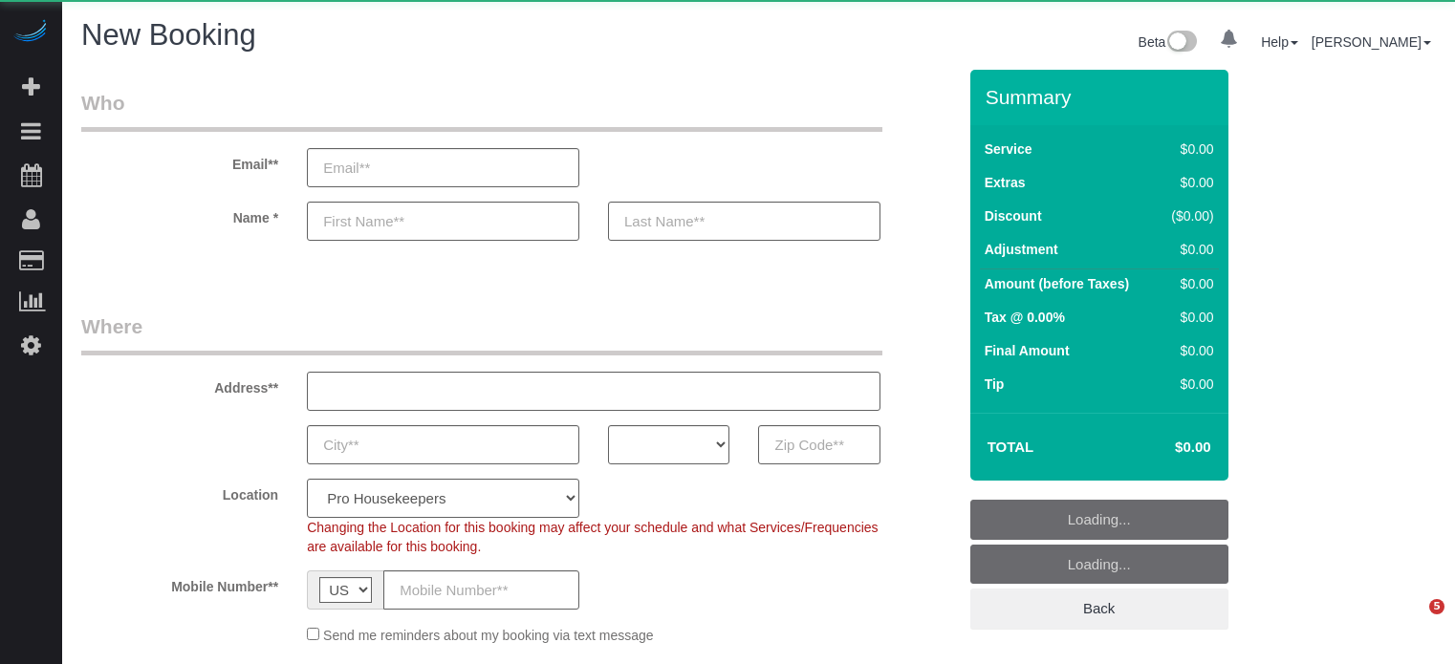
select select "4"
select select "number:9"
select select "object:1252"
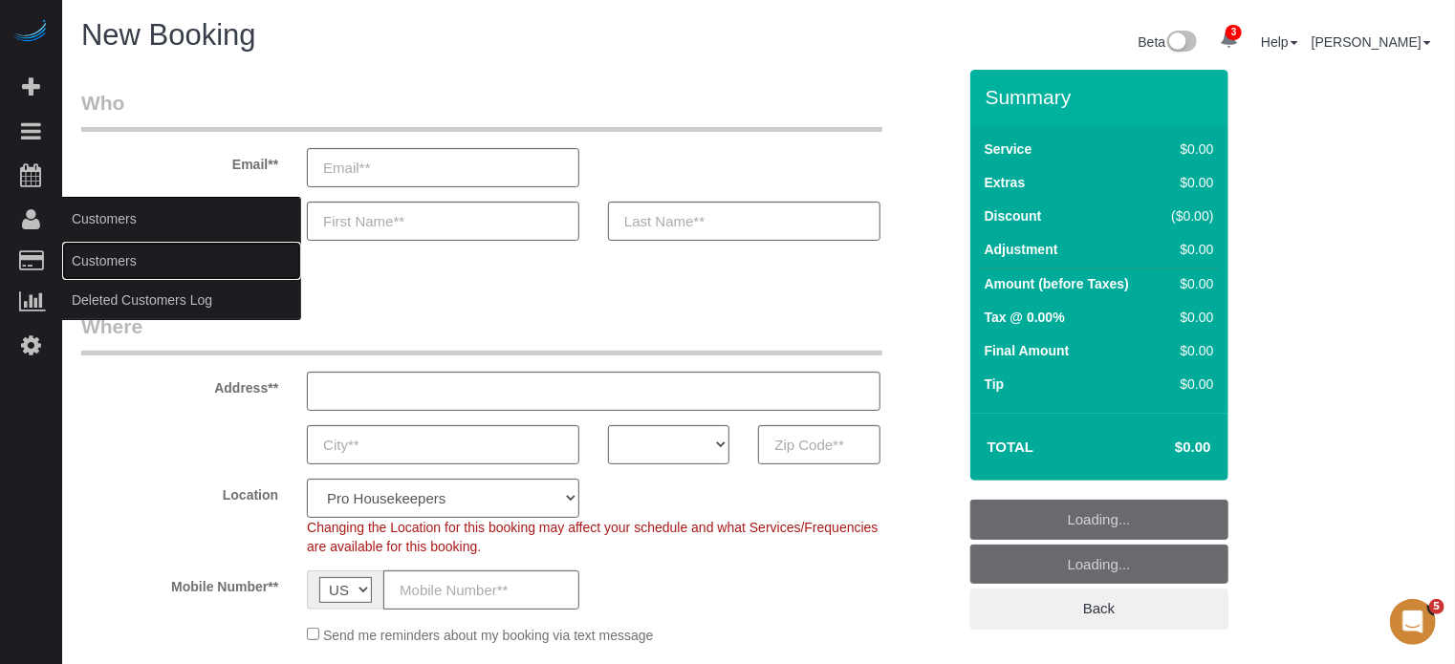
click at [135, 263] on link "Customers" at bounding box center [181, 261] width 239 height 38
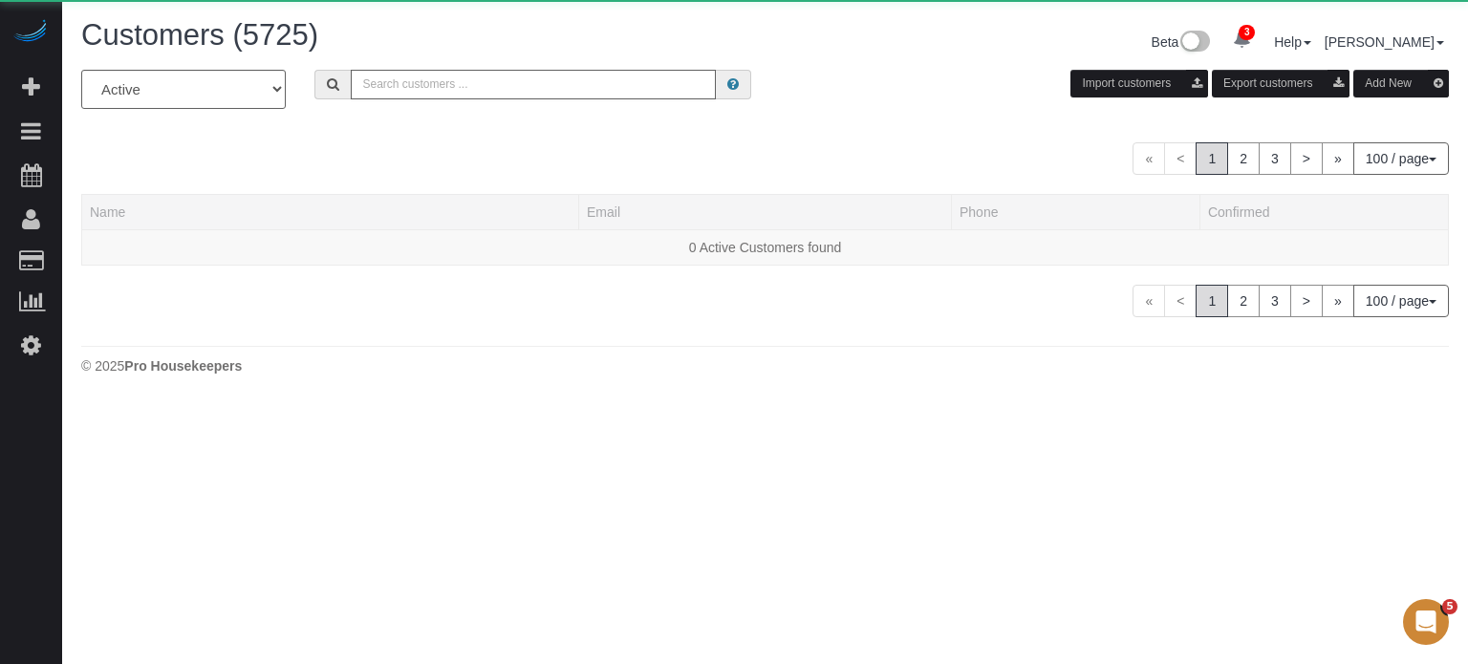
click at [457, 82] on input "text" at bounding box center [533, 85] width 365 height 30
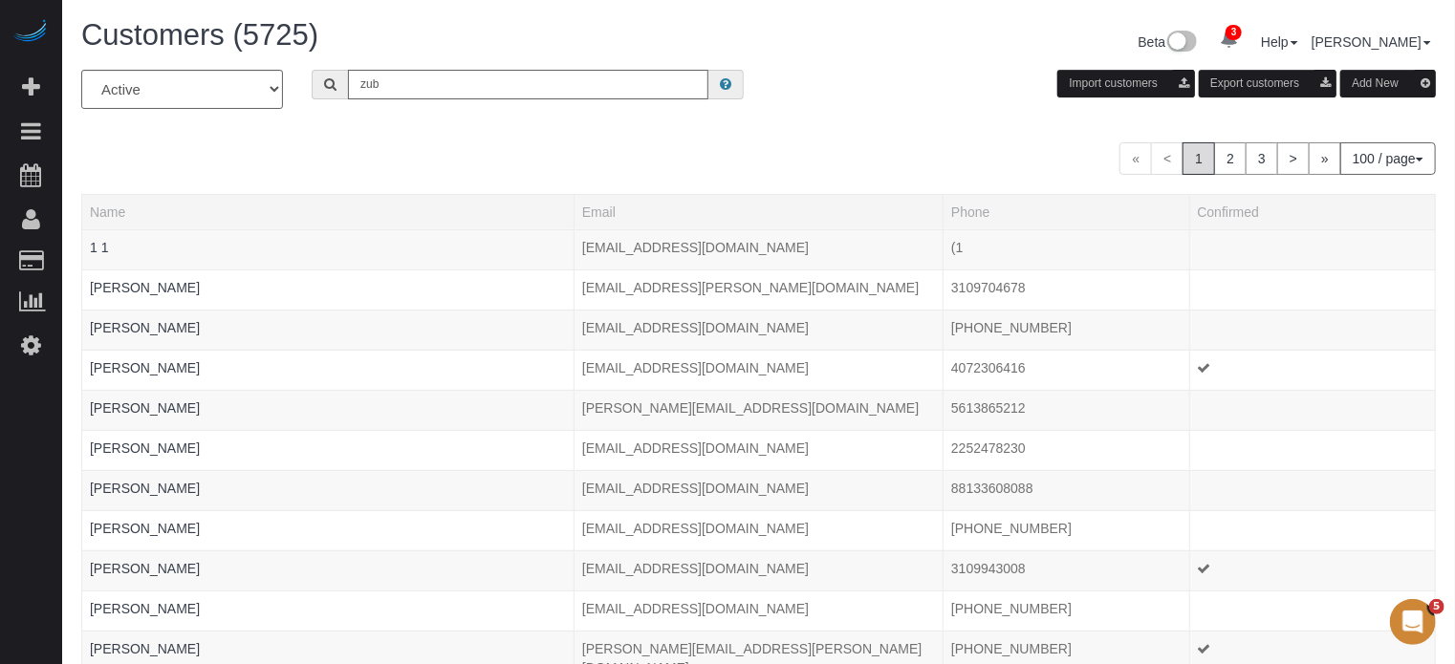
type input "Zubeda Ali"
click at [470, 98] on div "All Active Archived Zubeda Ali Import customers Export customers Add New" at bounding box center [758, 97] width 1383 height 54
click at [462, 92] on input "Zubeda Ali" at bounding box center [528, 85] width 360 height 30
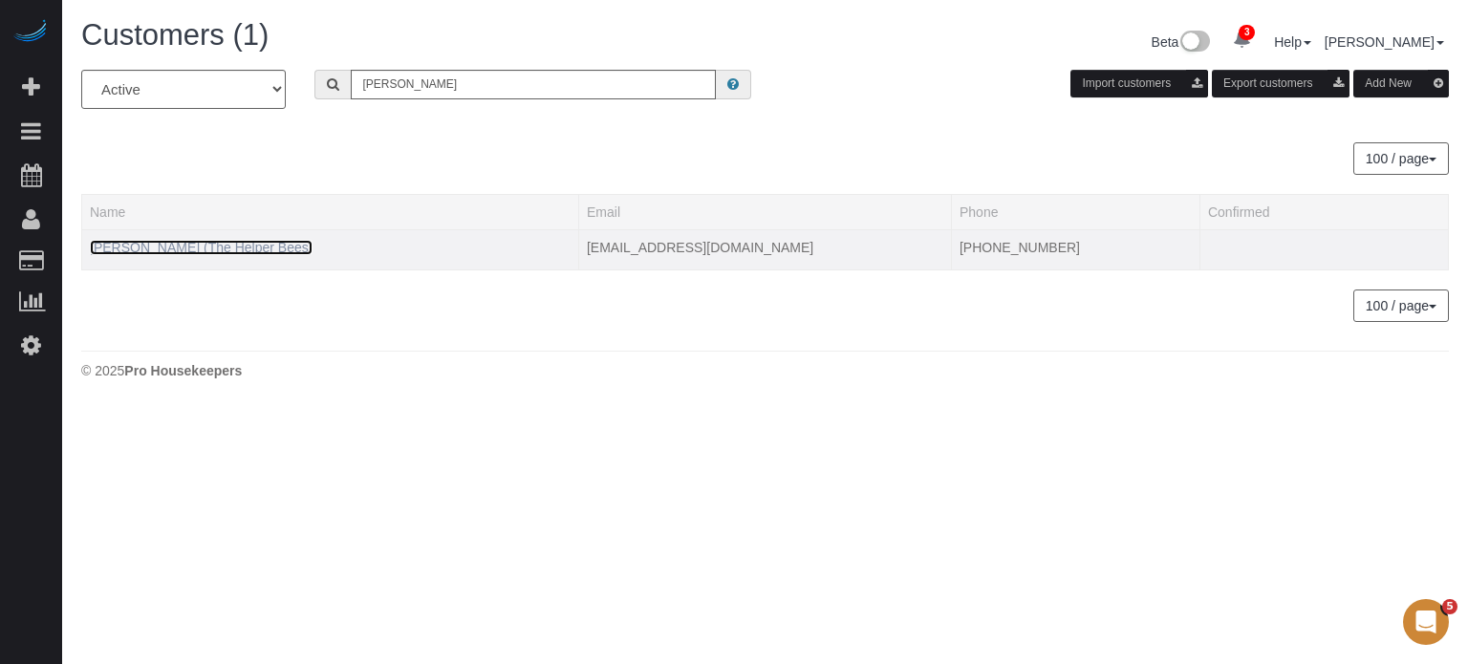
click at [237, 246] on link "Zubeda Ali (The Helper Bees)" at bounding box center [201, 247] width 223 height 15
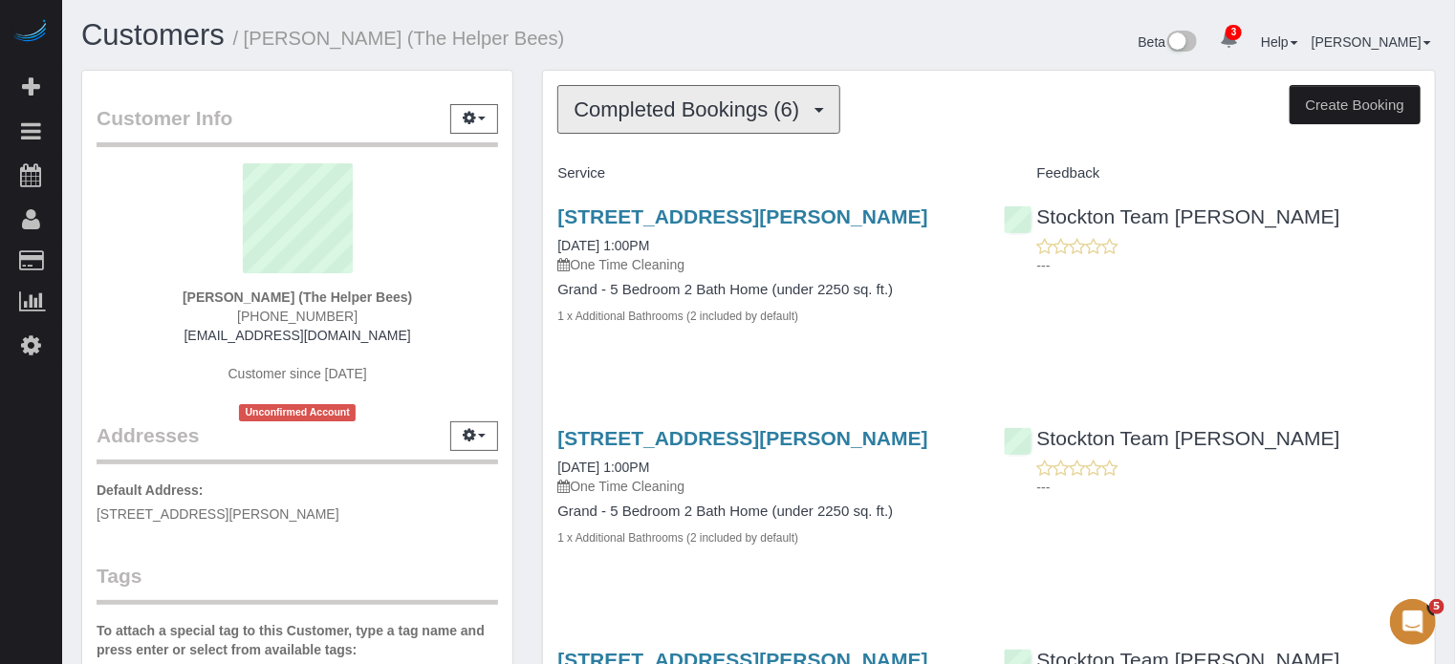
click at [687, 122] on button "Completed Bookings (6)" at bounding box center [698, 109] width 283 height 49
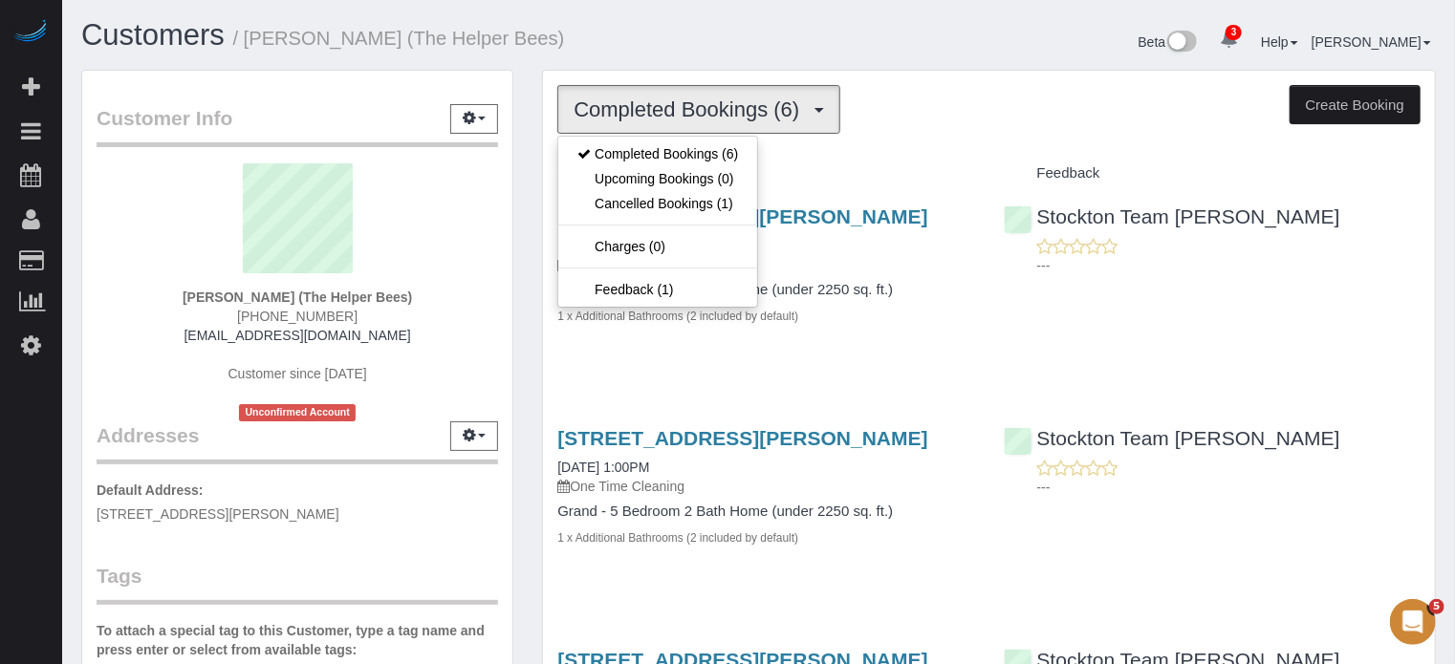
click at [683, 38] on h1 "Customers / Zubeda Ali (The Helper Bees)" at bounding box center [412, 35] width 663 height 32
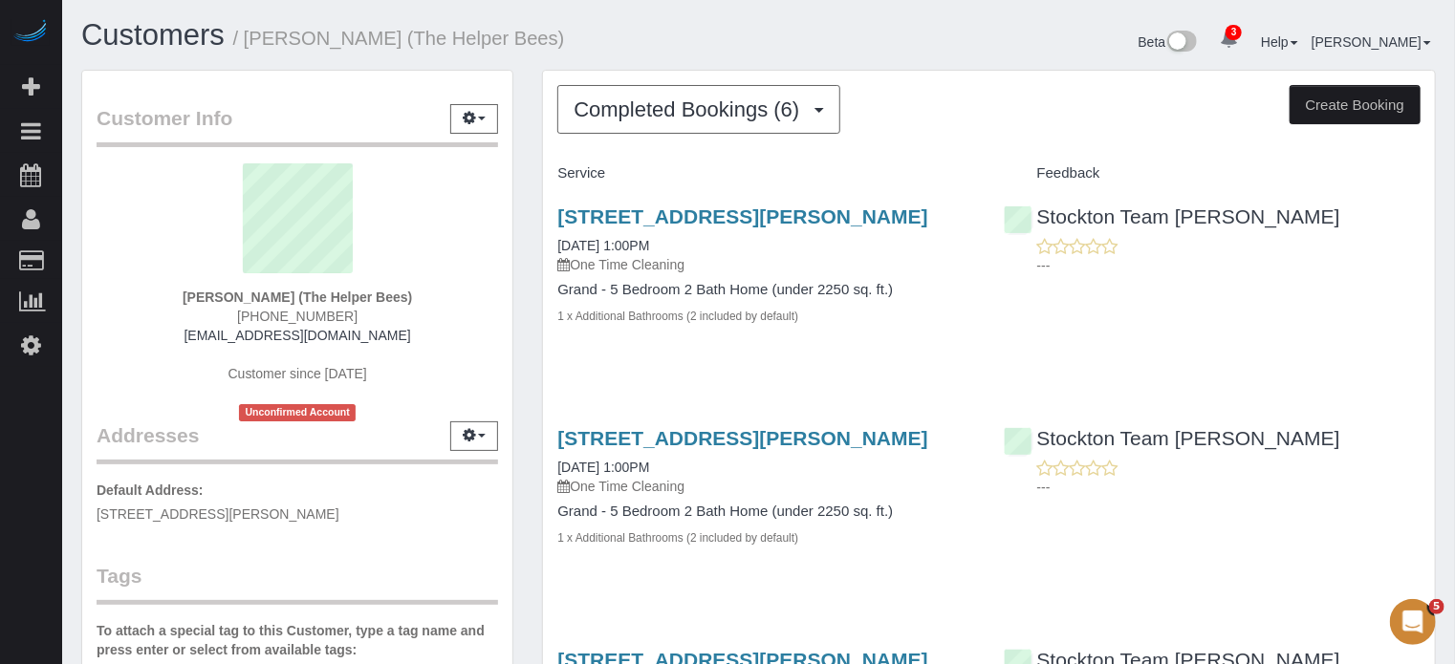
click at [754, 116] on span "Completed Bookings (6)" at bounding box center [690, 109] width 235 height 24
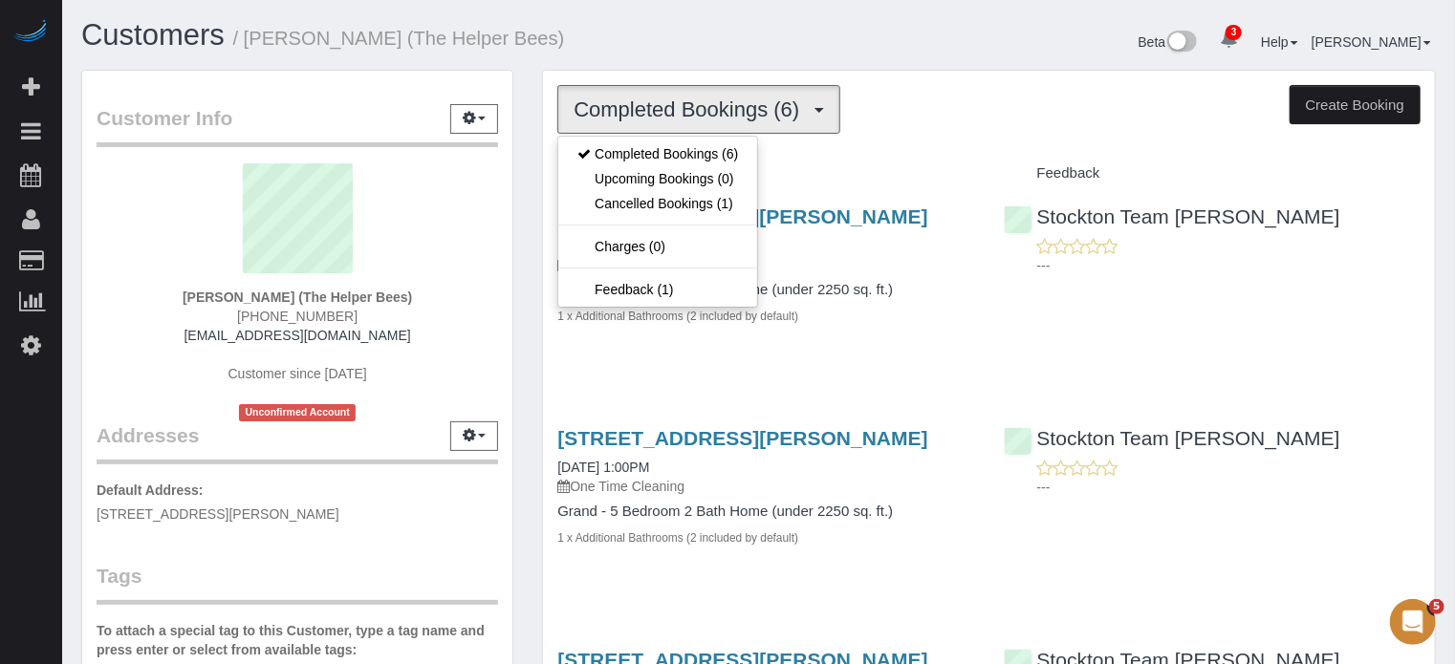
click at [748, 56] on div "Customers / Zubeda Ali (The Helper Bees)" at bounding box center [413, 39] width 692 height 41
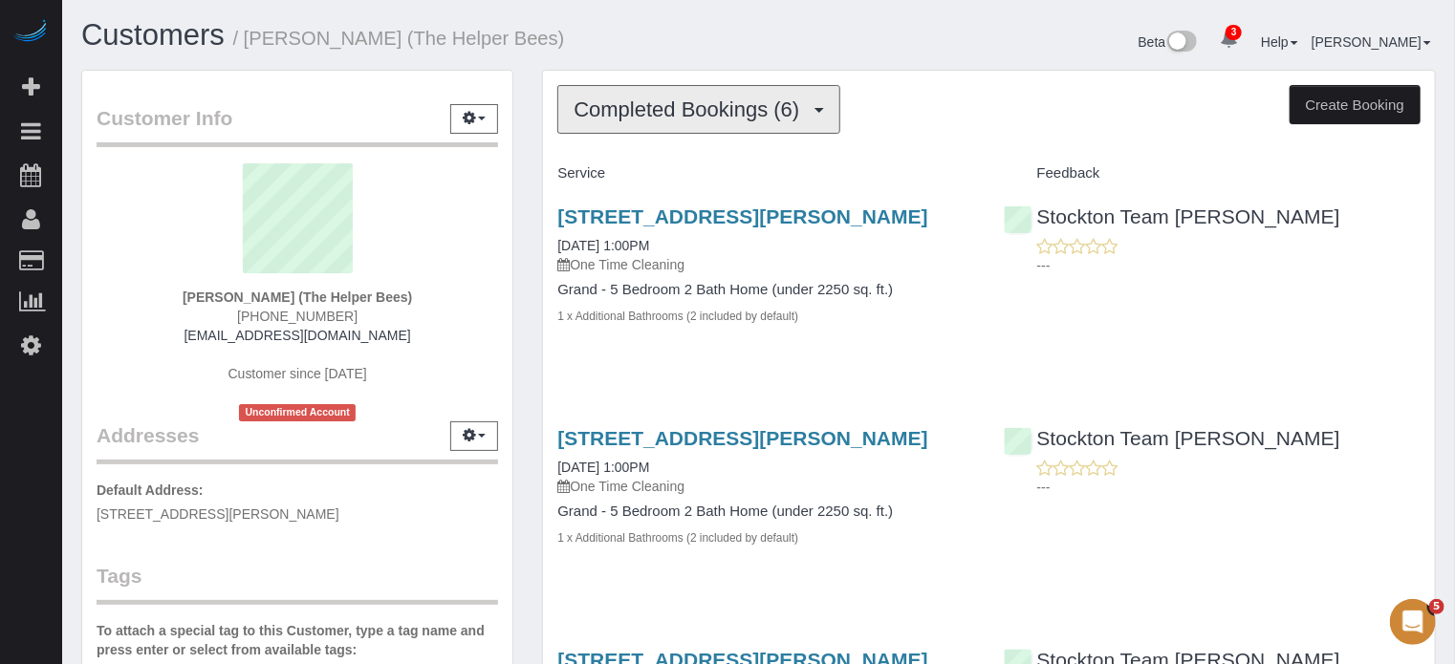
click at [732, 117] on span "Completed Bookings (6)" at bounding box center [690, 109] width 235 height 24
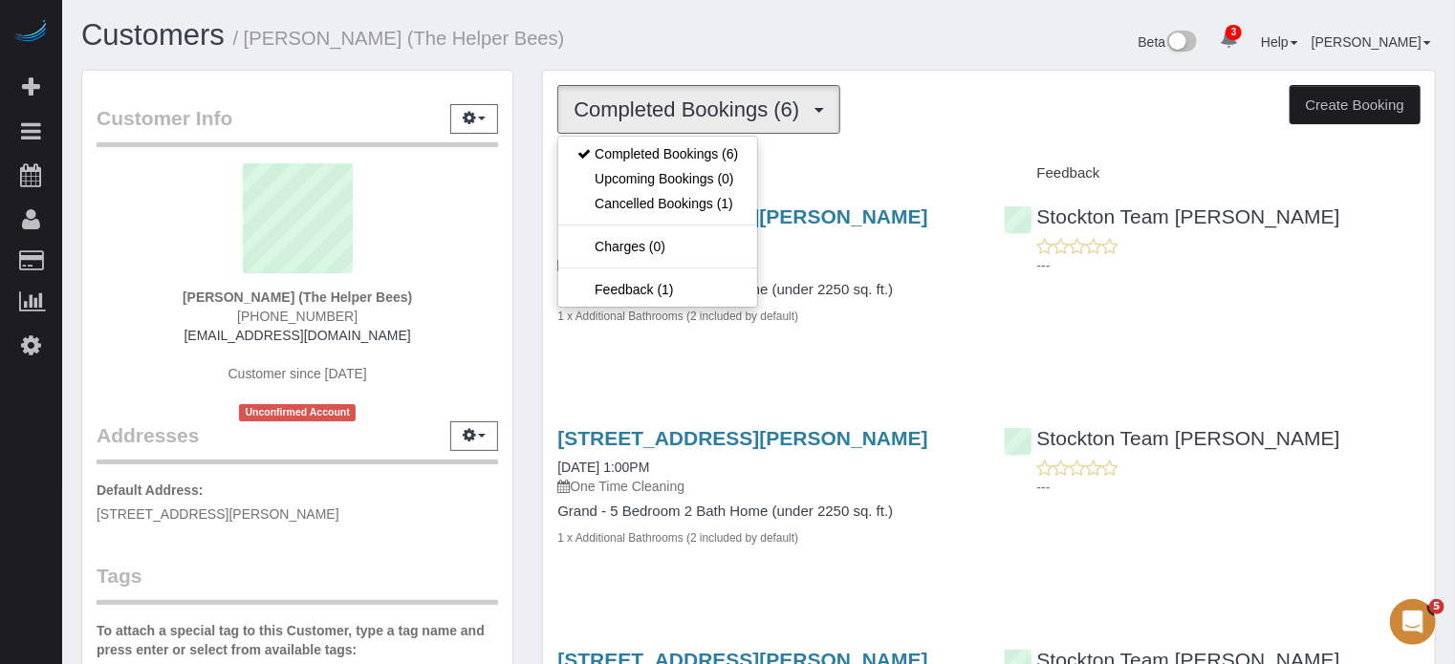
click at [724, 50] on h1 "Customers / Zubeda Ali (The Helper Bees)" at bounding box center [412, 35] width 663 height 32
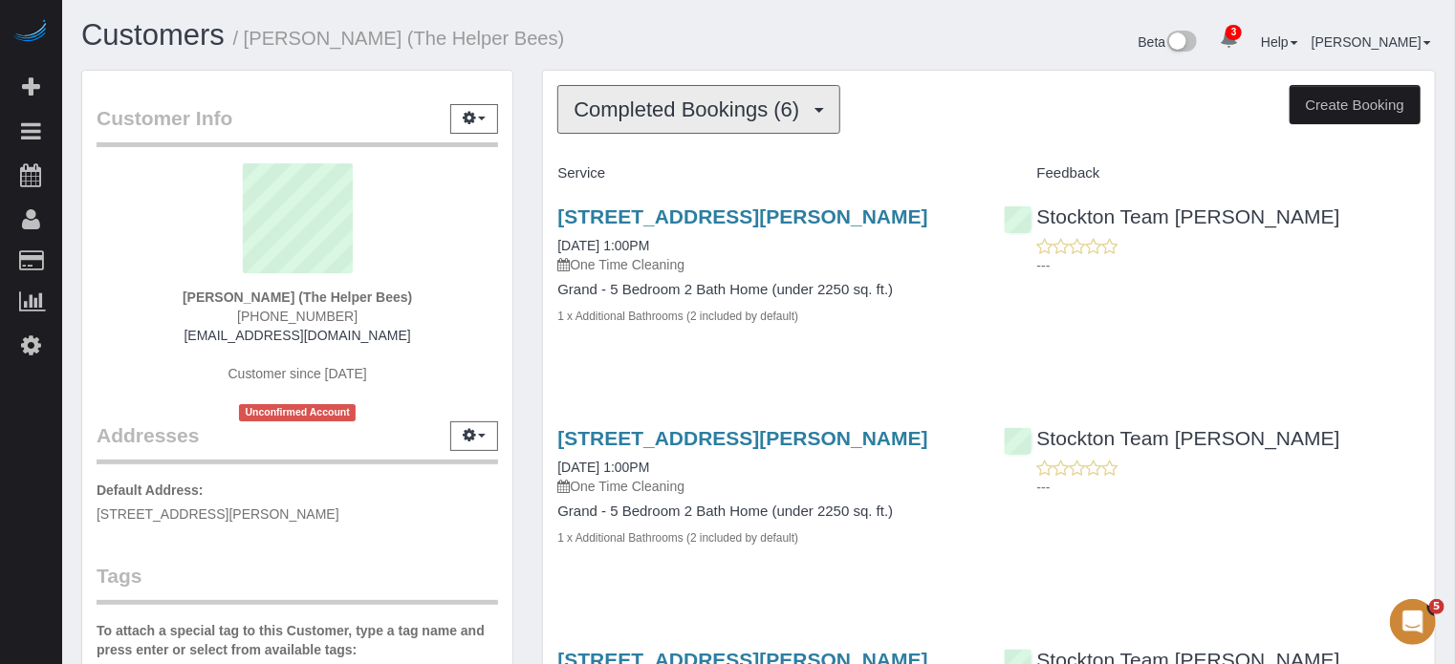
click at [725, 98] on span "Completed Bookings (6)" at bounding box center [690, 109] width 235 height 24
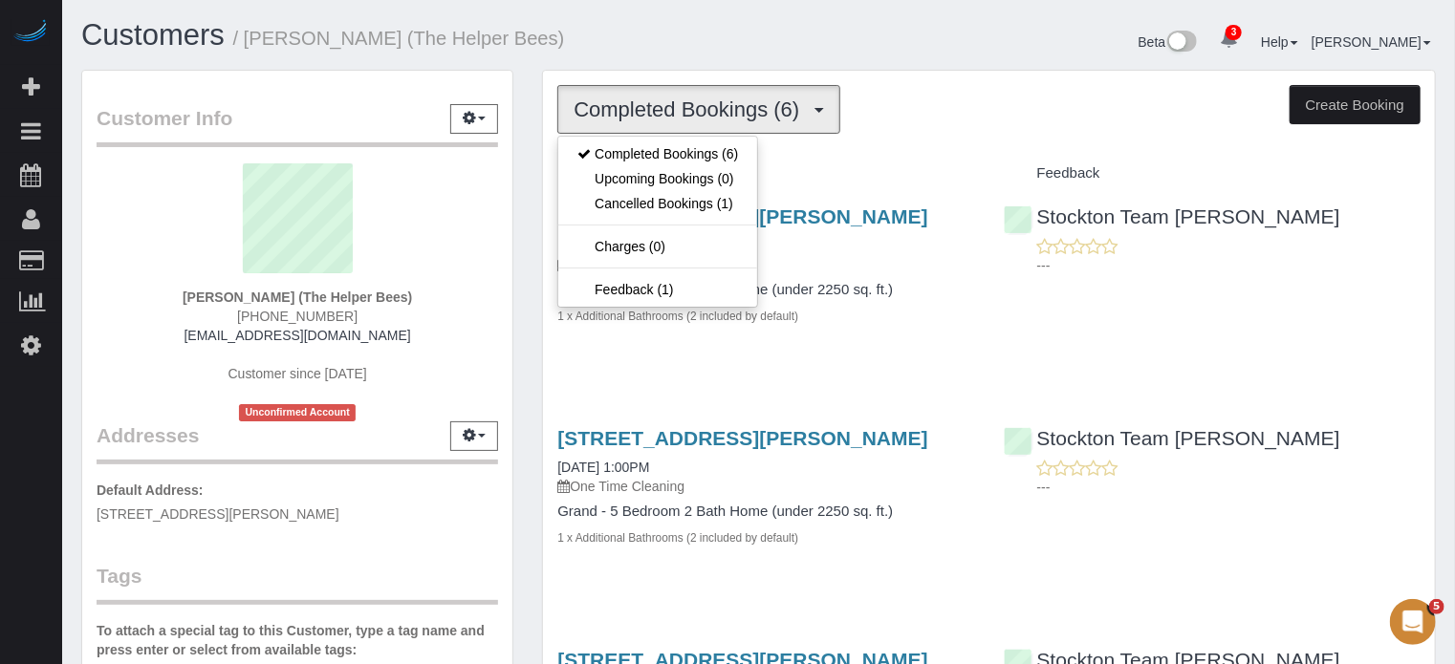
click at [723, 60] on div "Customers / Zubeda Ali (The Helper Bees) Beta 3 Your Notifications You have 0 a…" at bounding box center [758, 44] width 1383 height 51
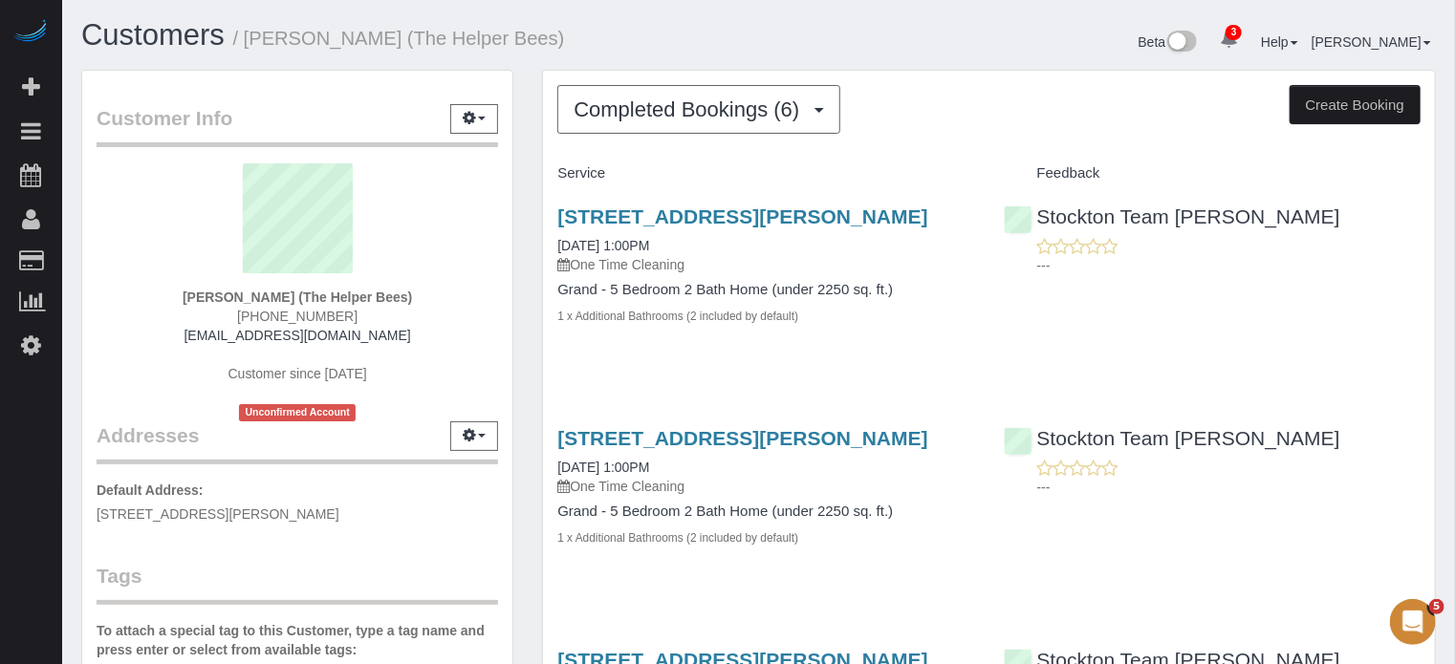
click at [519, 252] on div "Customer Info Edit Contact Info Send Message Email Preferences Special Sales Ta…" at bounding box center [297, 539] width 461 height 938
click at [524, 259] on div "Customer Info Edit Contact Info Send Message Email Preferences Special Sales Ta…" at bounding box center [297, 539] width 461 height 938
click at [646, 48] on h1 "Customers / Zubeda Ali (The Helper Bees)" at bounding box center [412, 35] width 663 height 32
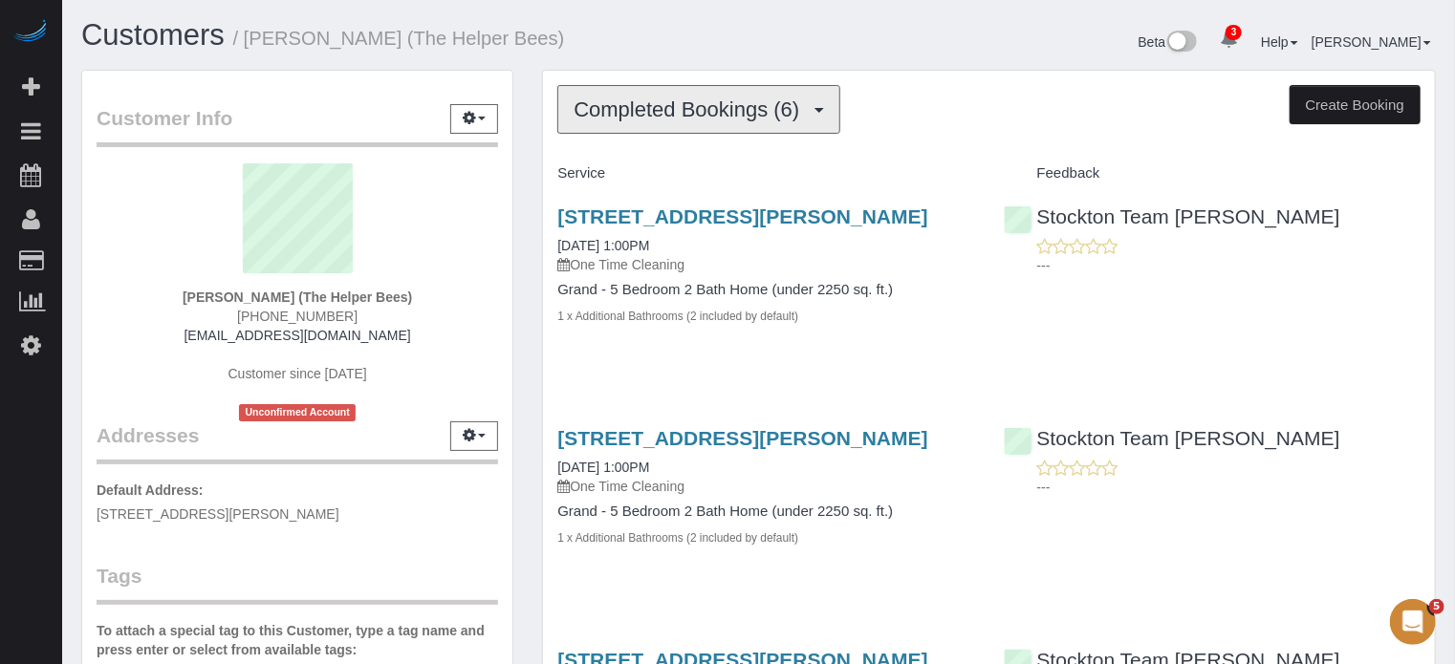
click at [675, 98] on span "Completed Bookings (6)" at bounding box center [690, 109] width 235 height 24
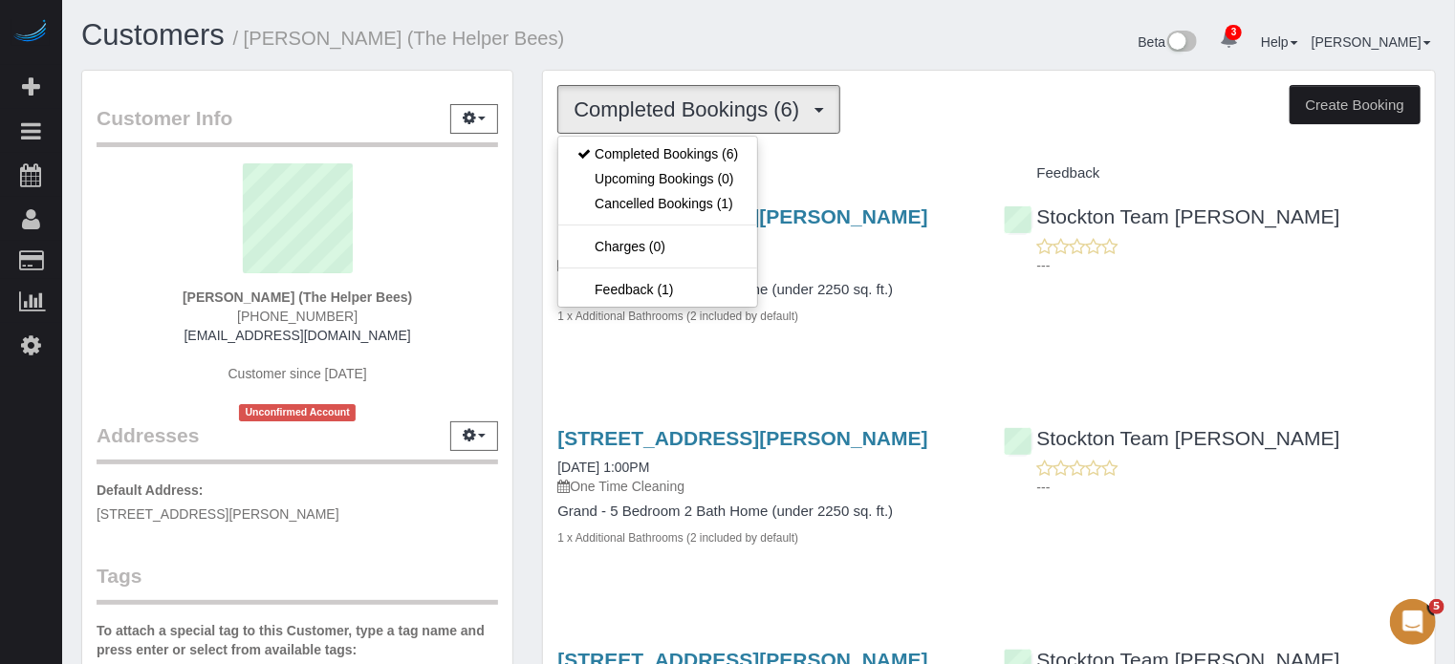
click at [668, 35] on h1 "Customers / Zubeda Ali (The Helper Bees)" at bounding box center [412, 35] width 663 height 32
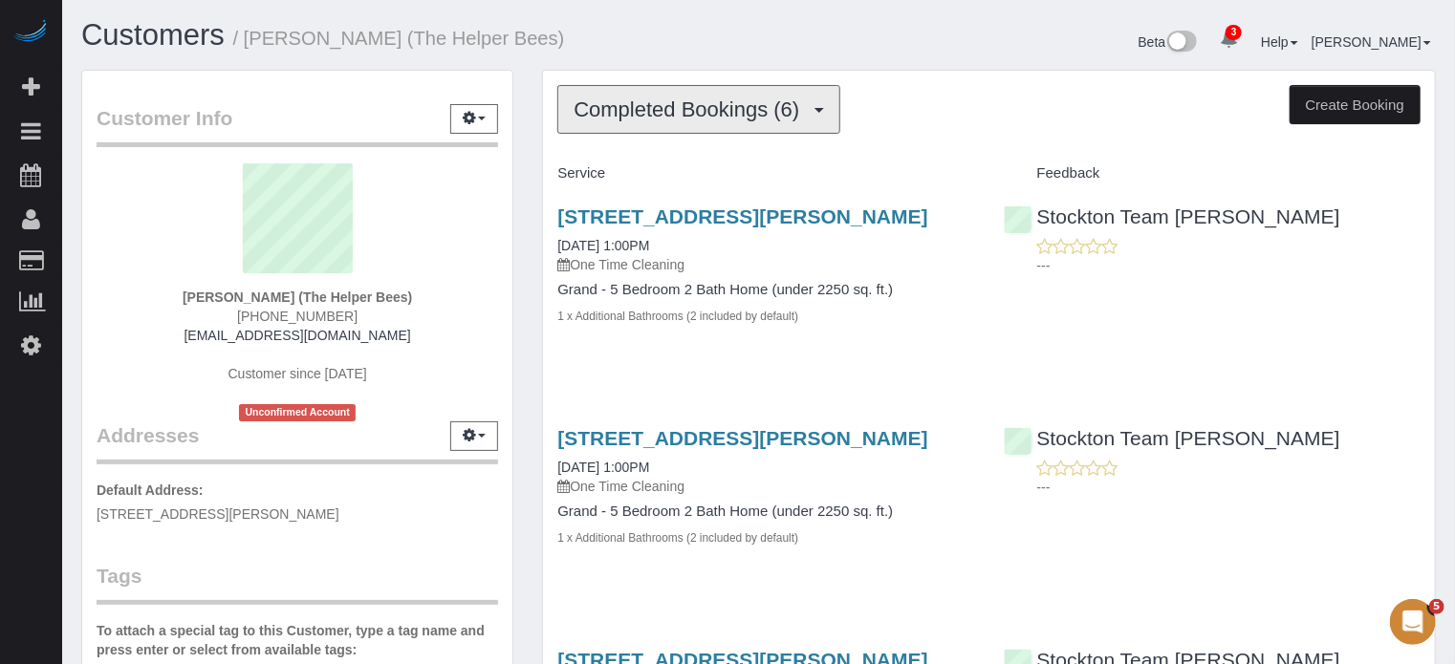
click at [681, 94] on button "Completed Bookings (6)" at bounding box center [698, 109] width 283 height 49
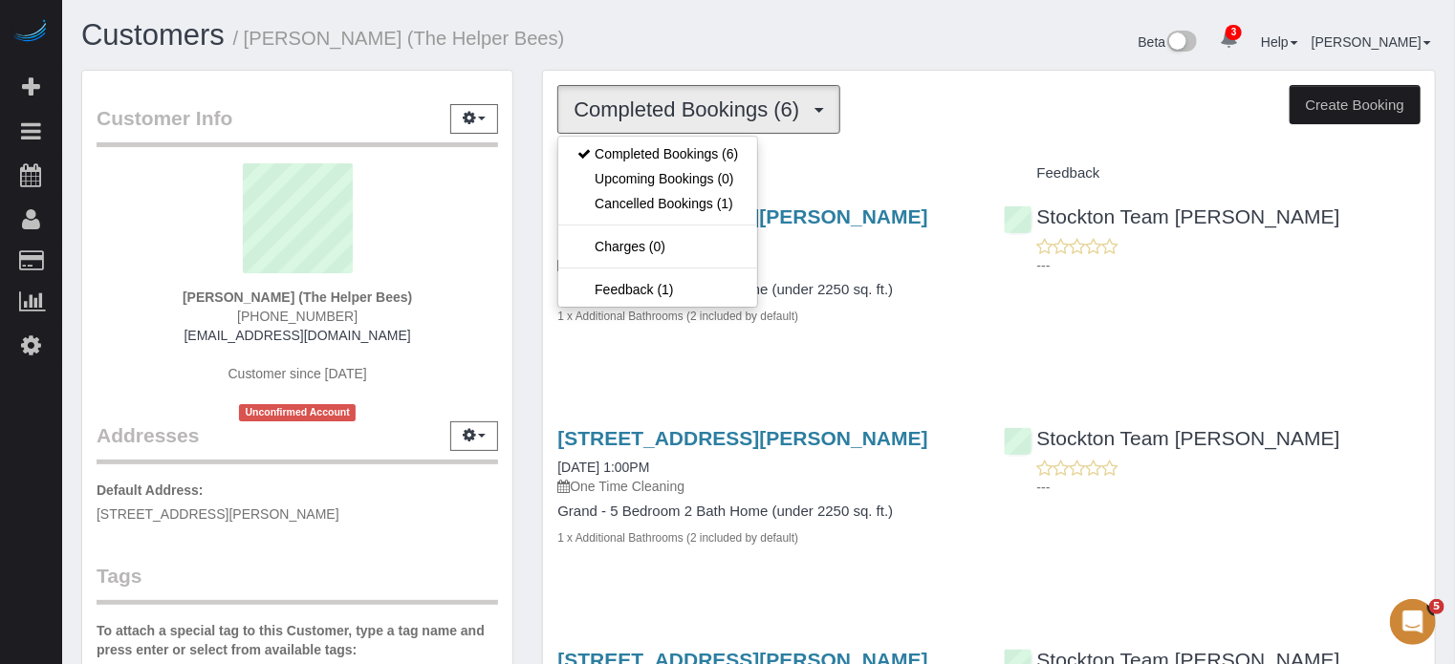
click at [687, 47] on h1 "Customers / Zubeda Ali (The Helper Bees)" at bounding box center [412, 35] width 663 height 32
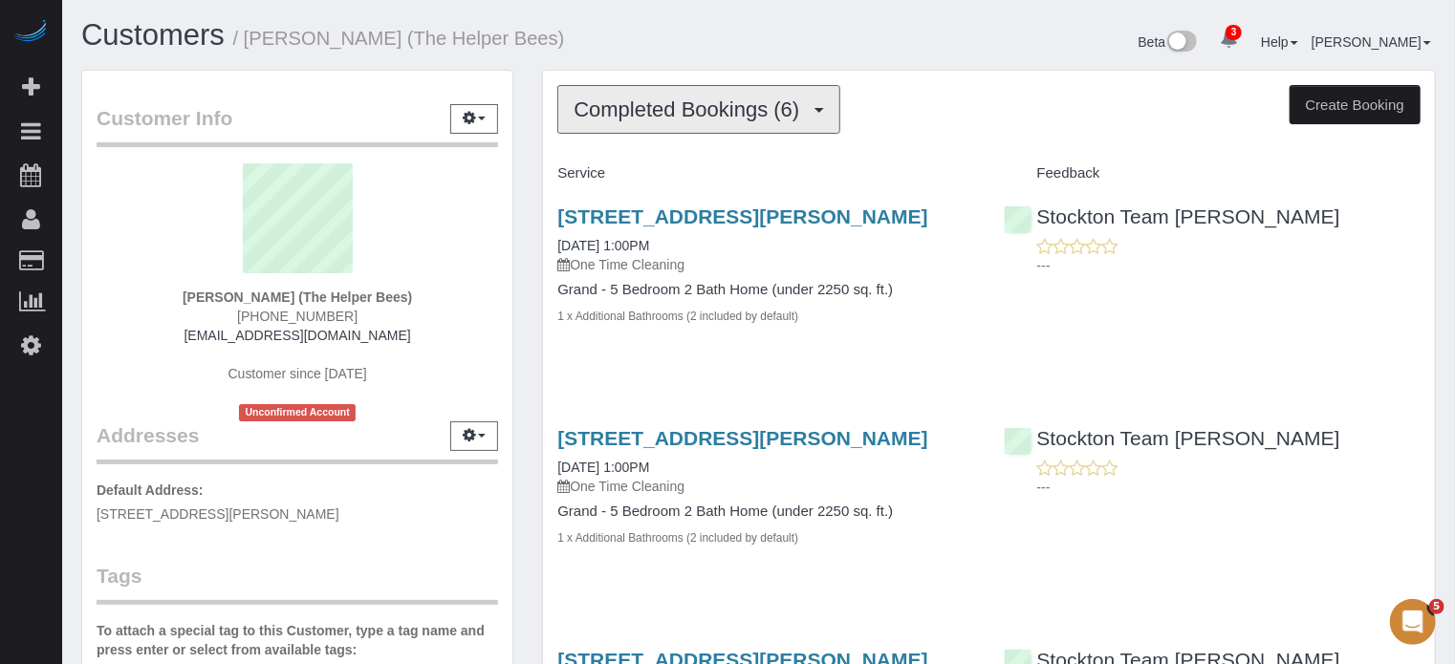
click at [702, 98] on span "Completed Bookings (6)" at bounding box center [690, 109] width 235 height 24
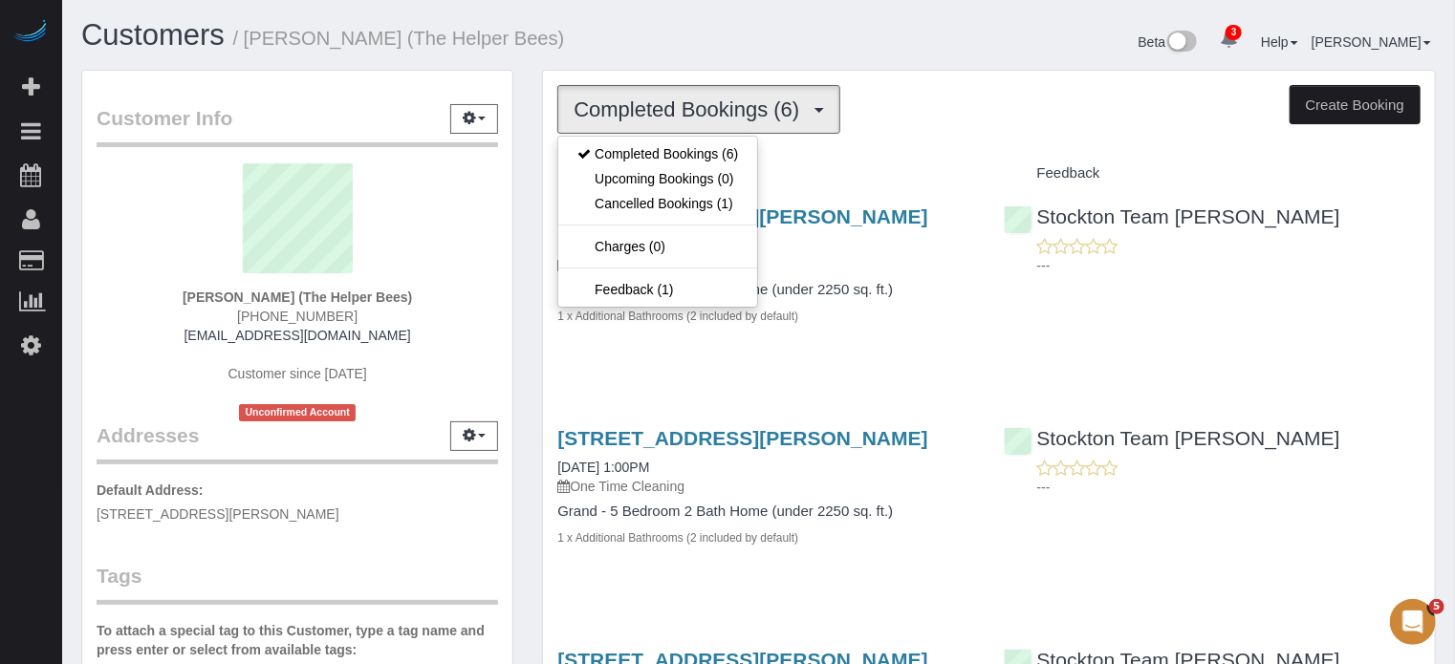
click at [700, 49] on h1 "Customers / Zubeda Ali (The Helper Bees)" at bounding box center [412, 35] width 663 height 32
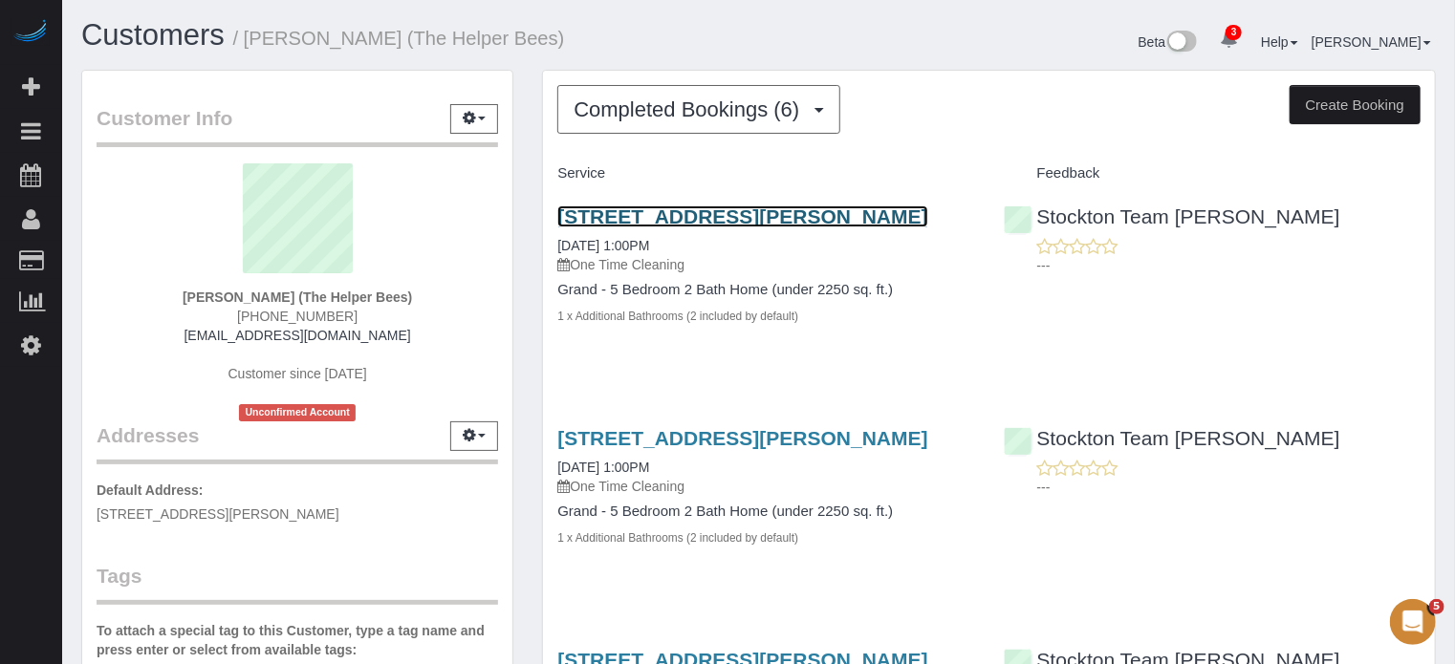
click at [700, 216] on link "2464 Donatello St, Manteca, CA 95337" at bounding box center [742, 216] width 370 height 22
click at [795, 216] on link "2464 Donatello St, Manteca, CA 95337" at bounding box center [742, 216] width 370 height 22
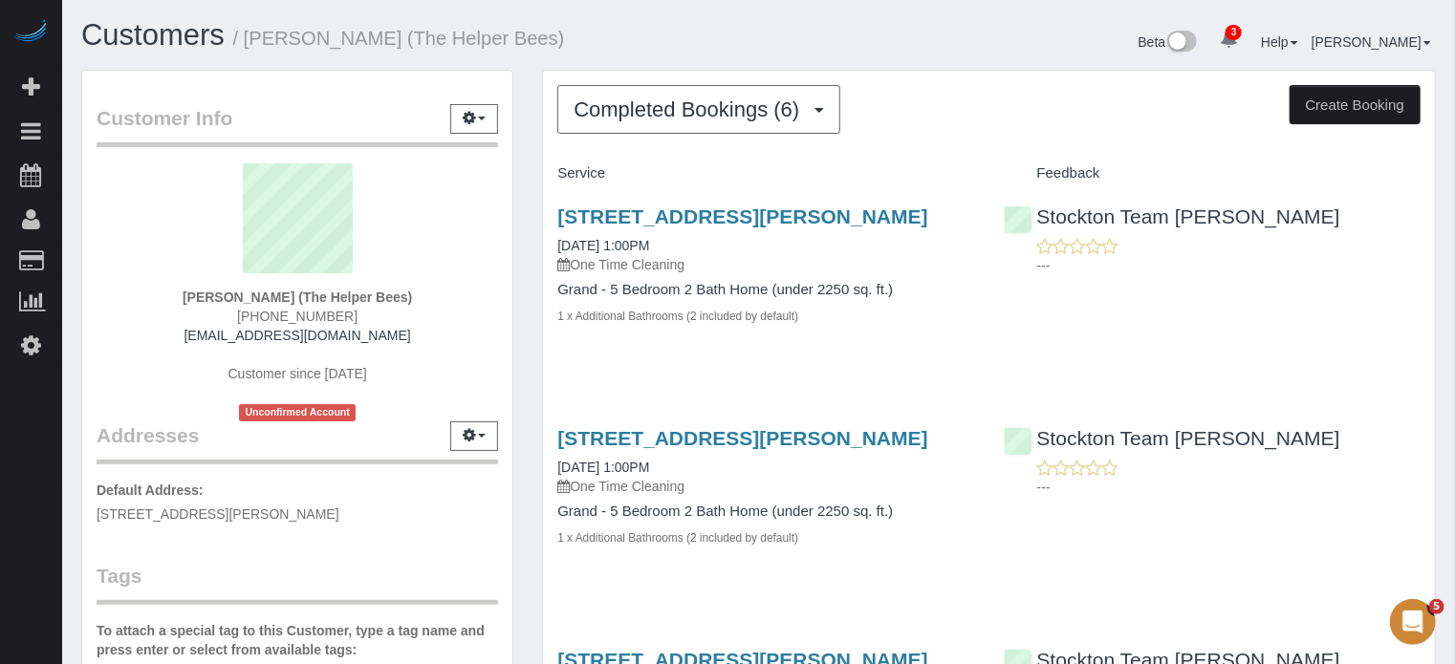
click at [759, 32] on div "Beta 3 Your Notifications You have 0 alerts × You have 16 to charge for 10/06/2…" at bounding box center [1105, 44] width 692 height 51
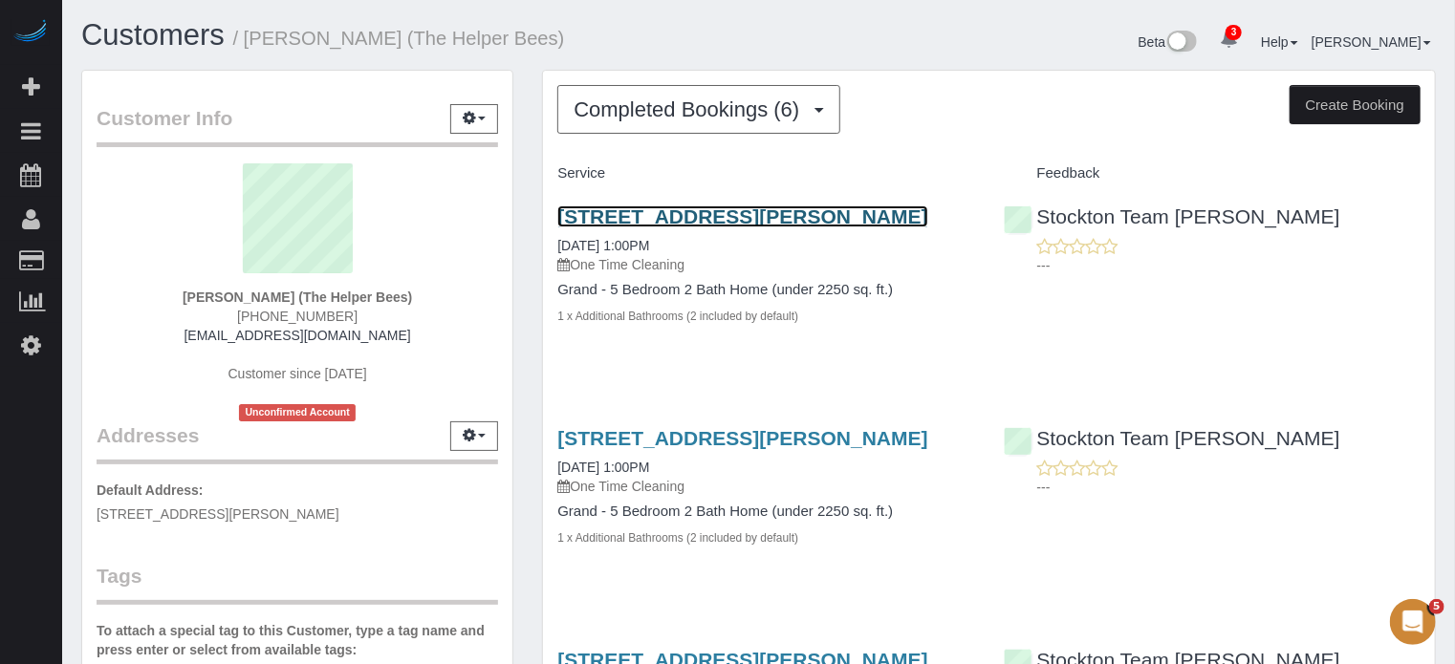
click at [700, 216] on link "2464 Donatello St, Manteca, CA 95337" at bounding box center [742, 216] width 370 height 22
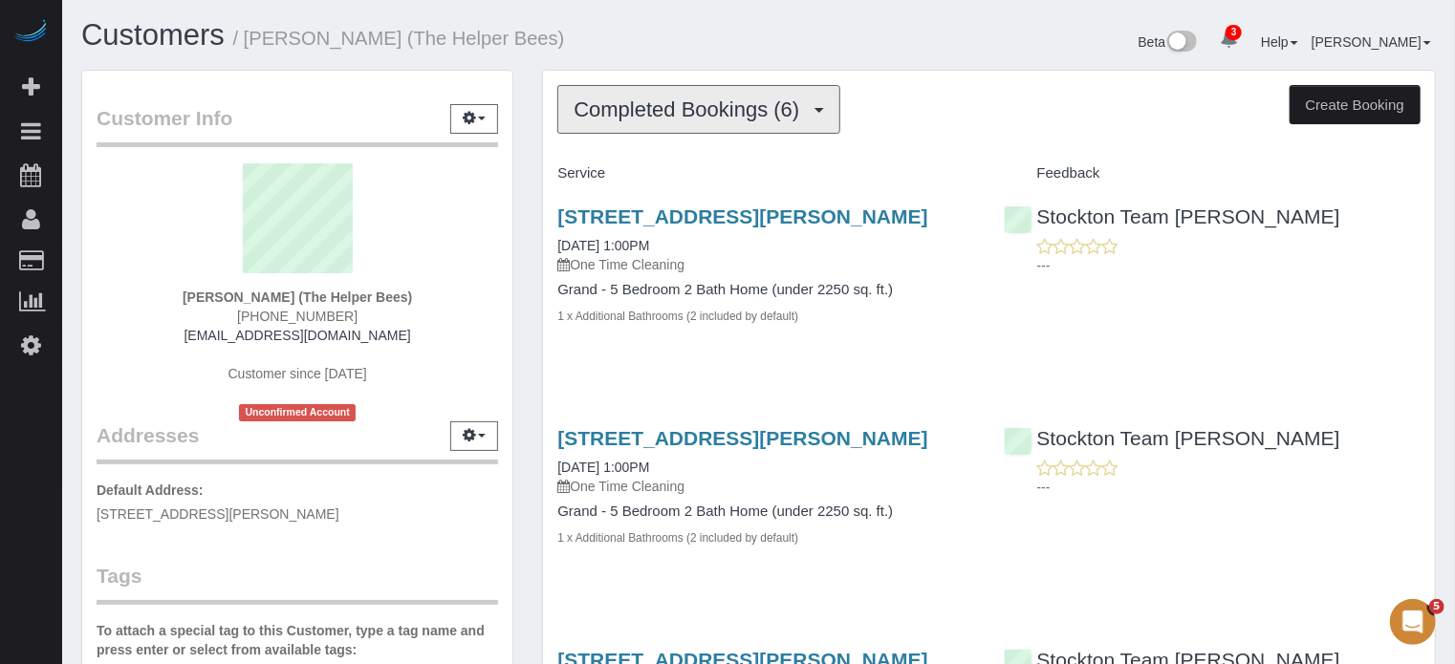
click at [675, 108] on span "Completed Bookings (6)" at bounding box center [690, 109] width 235 height 24
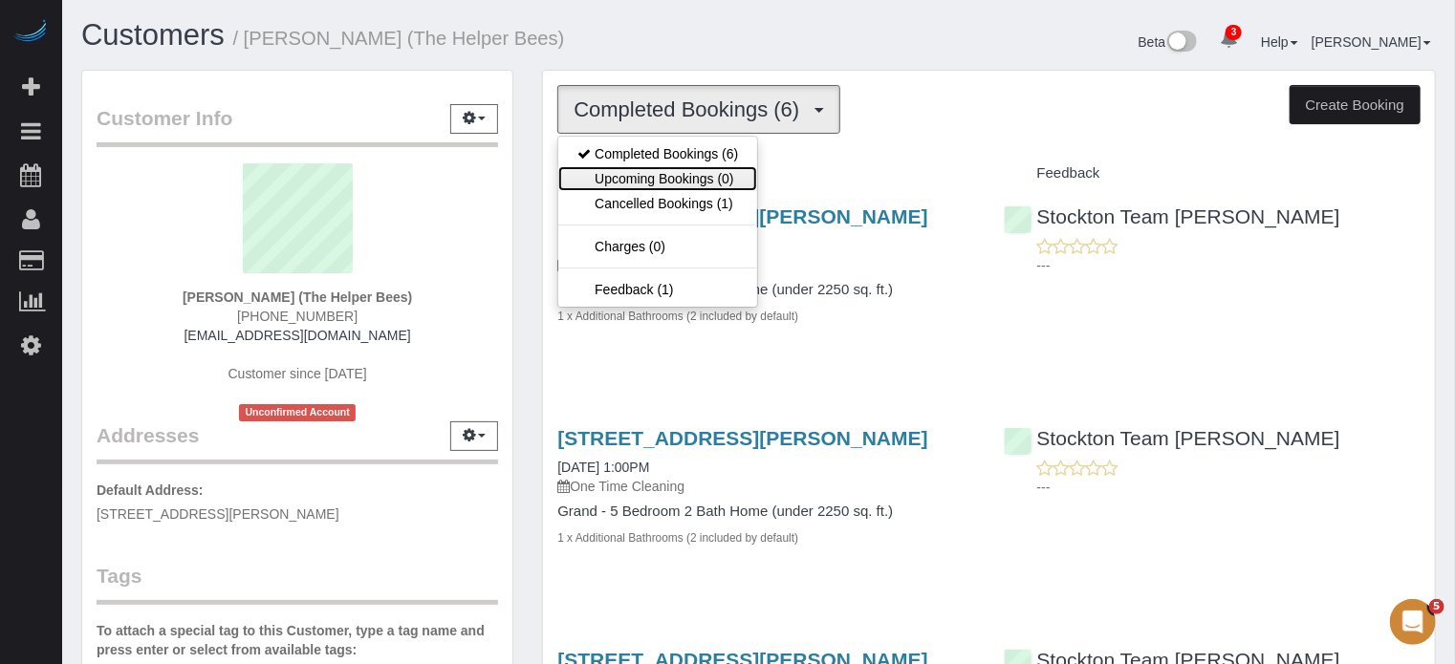
click at [662, 169] on link "Upcoming Bookings (0)" at bounding box center [657, 178] width 199 height 25
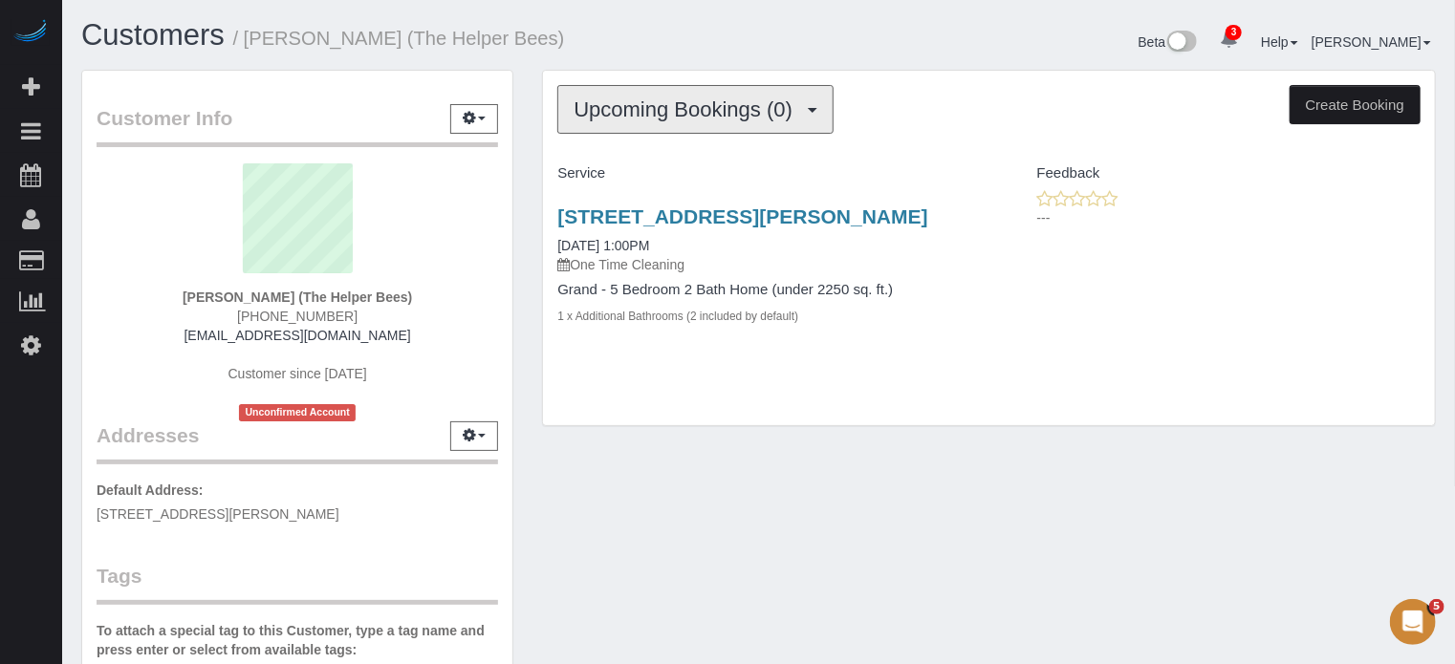
click at [662, 97] on span "Upcoming Bookings (0)" at bounding box center [687, 109] width 228 height 24
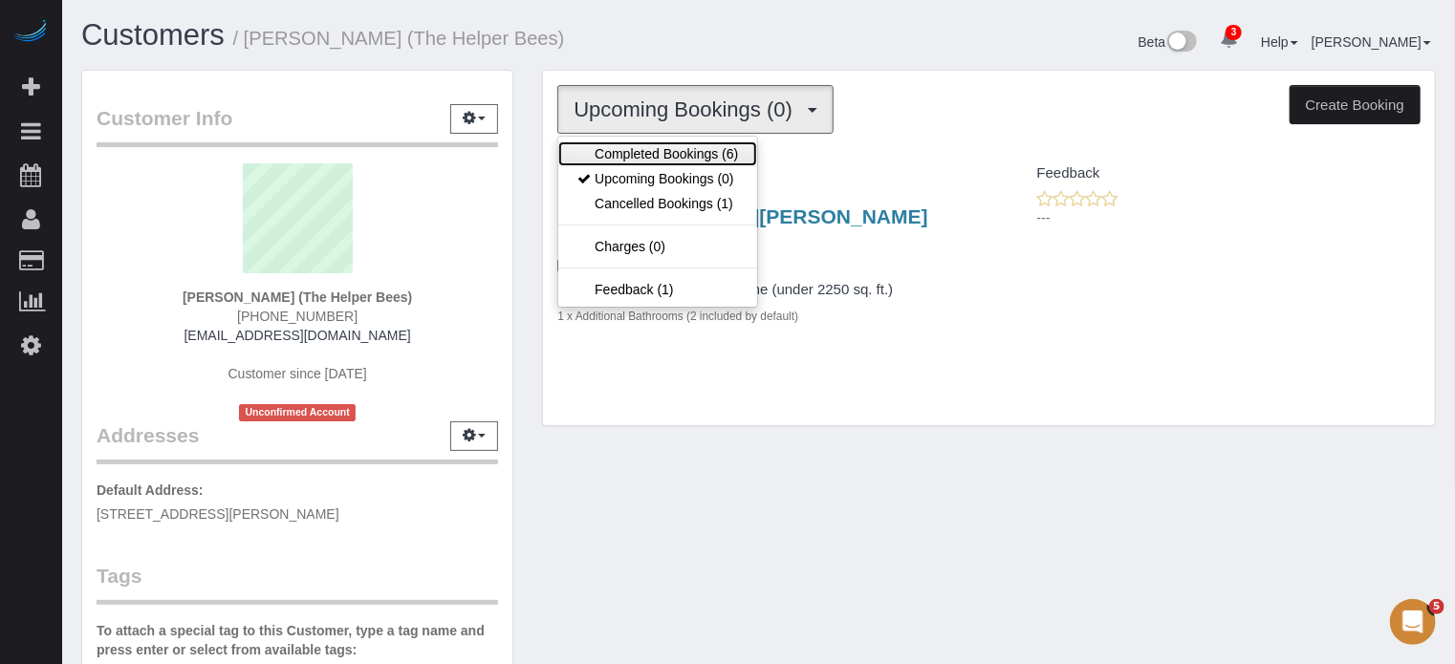
click at [696, 155] on link "Completed Bookings (6)" at bounding box center [657, 153] width 199 height 25
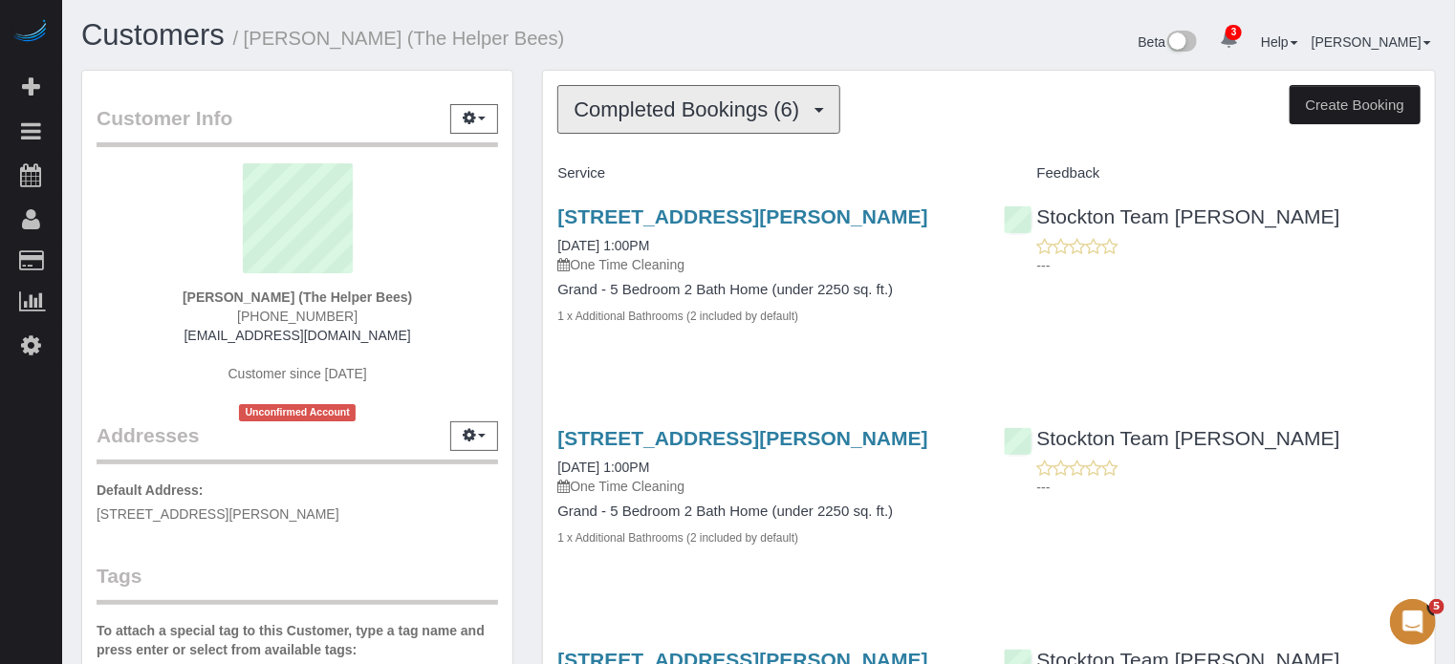
click at [697, 114] on span "Completed Bookings (6)" at bounding box center [690, 109] width 235 height 24
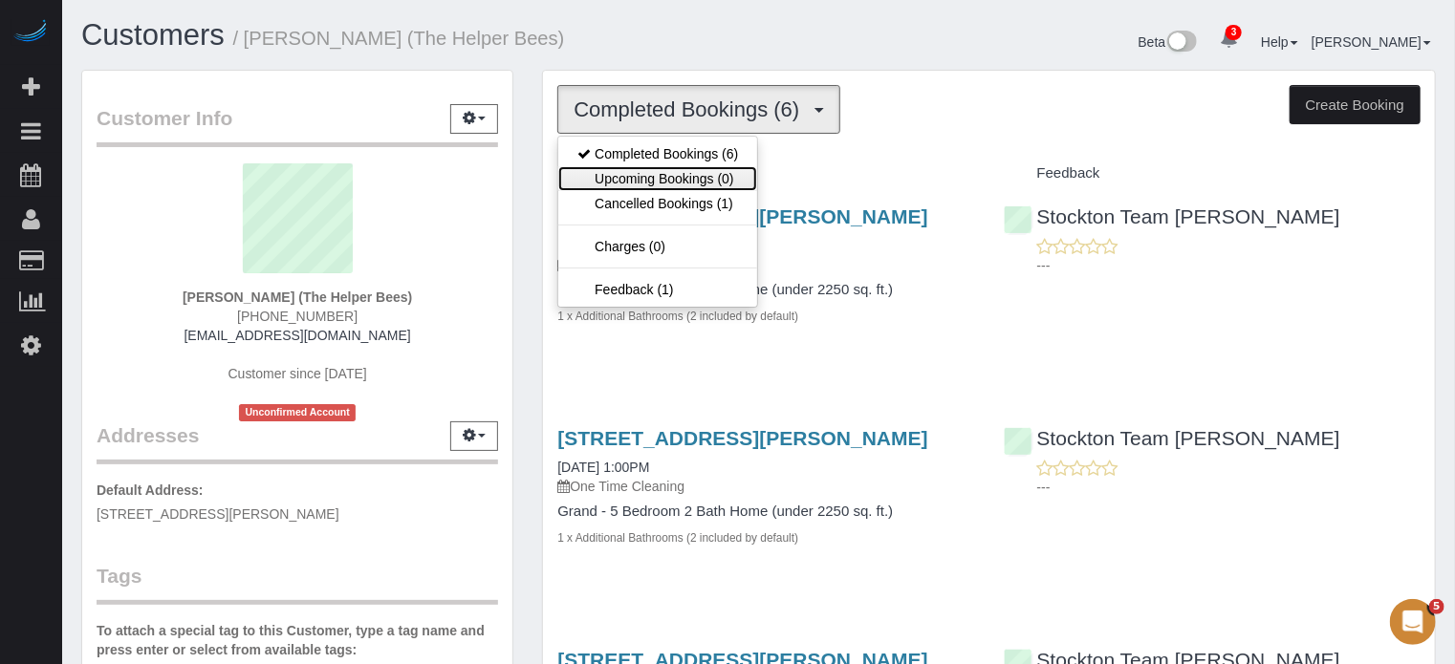
click at [679, 173] on link "Upcoming Bookings (0)" at bounding box center [657, 178] width 199 height 25
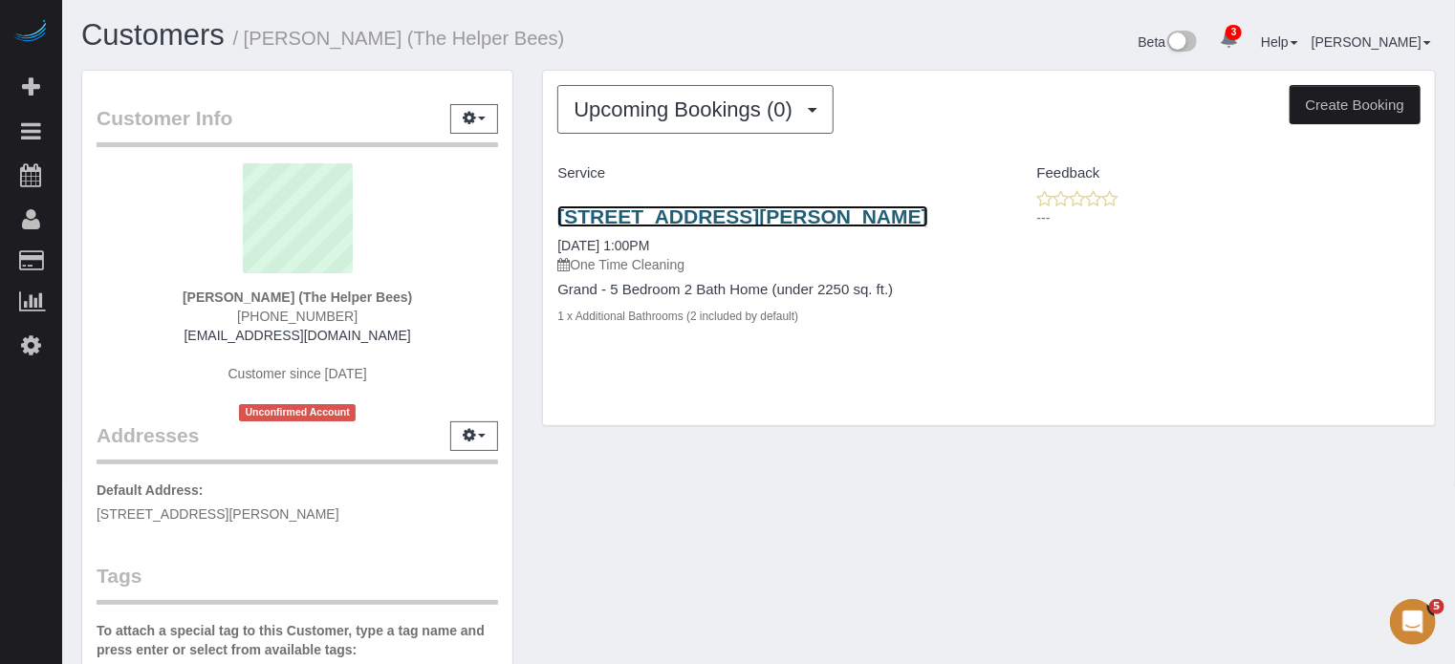
click at [619, 220] on link "2464 Donatello St, Manteca, CA 95337" at bounding box center [742, 216] width 370 height 22
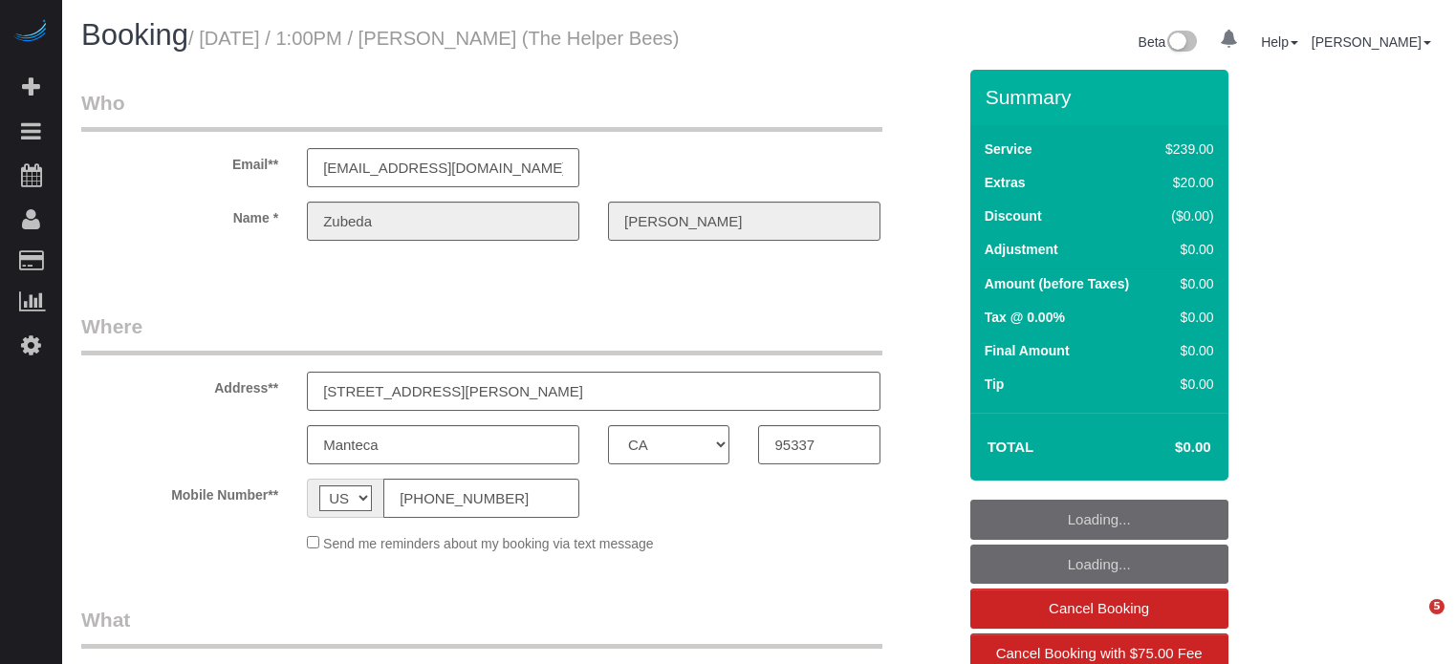
select select "CA"
select select "spot1"
select select "number:9"
select select "4"
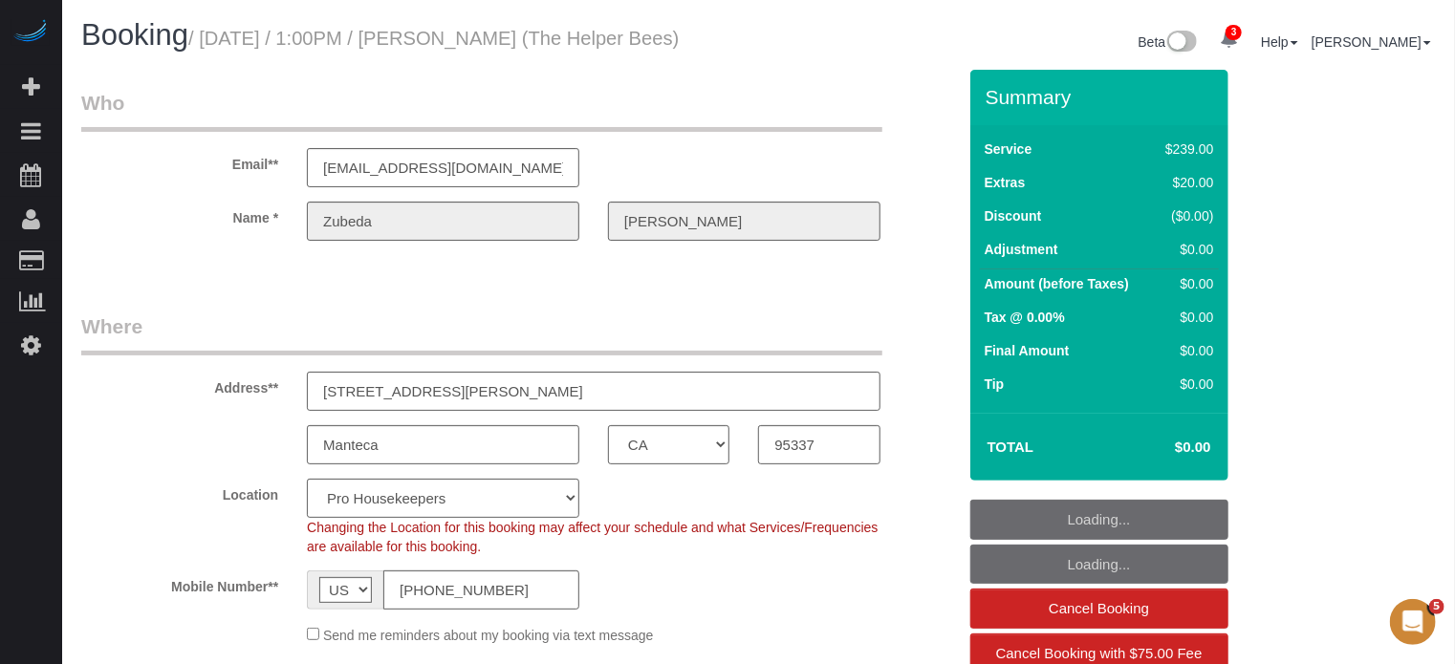
select select "spot6"
select select "object:1286"
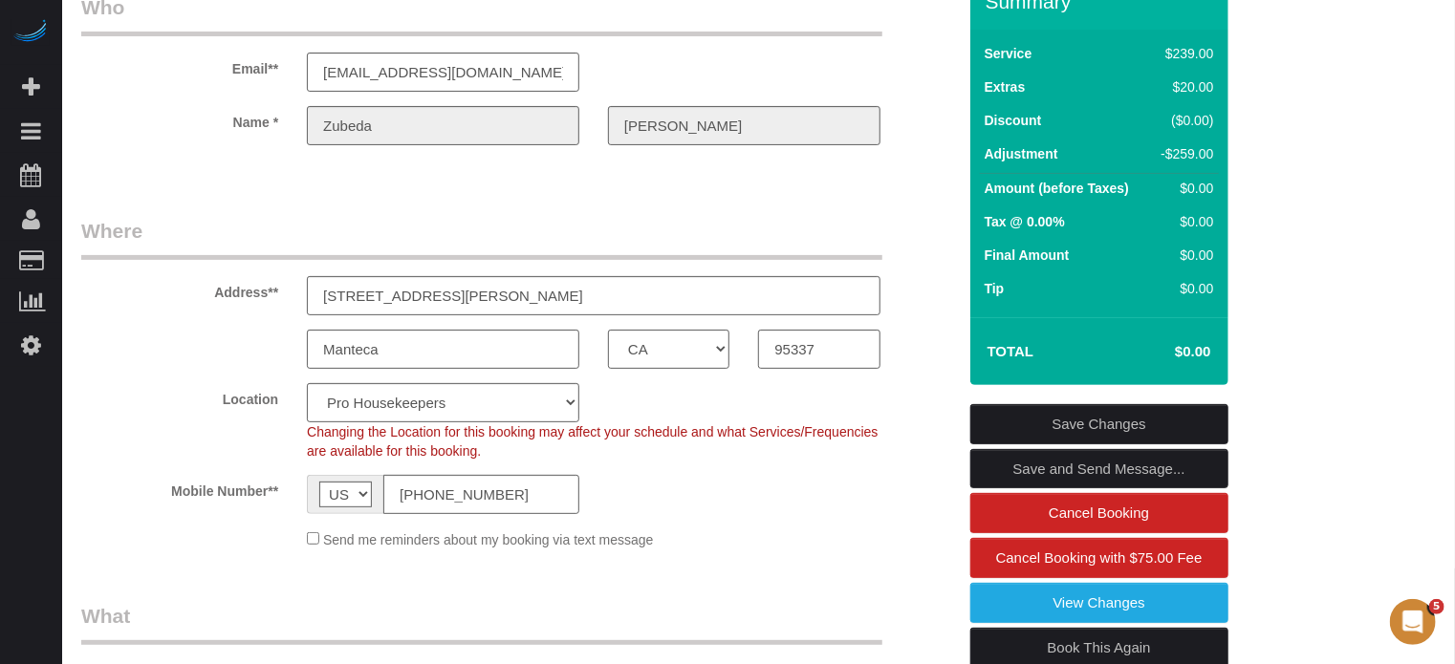
scroll to position [191, 0]
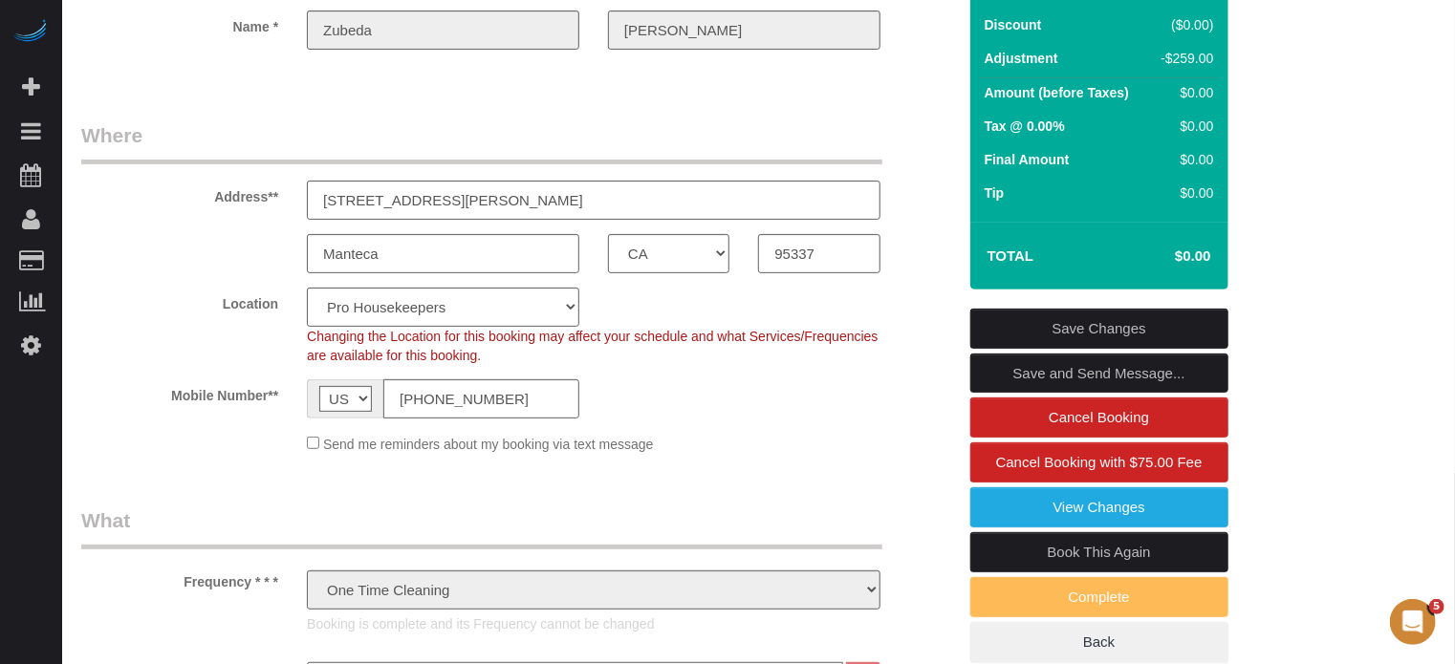
click at [1026, 546] on link "Book This Again" at bounding box center [1099, 552] width 258 height 40
select select "CA"
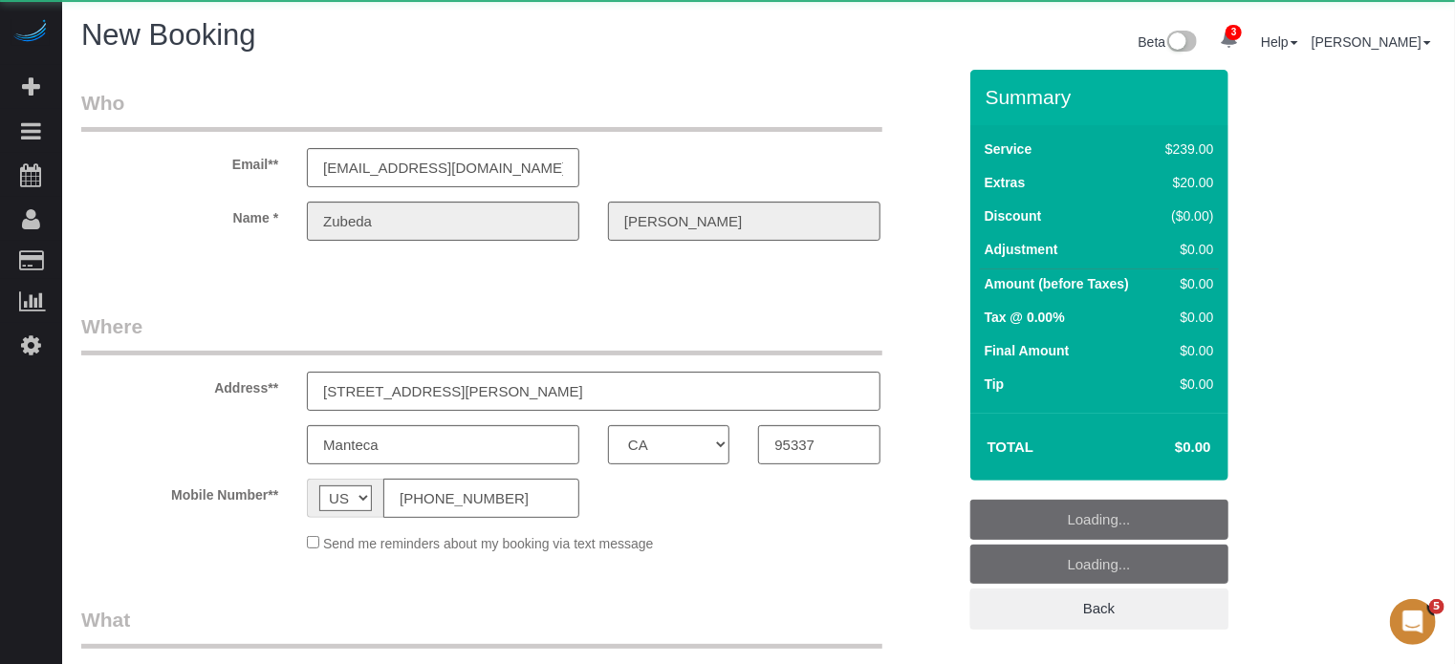
select select "string:fspay"
select select "object:2045"
select select "number:9"
select select "object:2639"
select select "4"
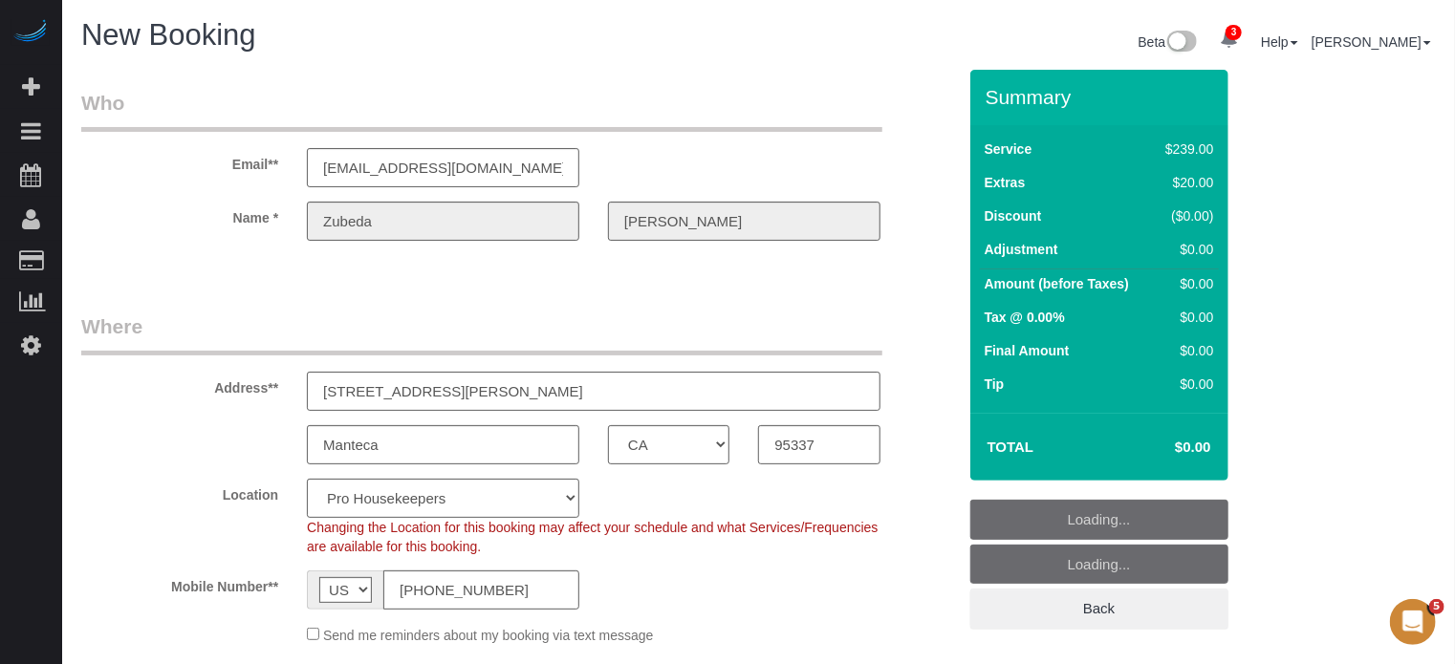
select select "object:2646"
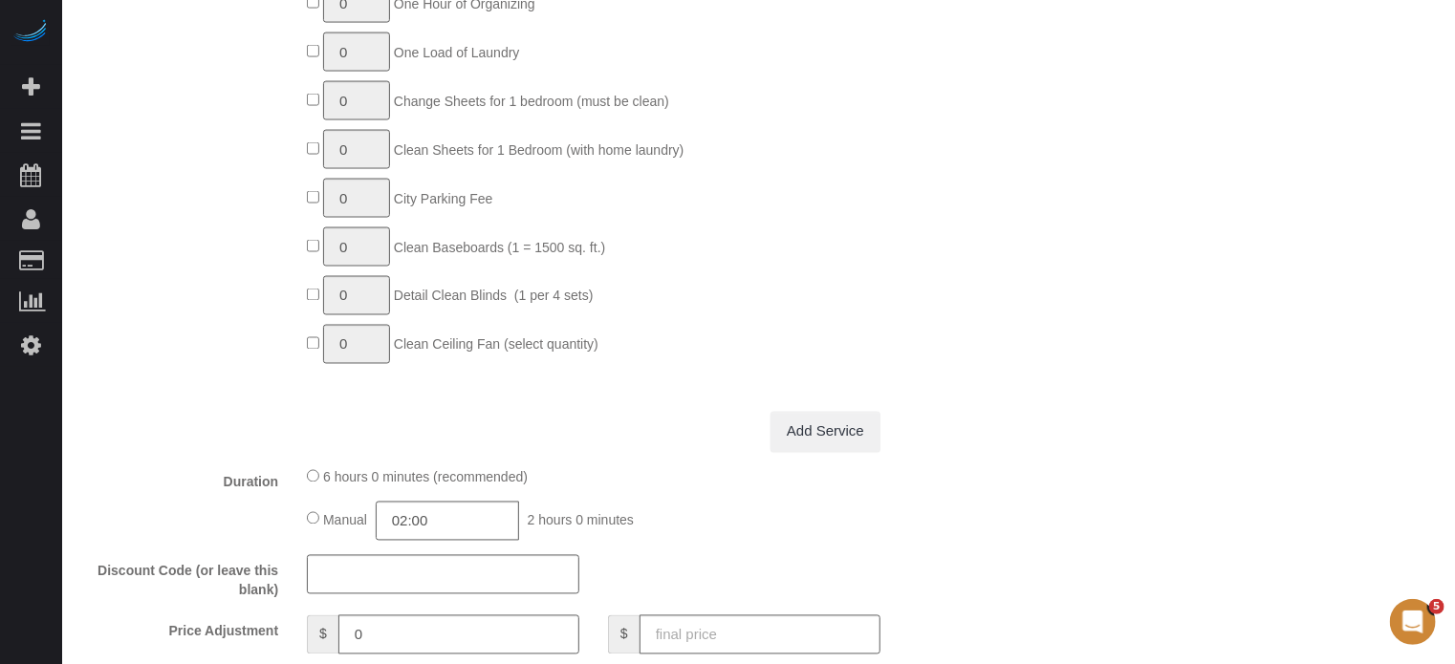
scroll to position [1911, 0]
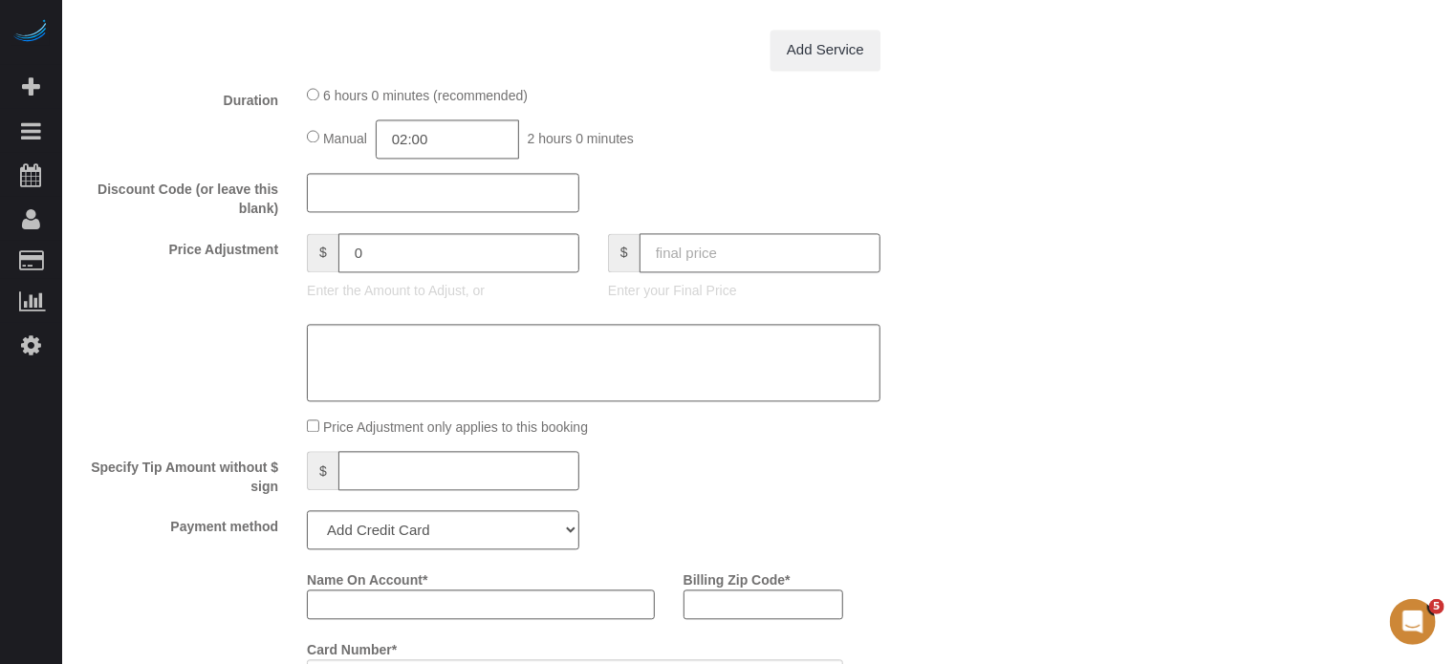
click at [801, 246] on input "text" at bounding box center [759, 252] width 241 height 39
type input "0"
drag, startPoint x: 801, startPoint y: 246, endPoint x: 906, endPoint y: 234, distance: 105.8
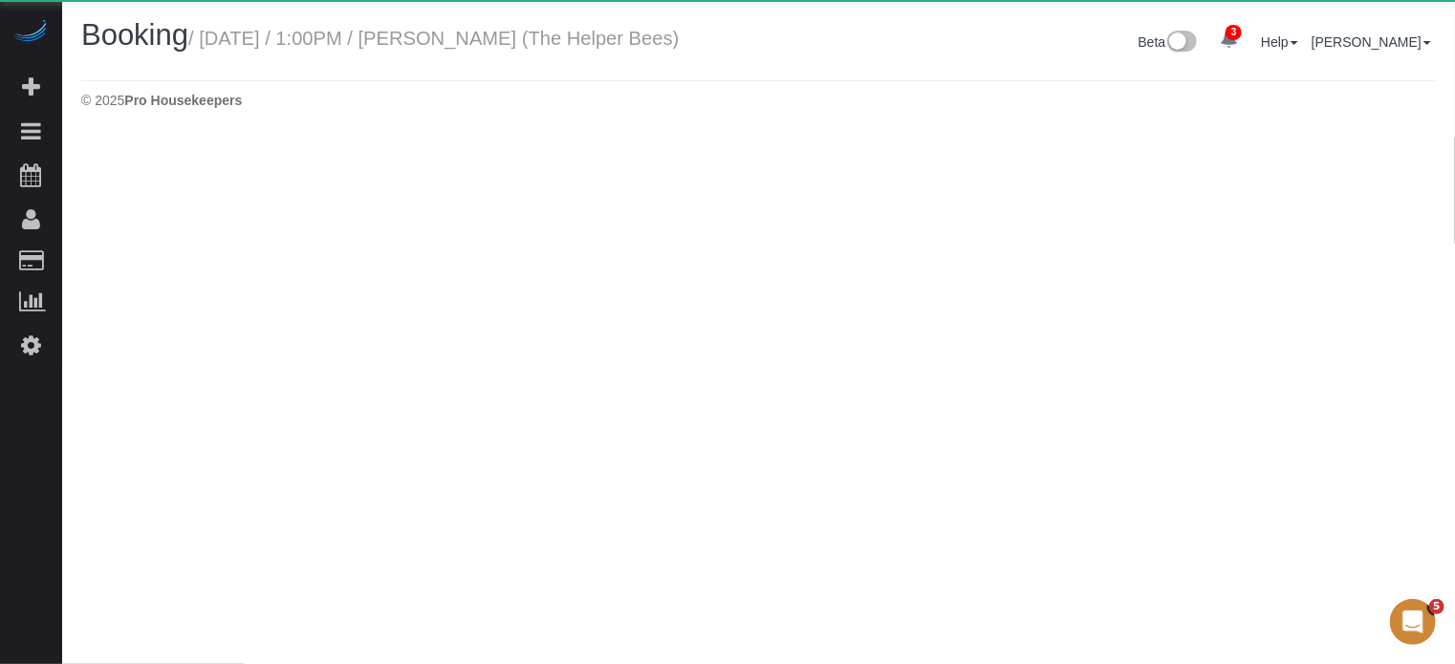
select select "CA"
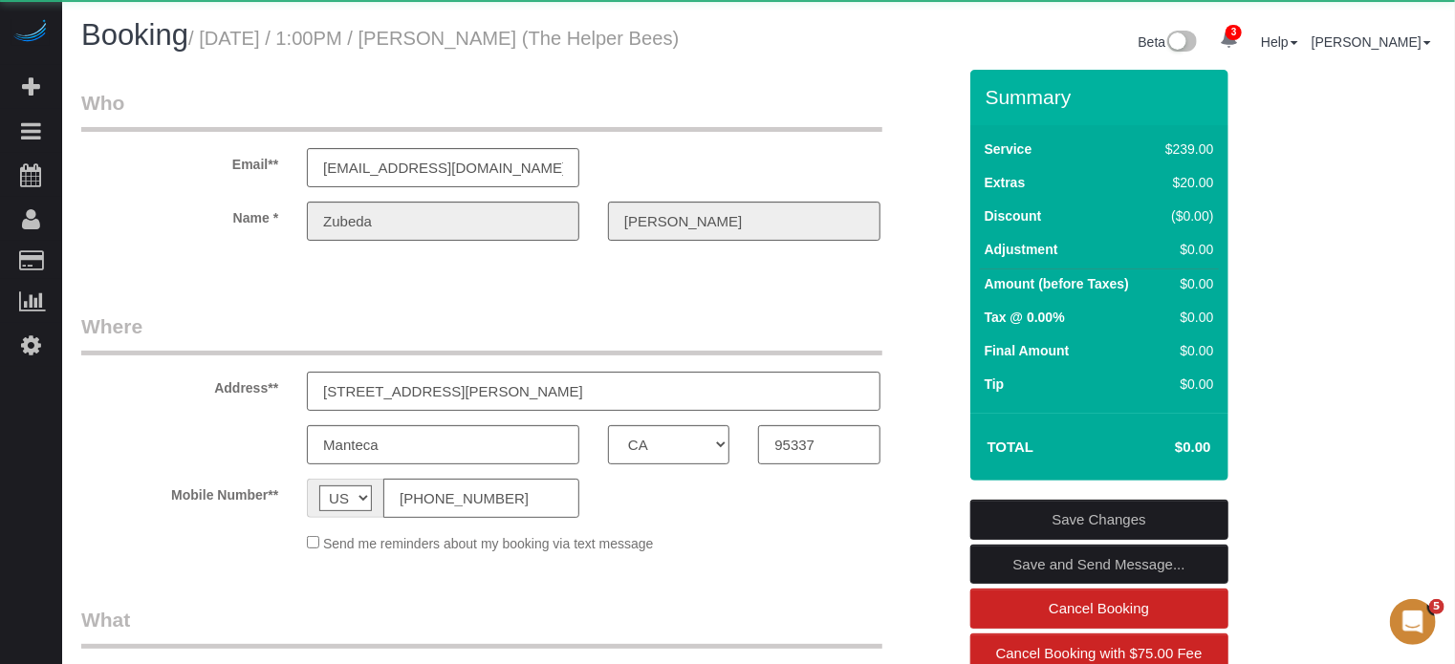
select select "object:2984"
select select "spot16"
select select "number:9"
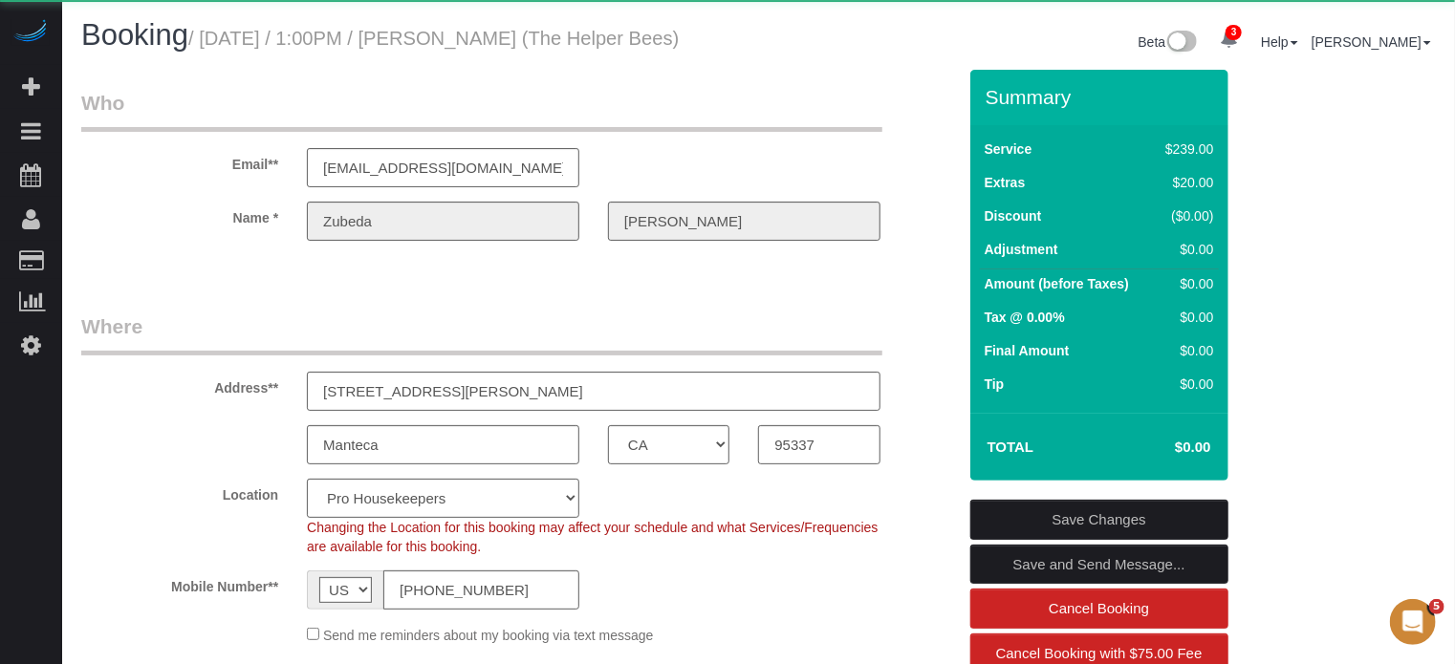
select select "object:3585"
select select "4"
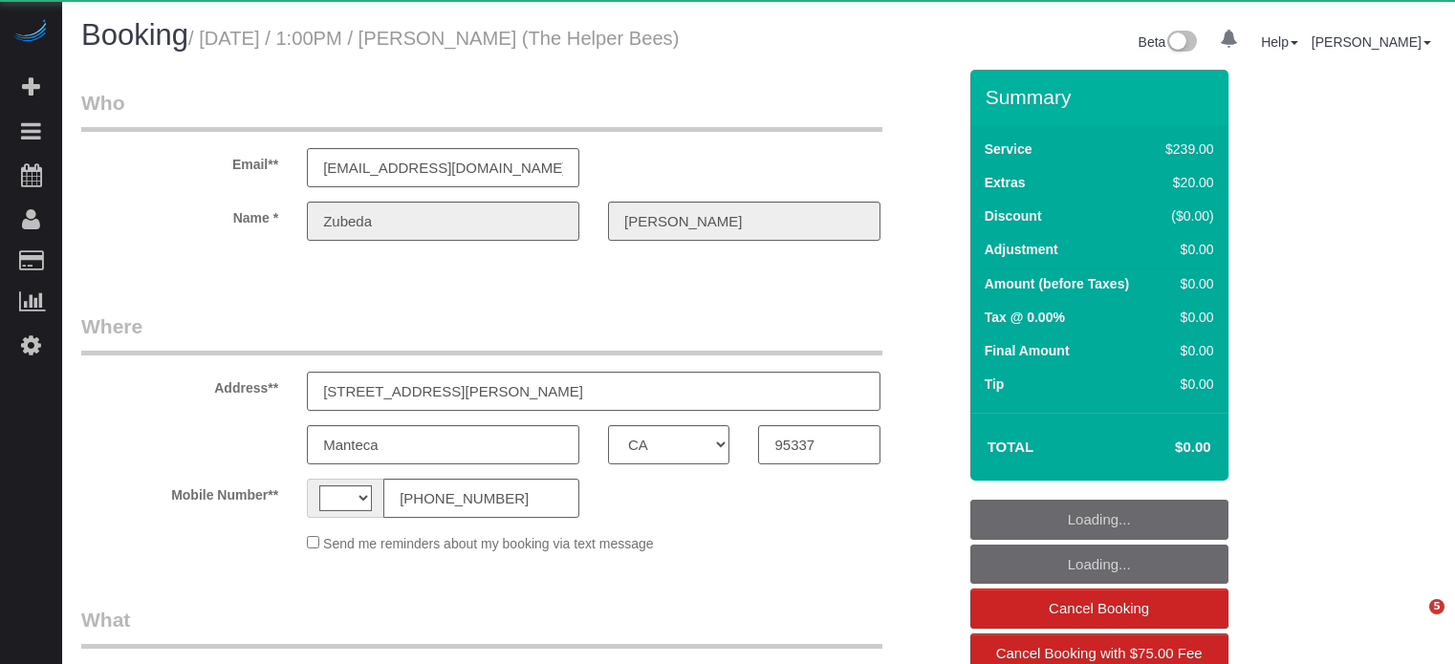
select select "CA"
select select "string:[GEOGRAPHIC_DATA]"
select select "object:1286"
select select "4"
select select "spot1"
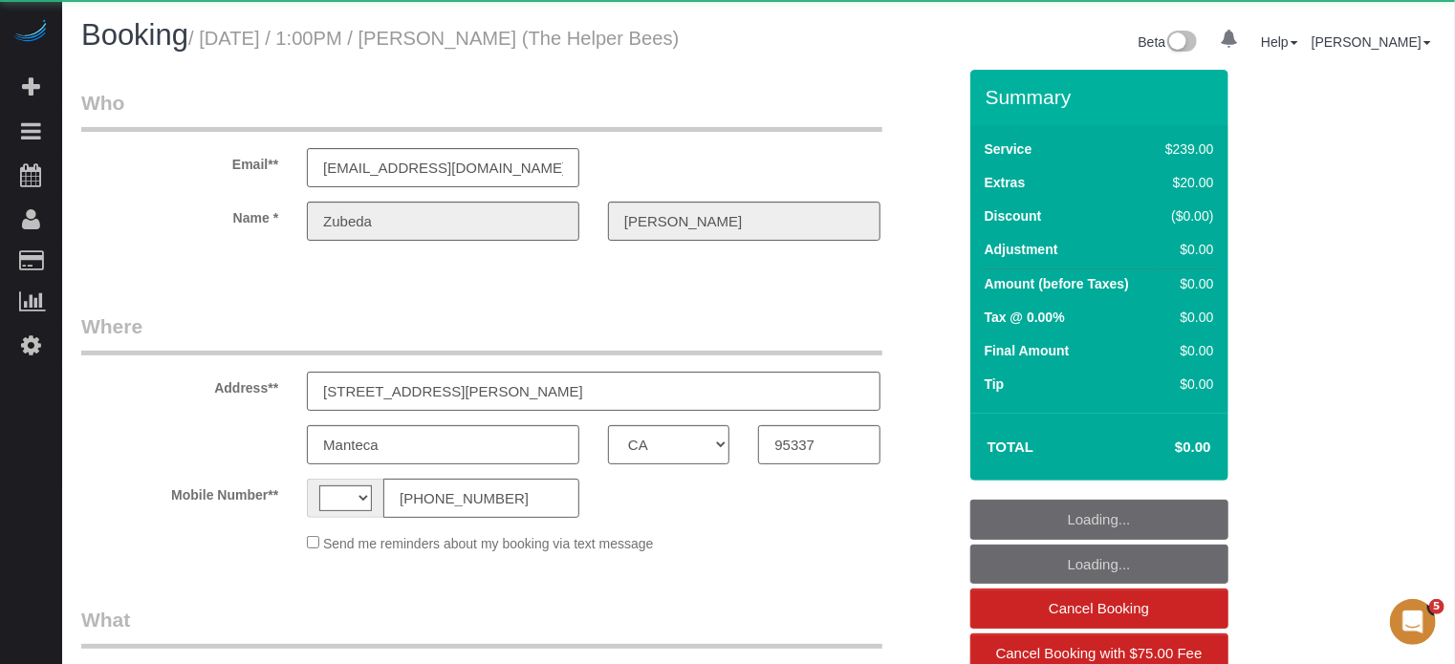
select select "number:9"
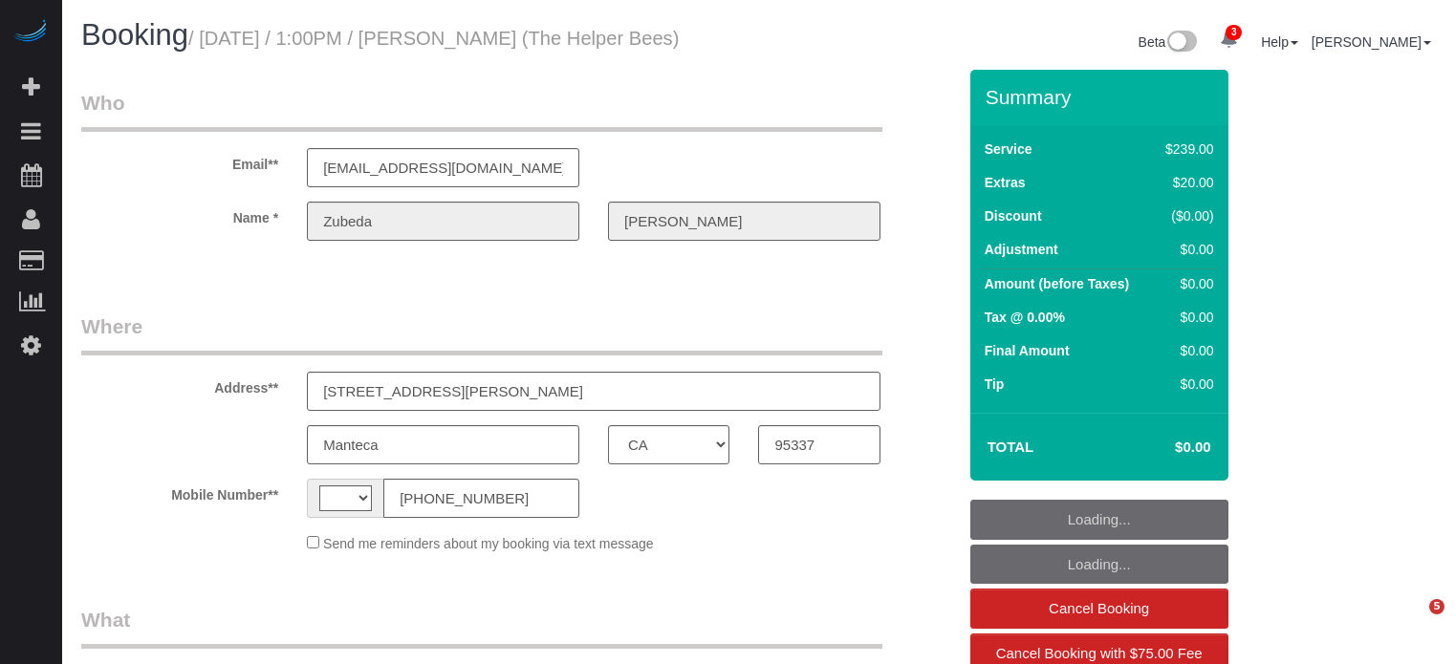
select select "CA"
select select "string:[GEOGRAPHIC_DATA]"
select select "object:440"
select select "number:9"
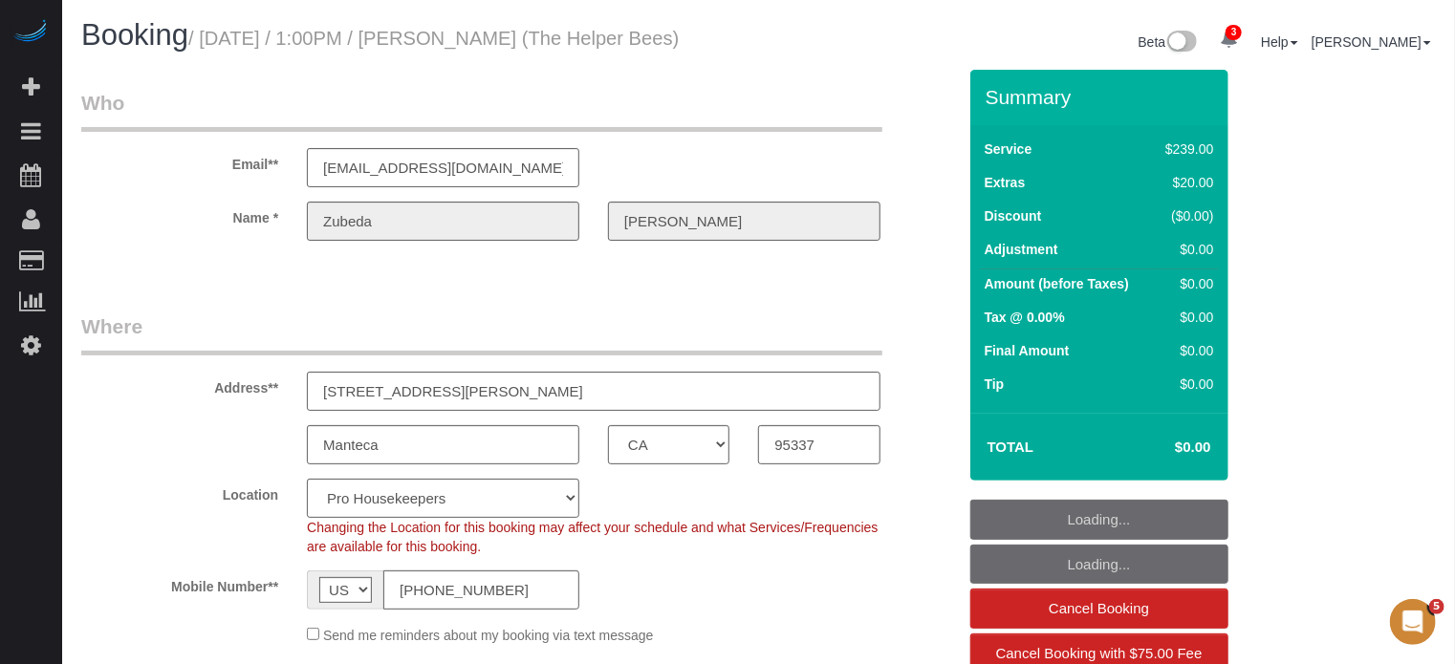
select select "object:694"
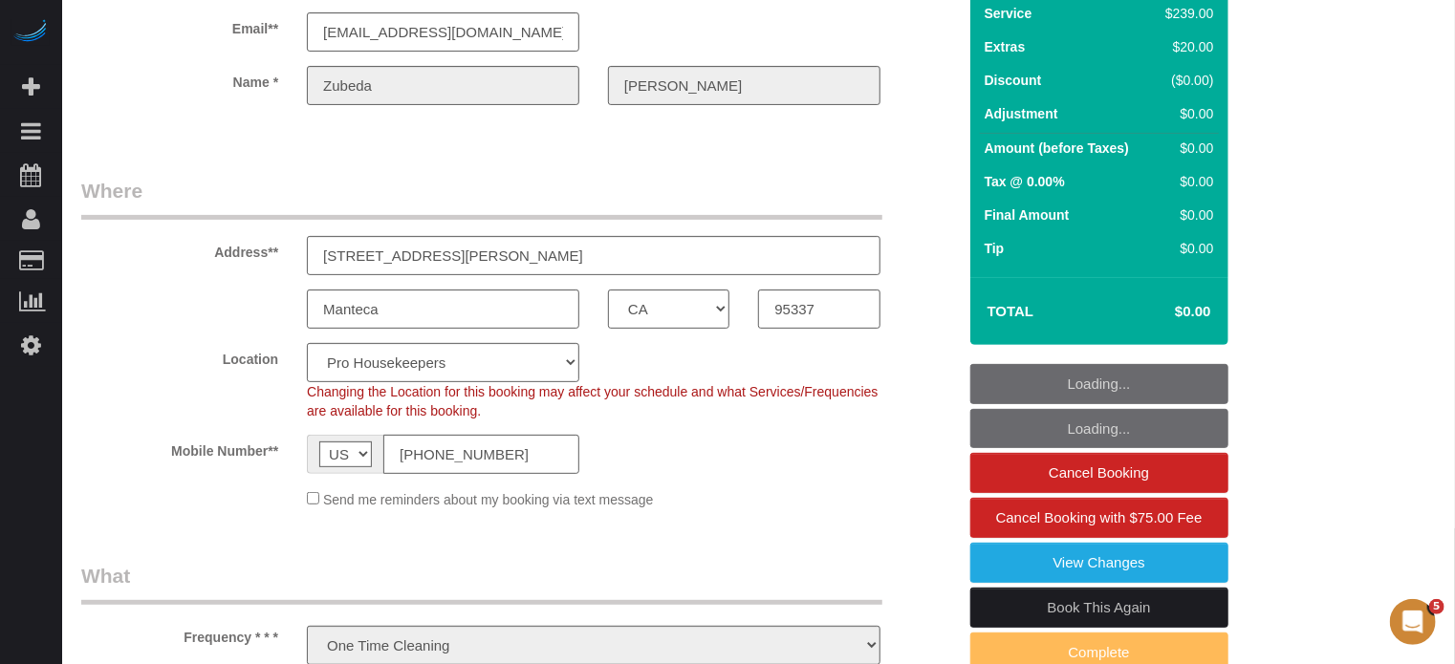
select select "spot1"
select select "4"
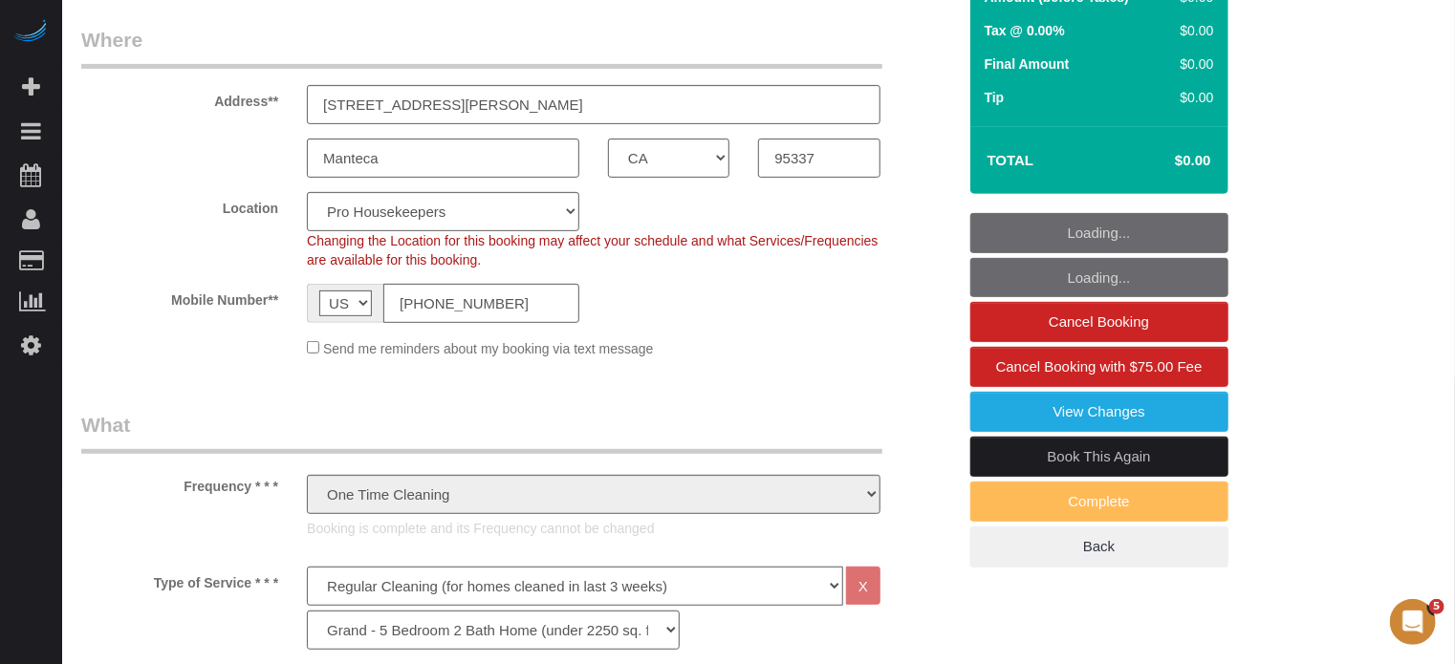
click at [1025, 450] on link "Book This Again" at bounding box center [1099, 457] width 258 height 40
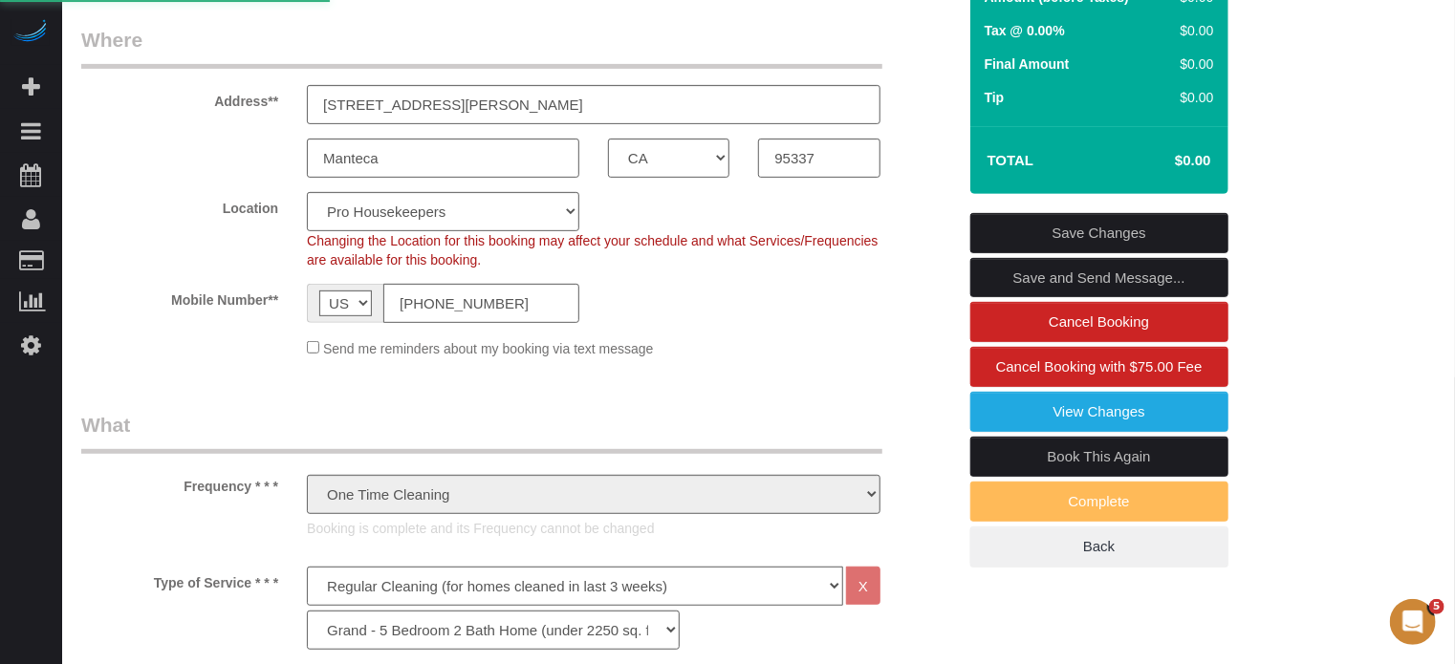
select select "CA"
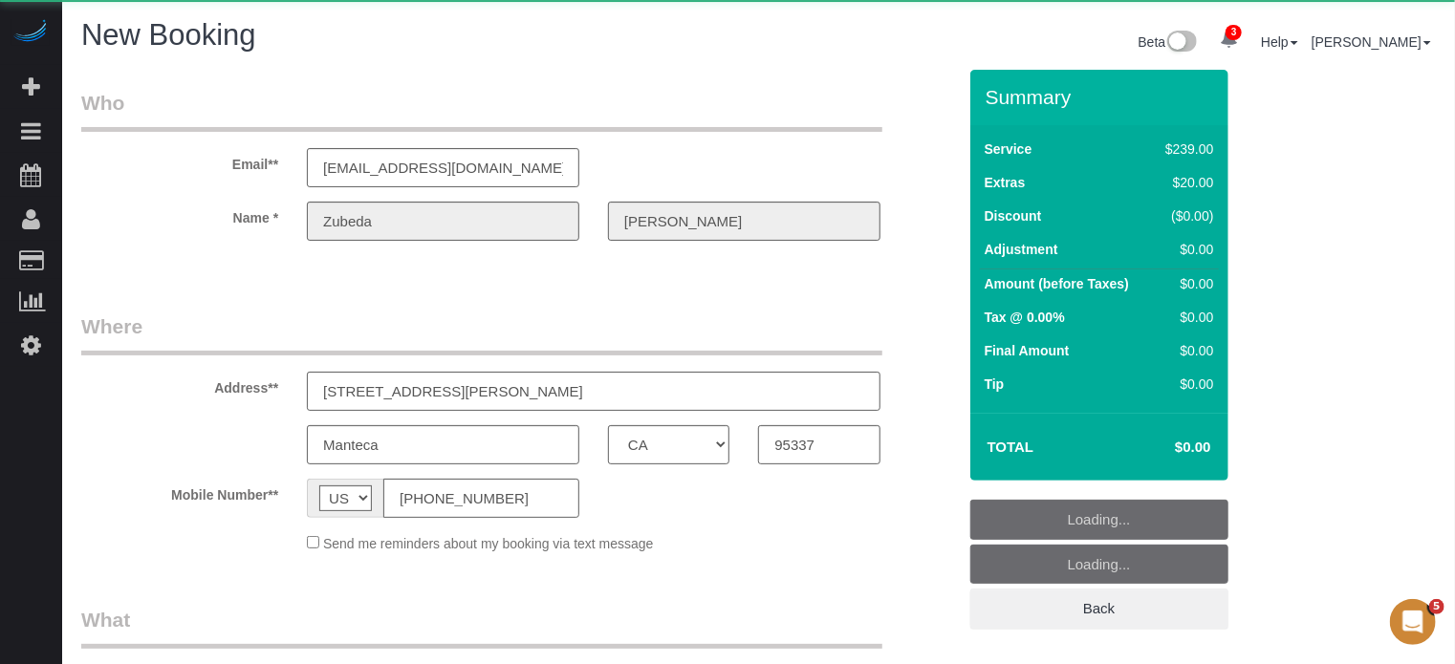
select select "string:fspay"
select select "number:9"
select select "object:2510"
select select "4"
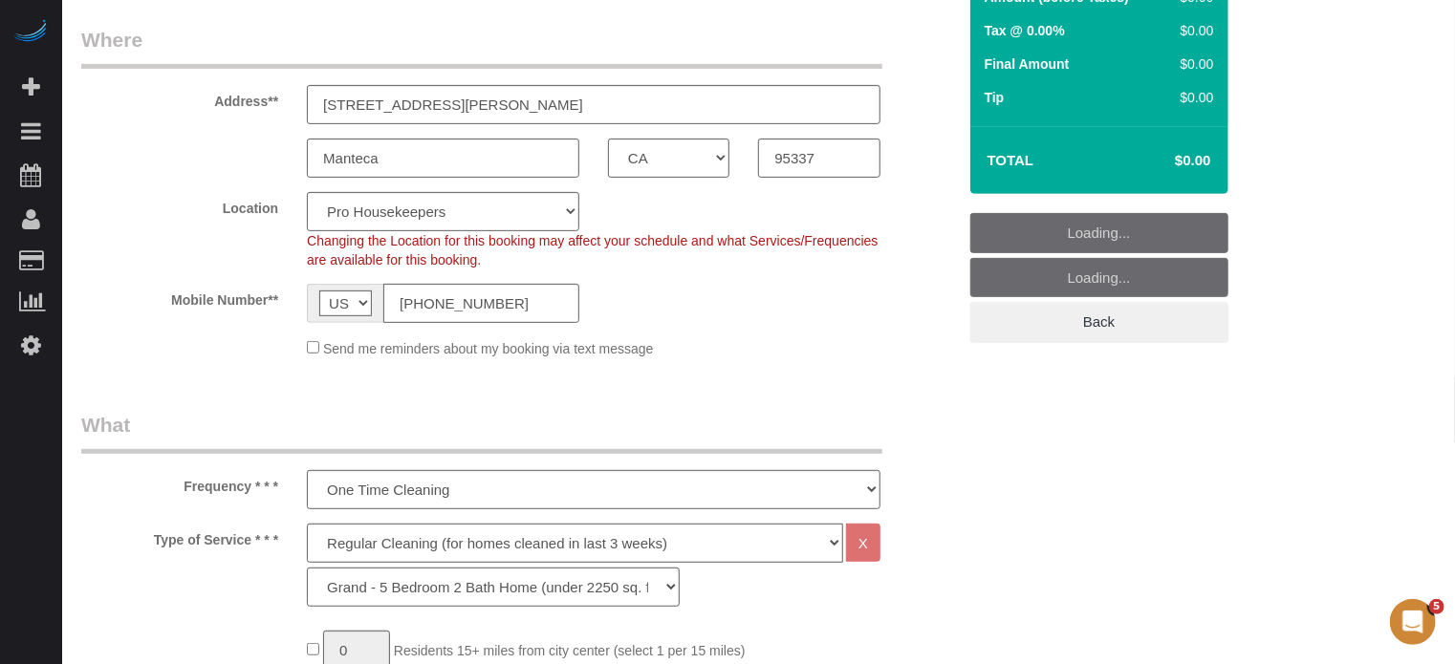
select select "object:2646"
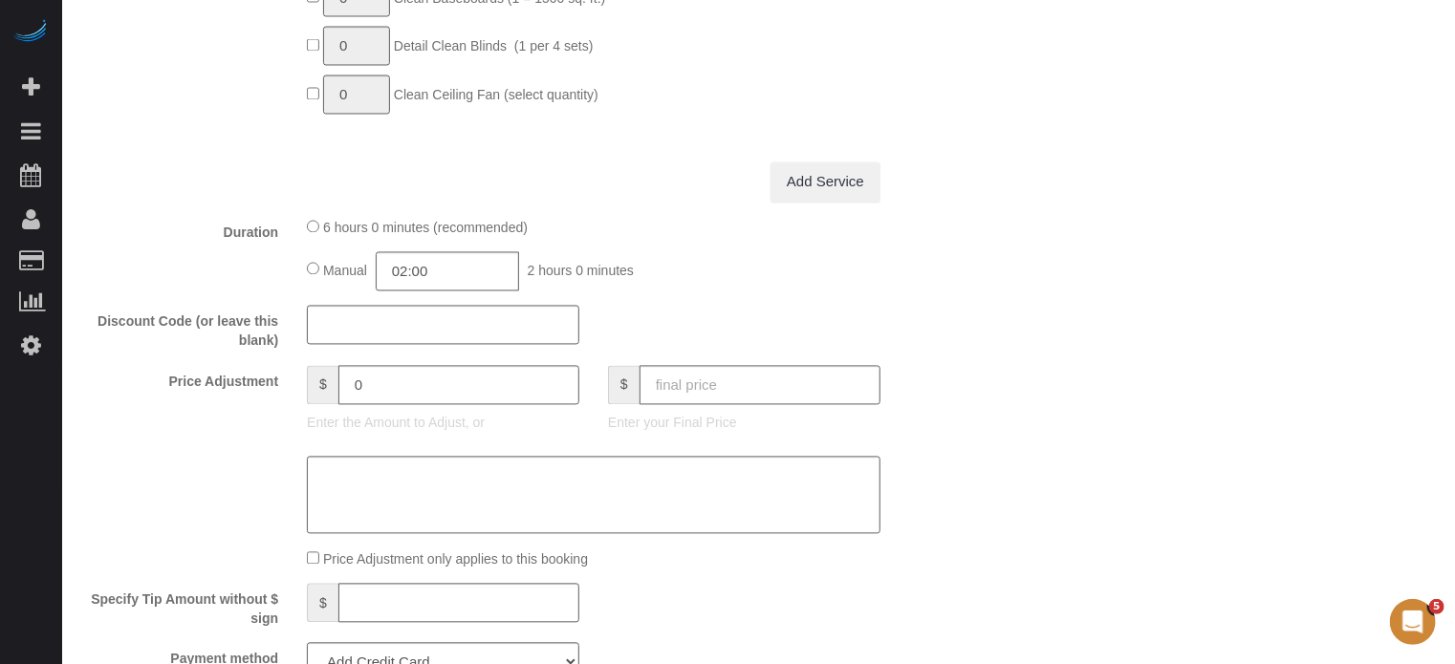
scroll to position [1911, 0]
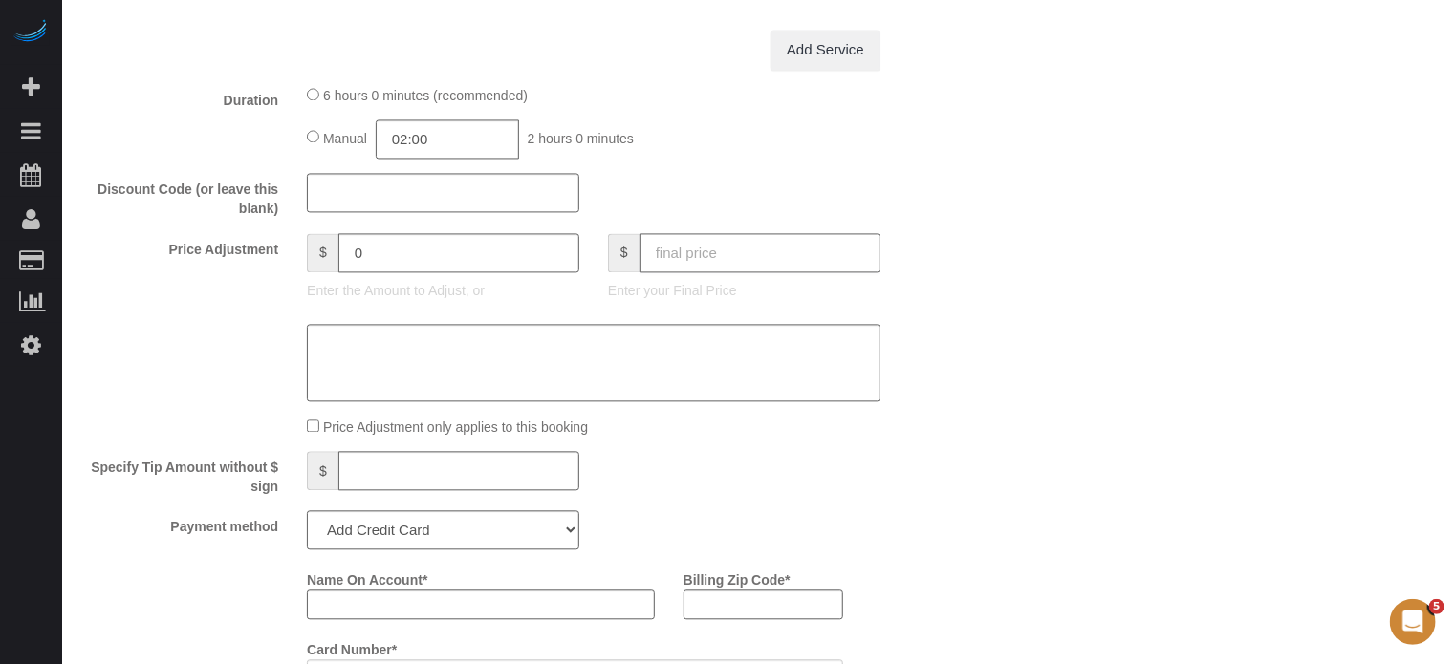
click at [776, 255] on input "text" at bounding box center [759, 252] width 241 height 39
type input "0"
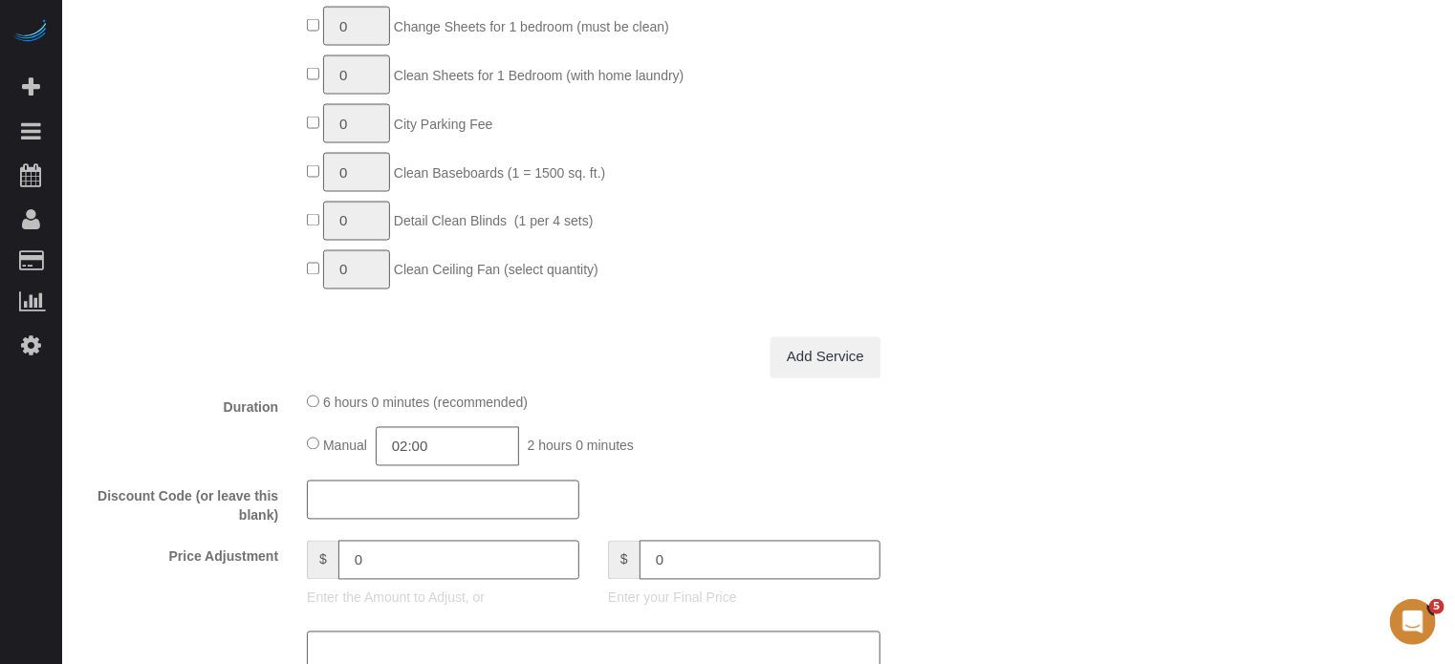
type input "-259"
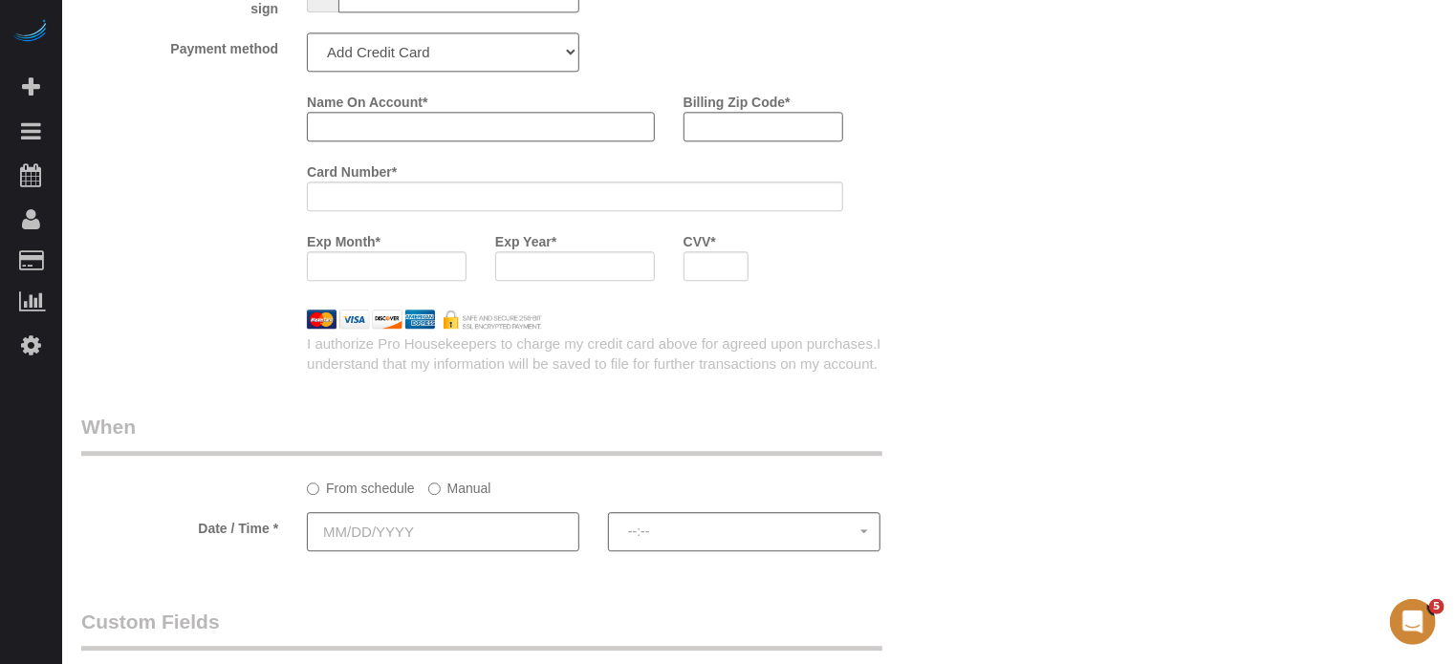
scroll to position [2198, 0]
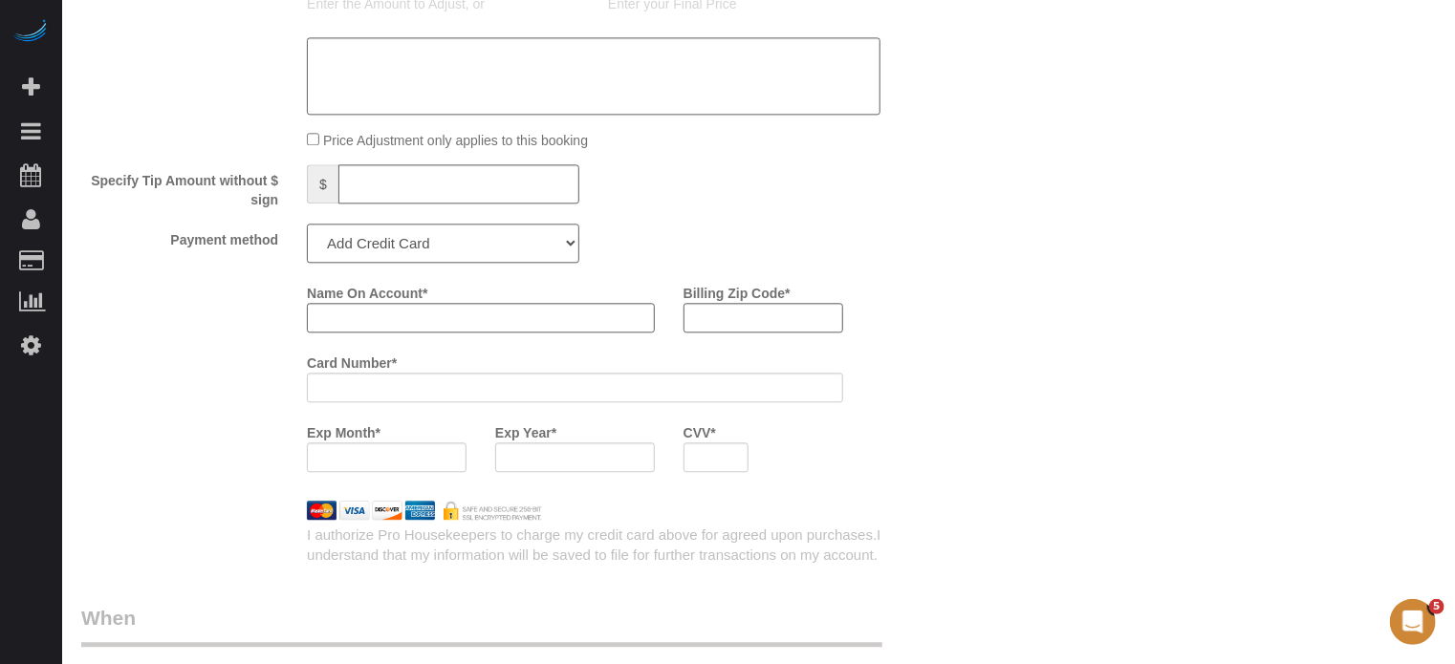
click at [435, 235] on select "Add Credit Card Cash Check Paypal" at bounding box center [443, 243] width 272 height 39
select select "string:check"
click at [307, 232] on select "Add Credit Card Cash Check Paypal" at bounding box center [443, 243] width 272 height 39
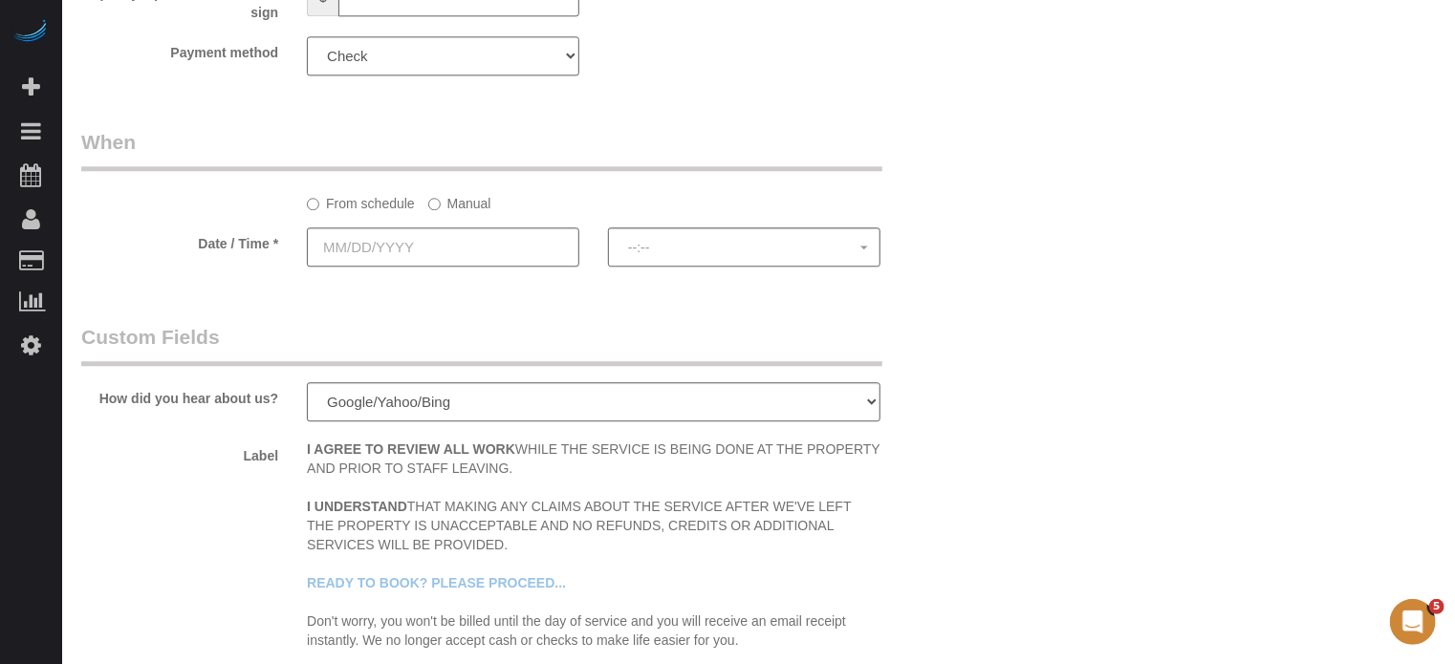
scroll to position [2389, 0]
click at [413, 263] on input "text" at bounding box center [443, 243] width 272 height 39
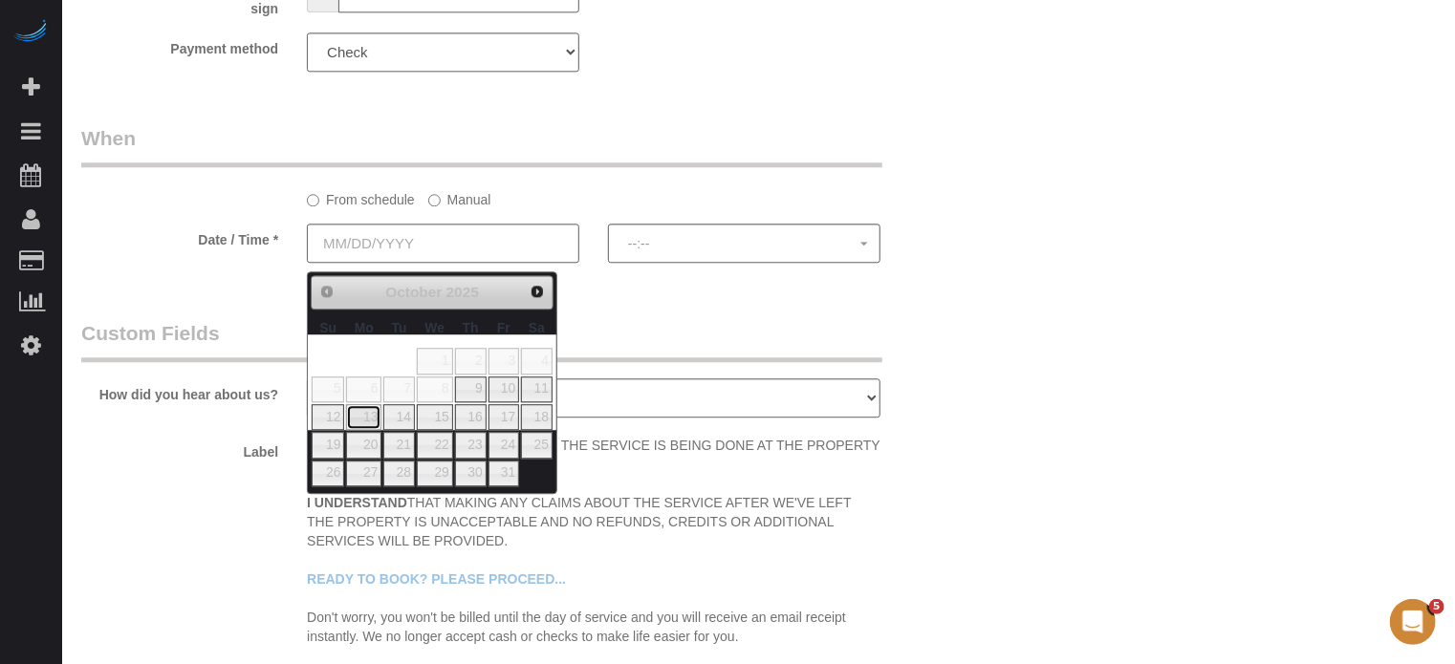
click at [366, 416] on link "13" at bounding box center [363, 417] width 35 height 26
type input "[DATE]"
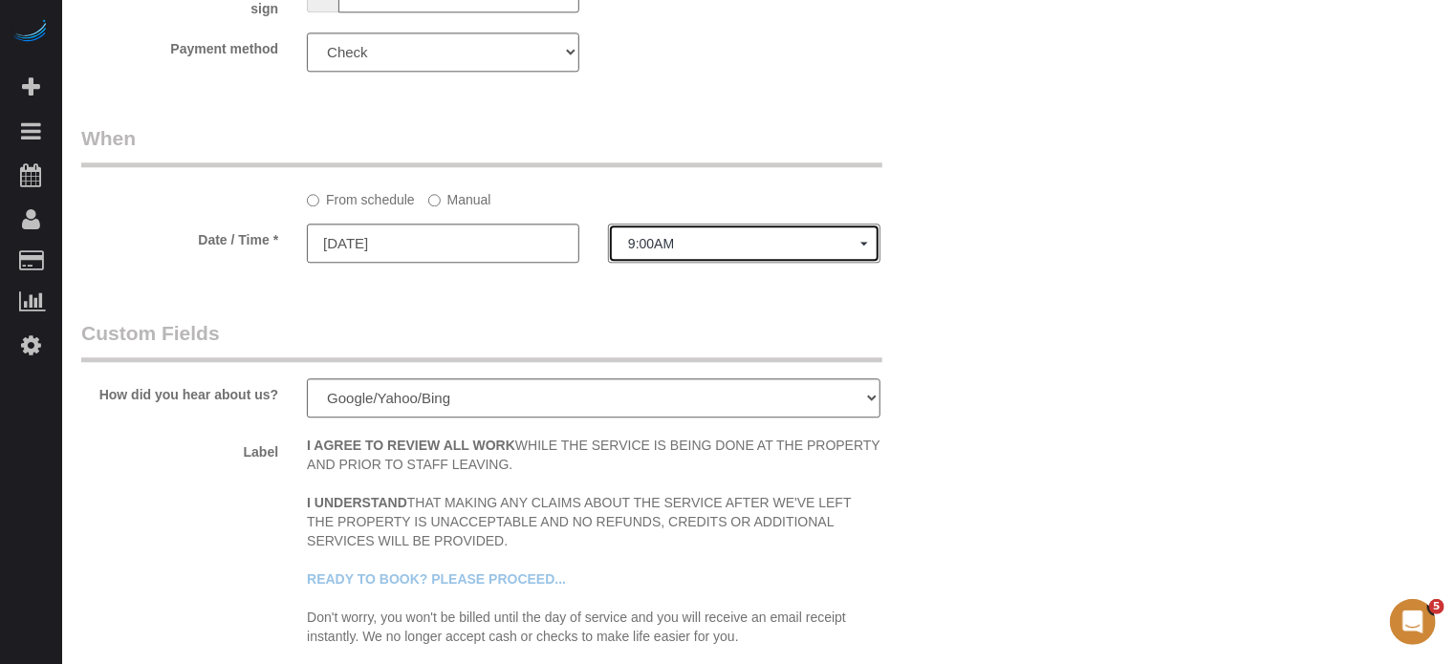
click at [672, 251] on span "9:00AM" at bounding box center [744, 243] width 232 height 15
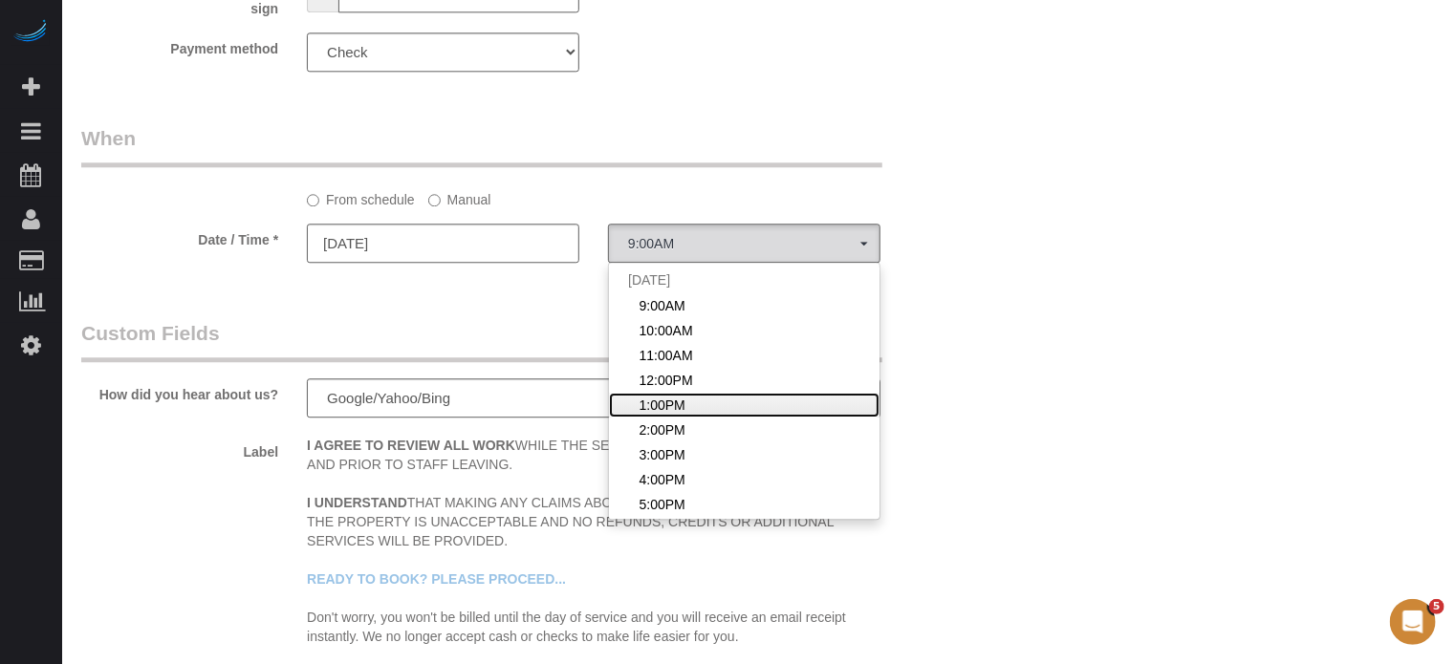
click at [678, 406] on span "1:00PM" at bounding box center [662, 405] width 46 height 19
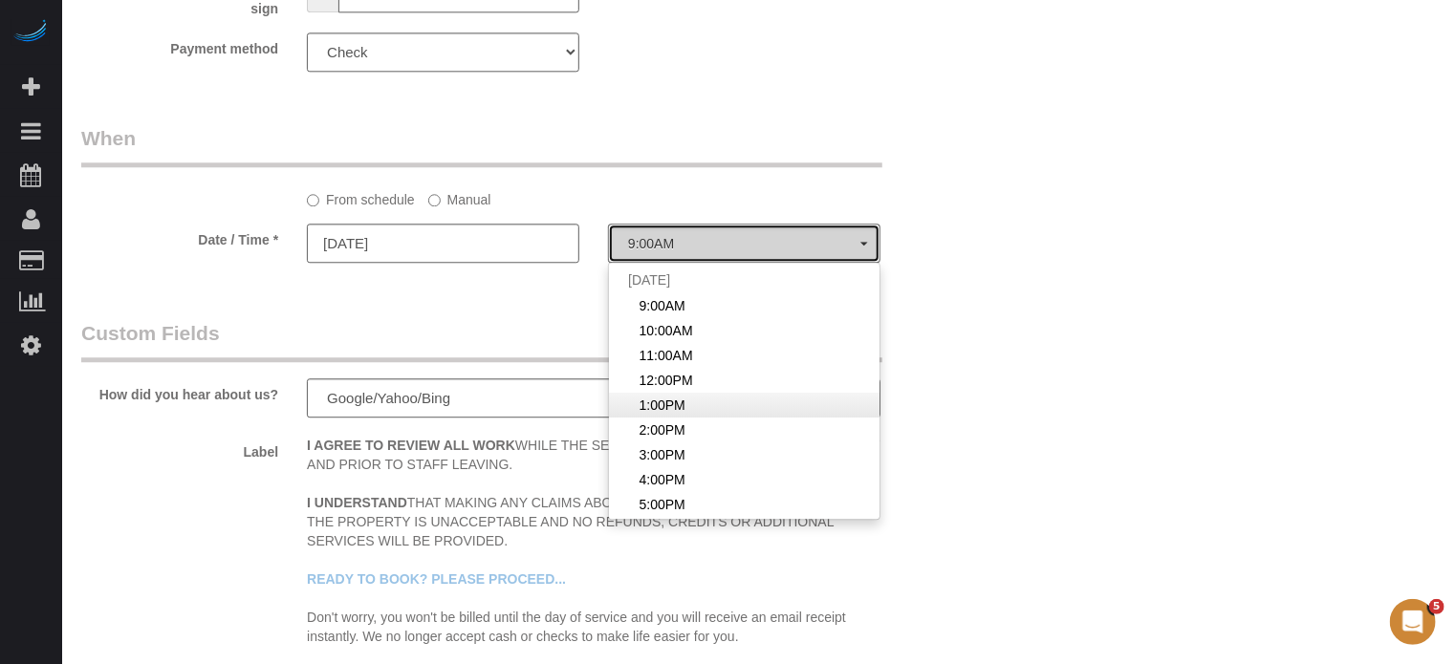
select select "spot15"
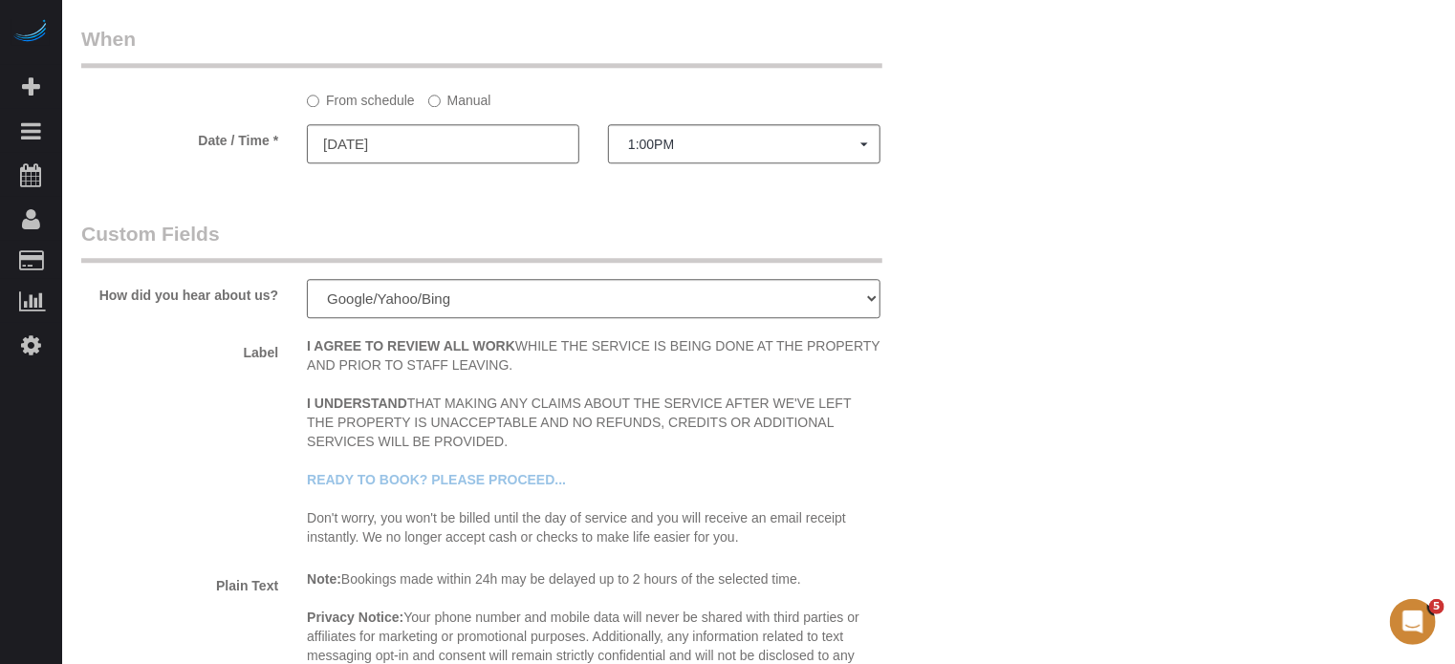
scroll to position [2580, 0]
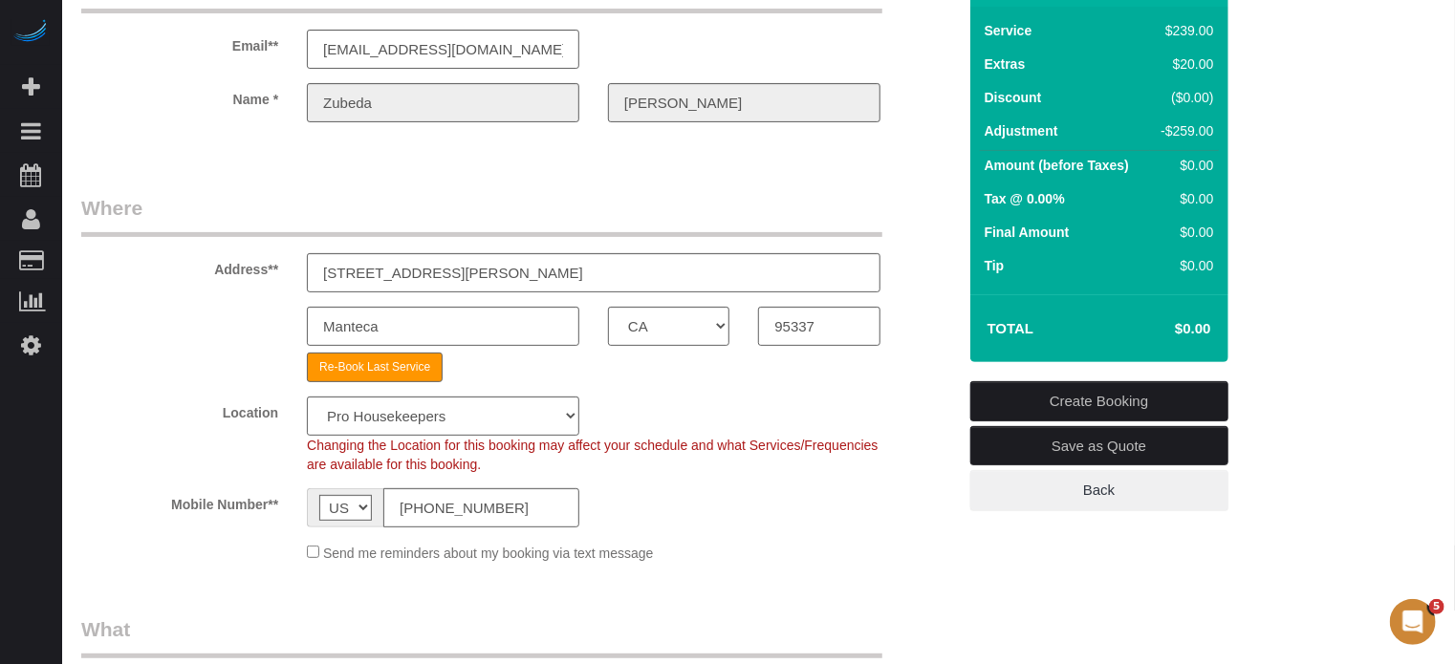
scroll to position [0, 0]
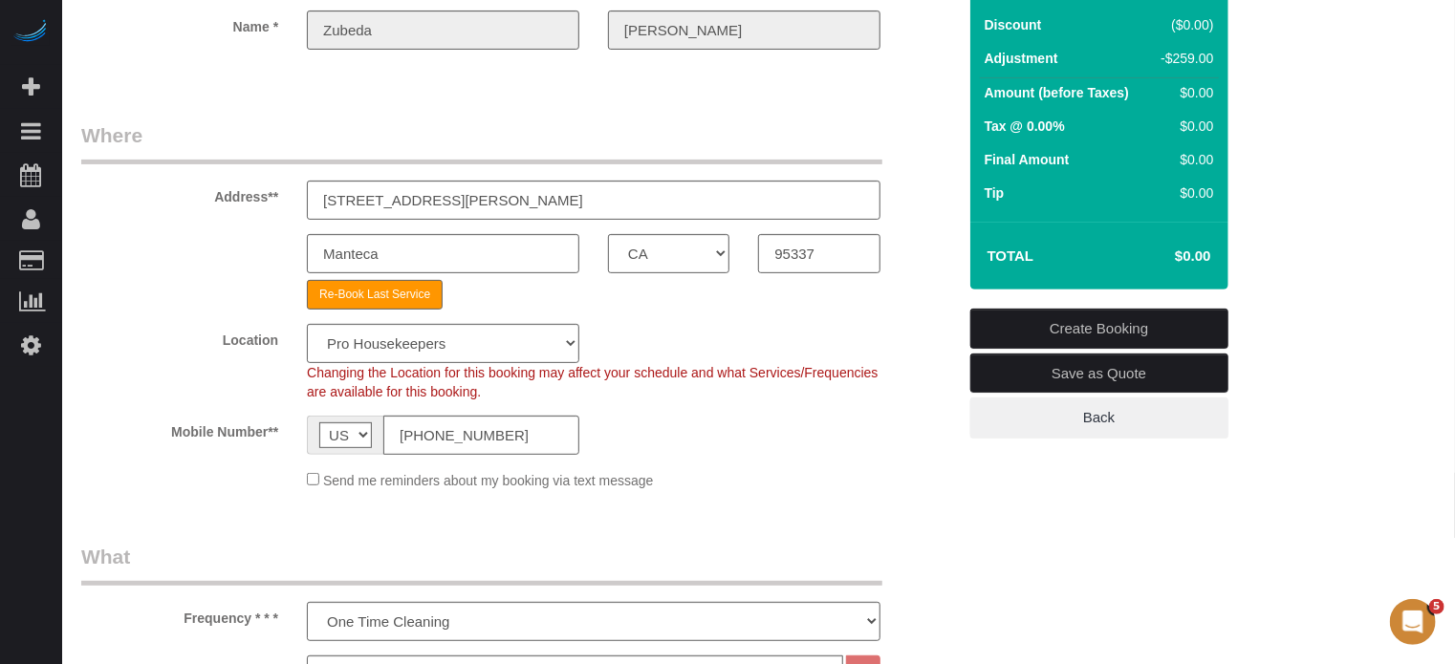
click at [1068, 324] on link "Create Booking" at bounding box center [1099, 329] width 258 height 40
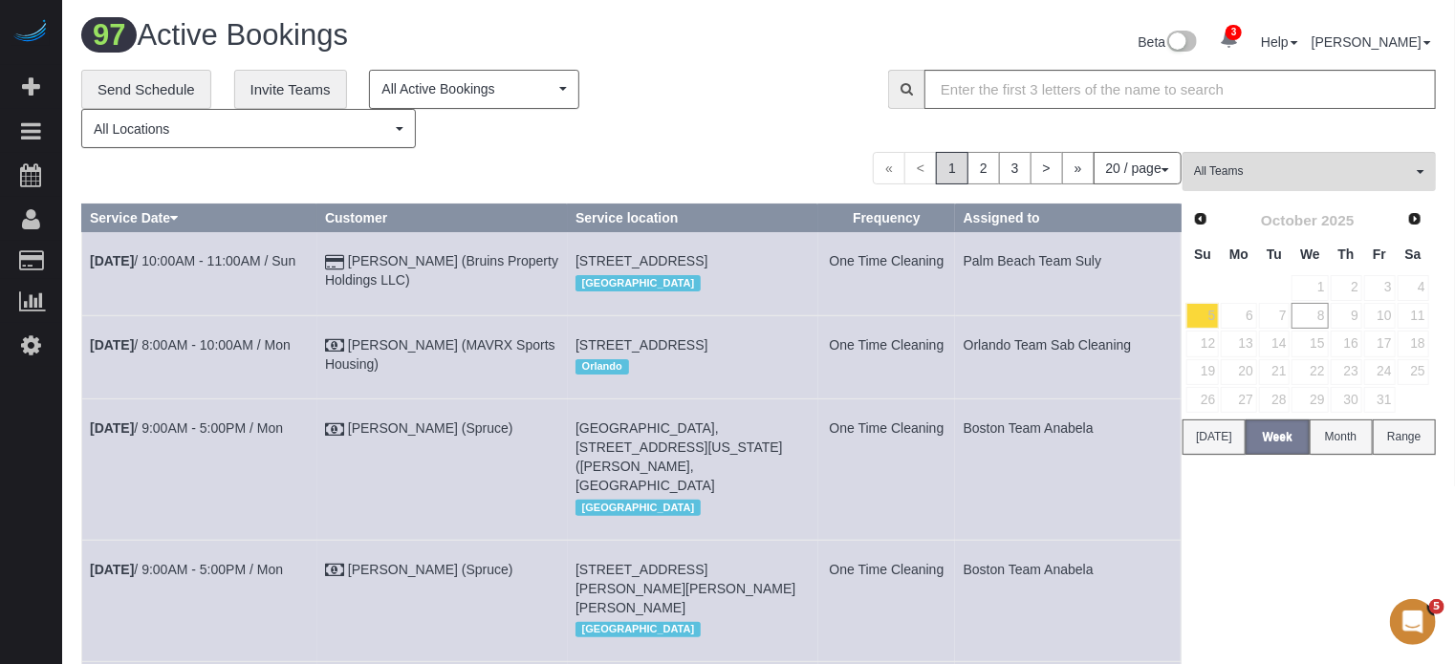
click at [98, 183] on div "« < 1 2 3 > » 20 / page 10 / page 20 / page 30 / page 40 / page 50 / page 100 /…" at bounding box center [631, 168] width 1100 height 32
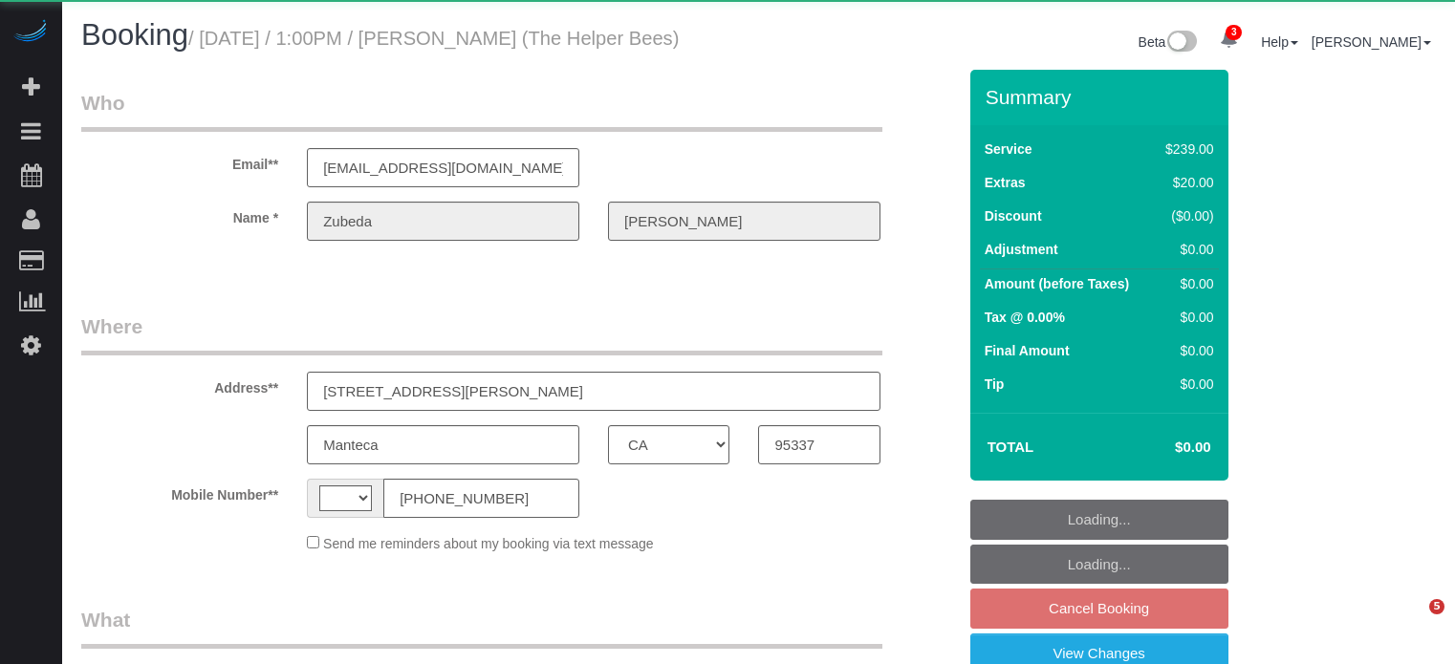
select select "CA"
select select "string:[GEOGRAPHIC_DATA]"
select select "object:813"
select select "4"
select select "spot5"
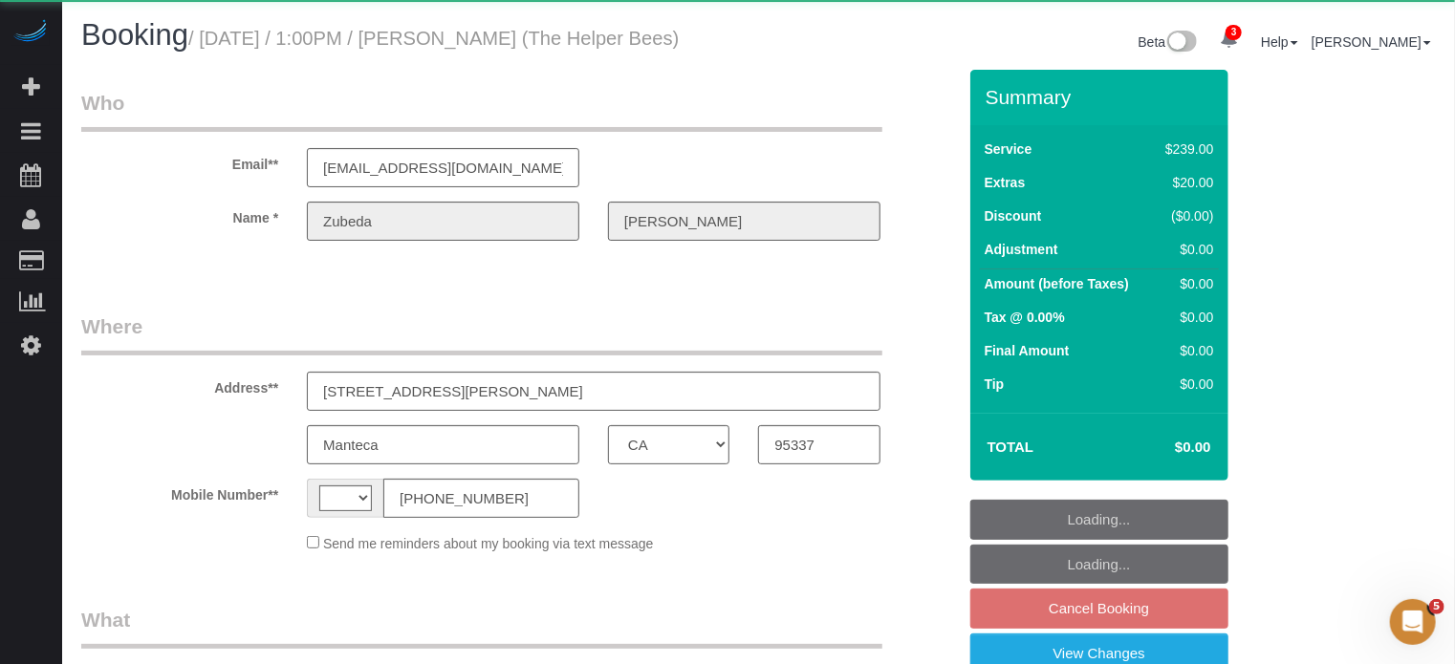
select select "number:9"
